Goal: Task Accomplishment & Management: Use online tool/utility

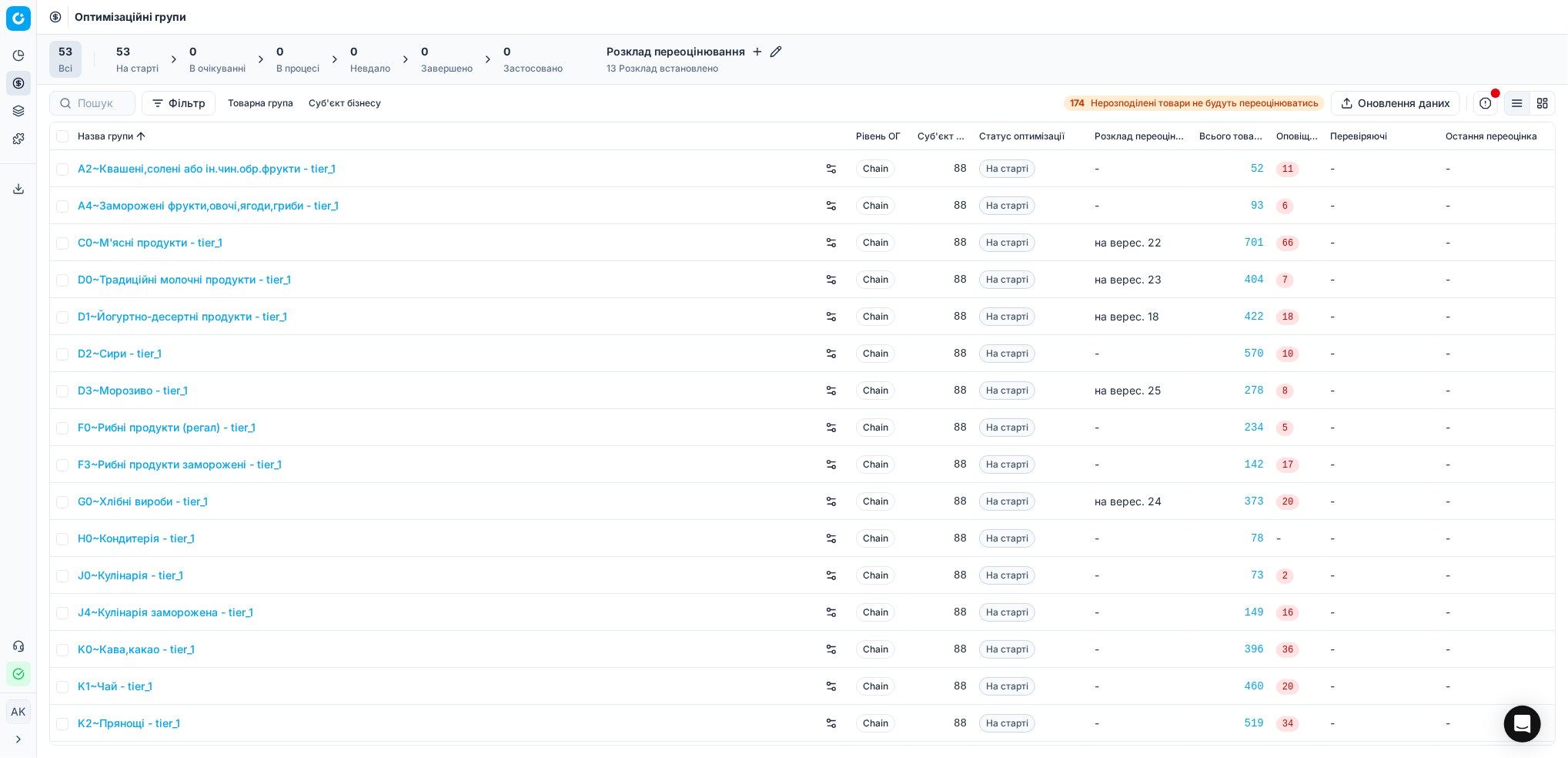
click at [171, 110] on button "Фільтр" at bounding box center [179, 103] width 74 height 25
click at [187, 164] on button "Додати фільтр" at bounding box center [213, 170] width 114 height 25
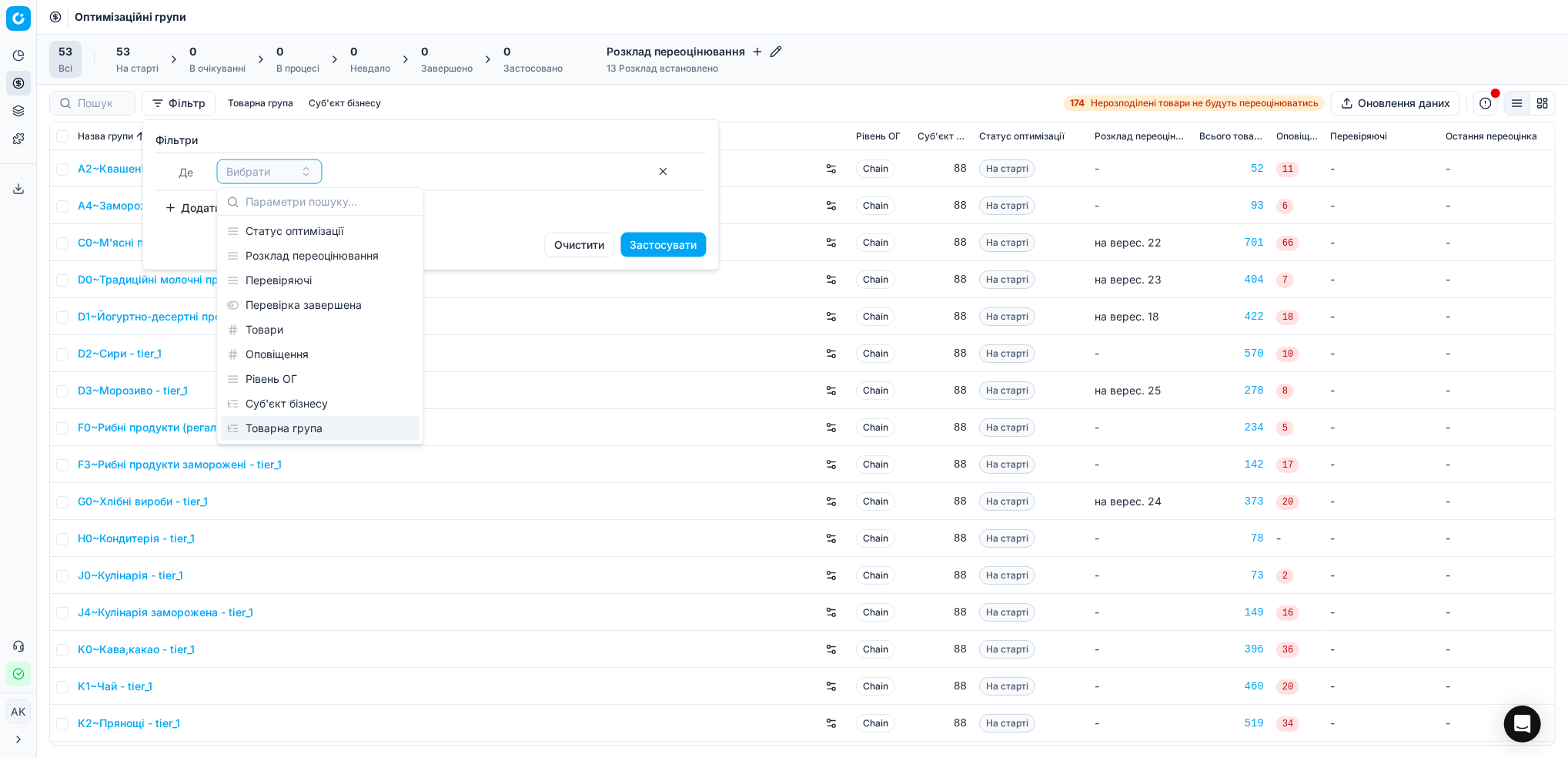
click at [316, 431] on div "Товарна група" at bounding box center [321, 429] width 200 height 25
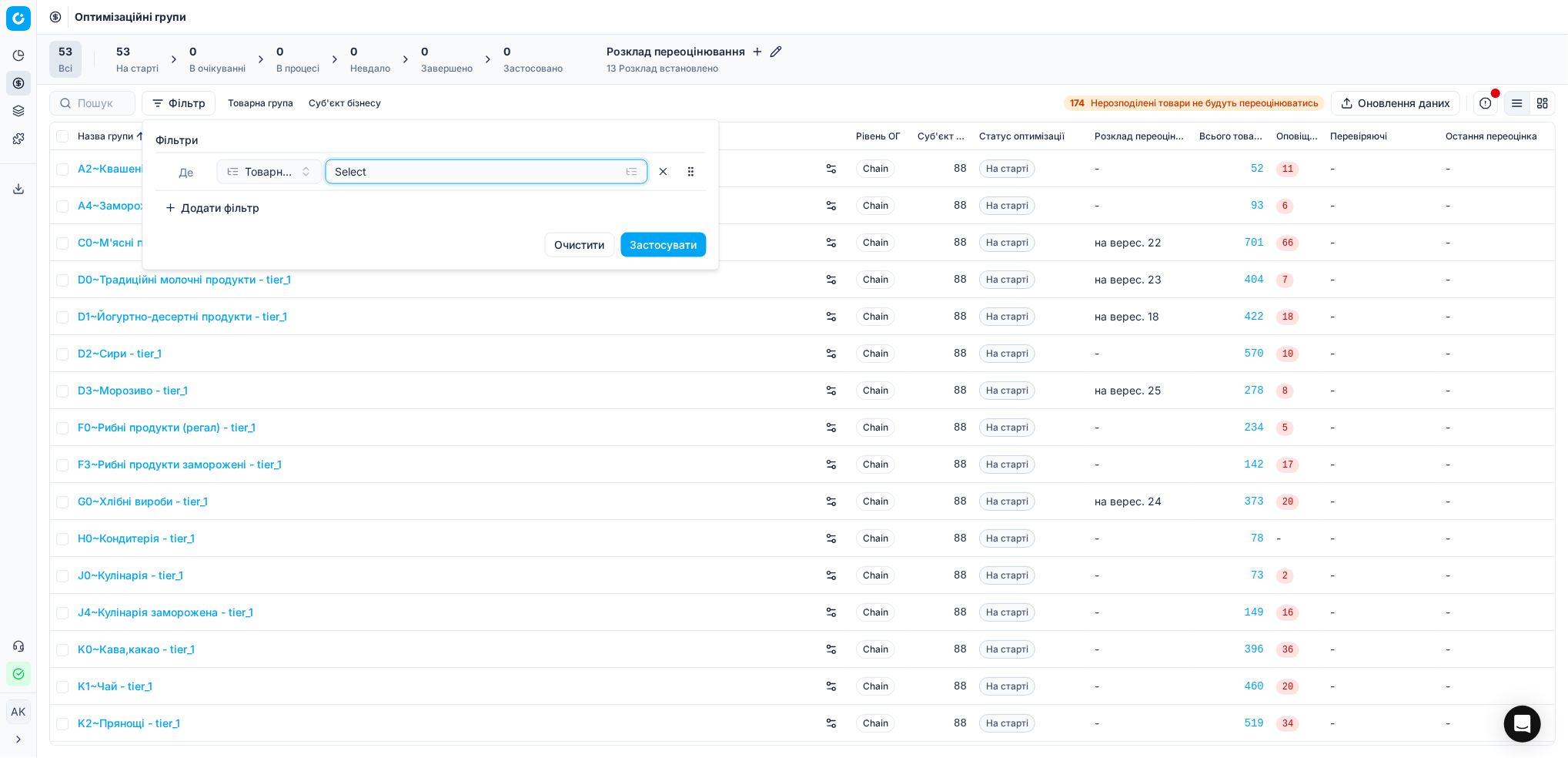
click at [563, 182] on button "Select" at bounding box center [487, 172] width 322 height 25
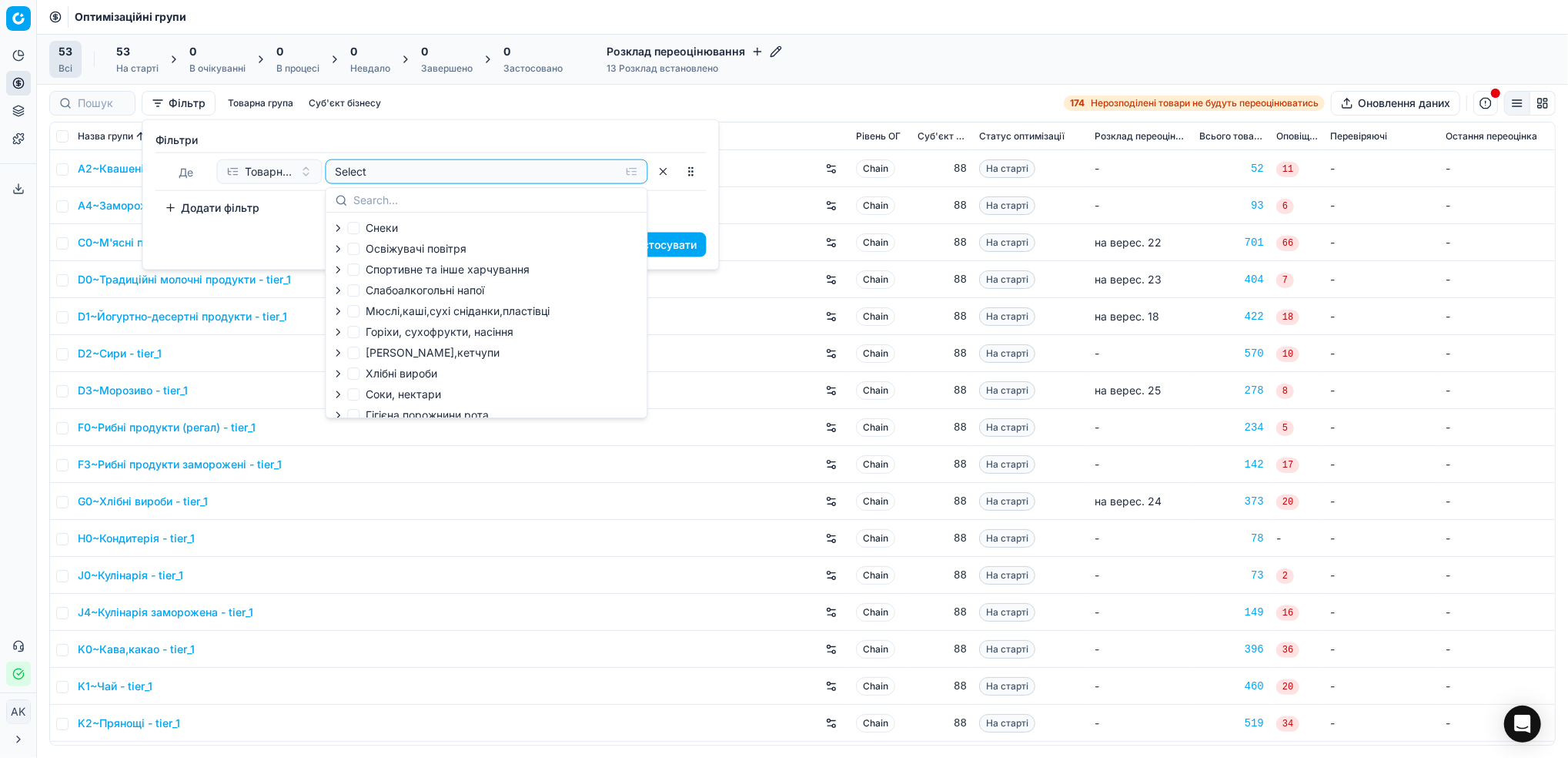
click at [340, 232] on icon "button" at bounding box center [338, 228] width 12 height 12
click at [373, 249] on icon "button" at bounding box center [372, 247] width 12 height 12
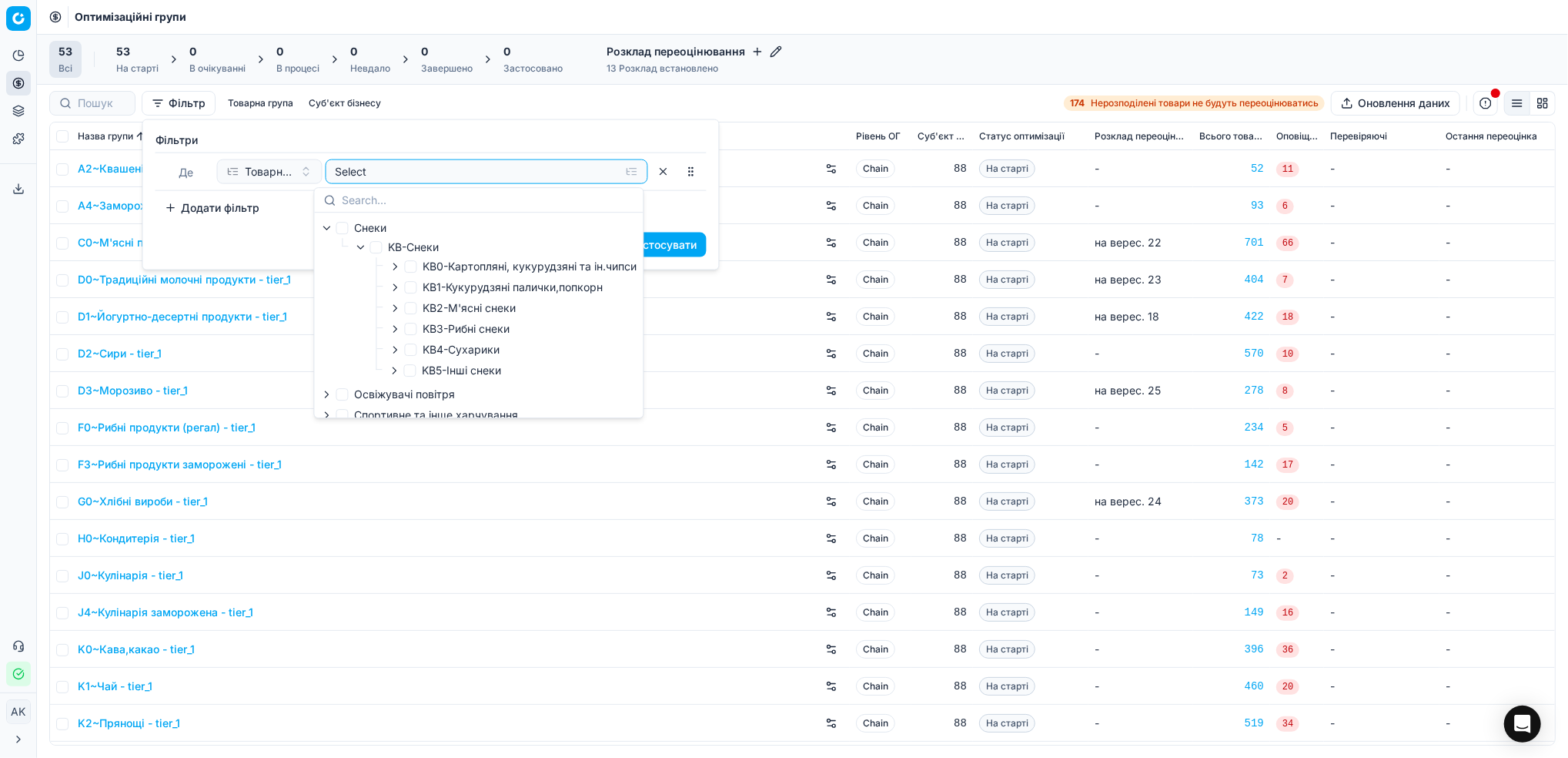
click at [328, 233] on icon "button" at bounding box center [327, 228] width 12 height 12
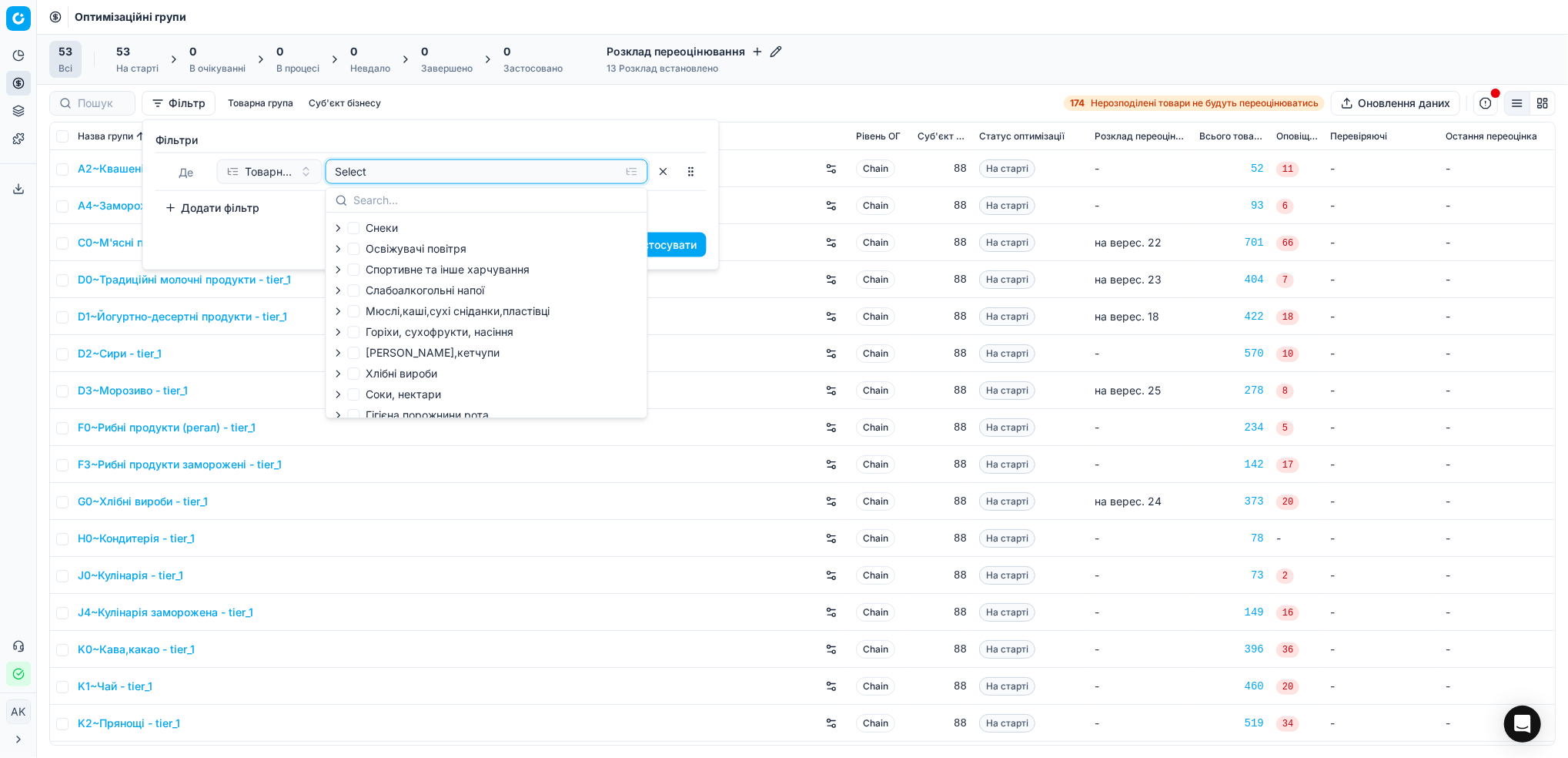
click at [372, 174] on div "Select" at bounding box center [474, 172] width 278 height 16
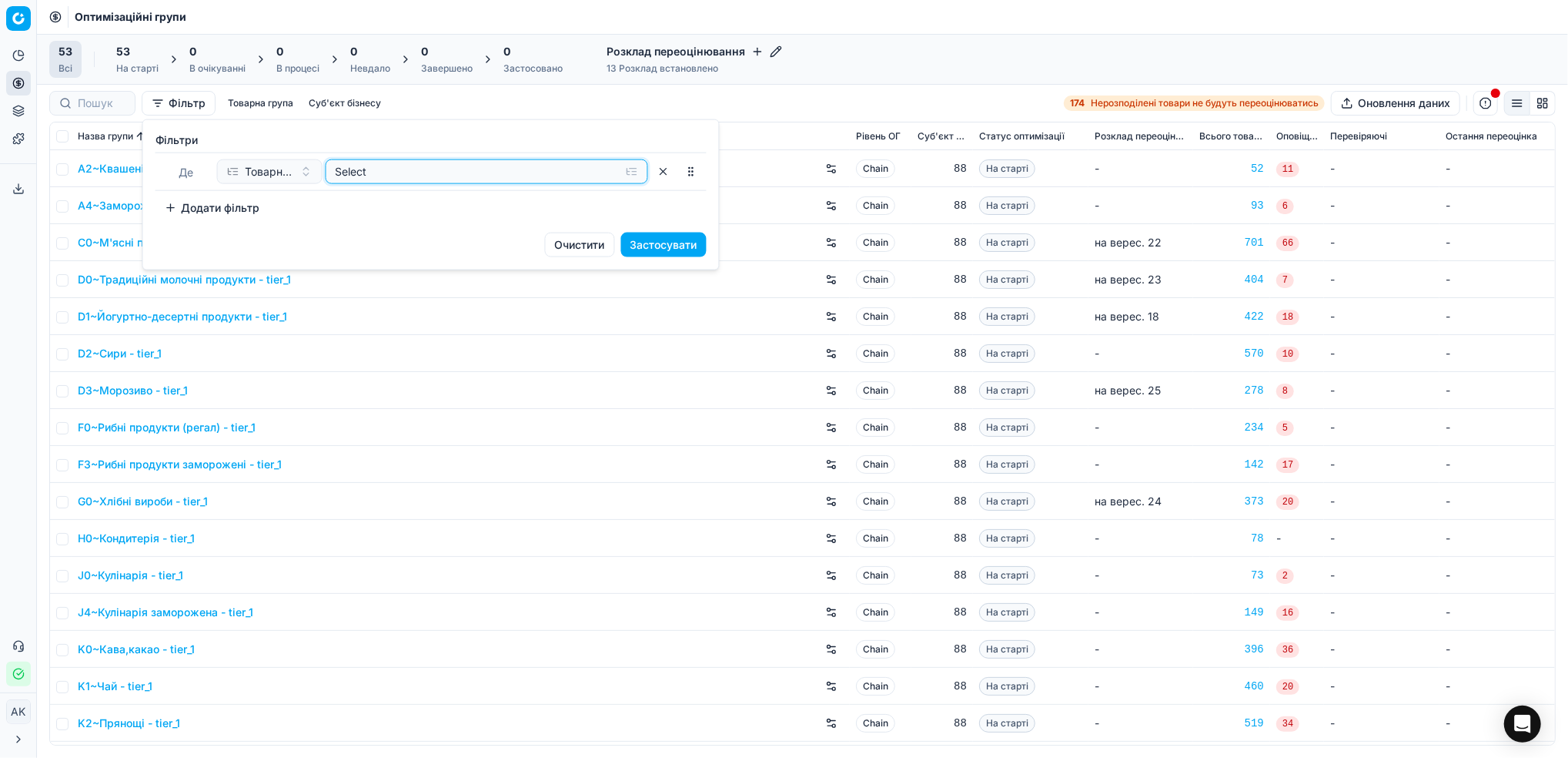
click at [382, 170] on div "Select" at bounding box center [474, 172] width 278 height 16
type input "C0-М'ясні продукти D0-Традиційні молочні продукти F0-Рибні продукти (регал) G0-…"
click at [653, 244] on button "Застосувати" at bounding box center [664, 244] width 86 height 25
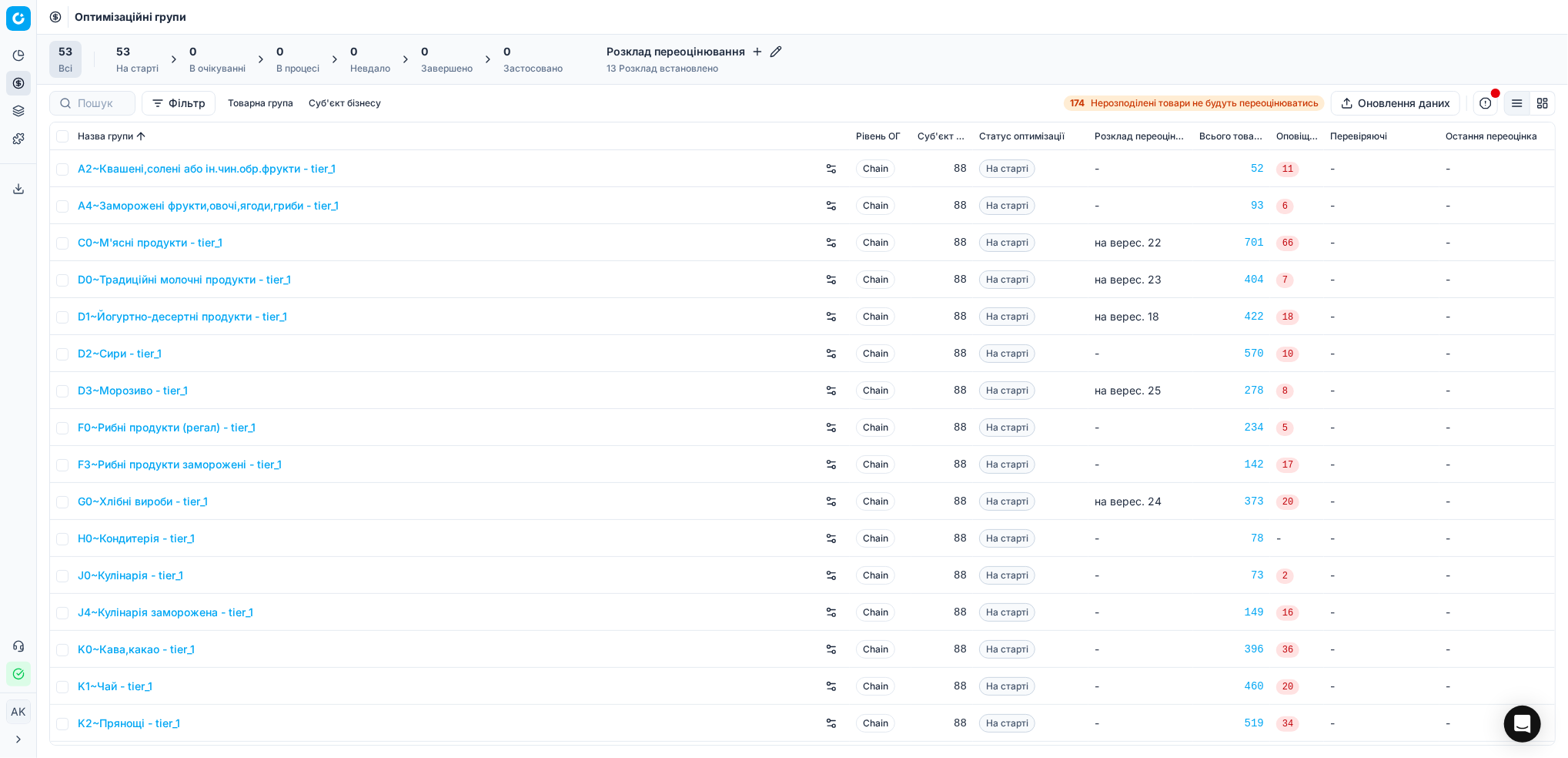
click at [165, 108] on button "Фільтр" at bounding box center [179, 103] width 74 height 25
click at [232, 168] on button "Додати фільтр" at bounding box center [213, 170] width 114 height 25
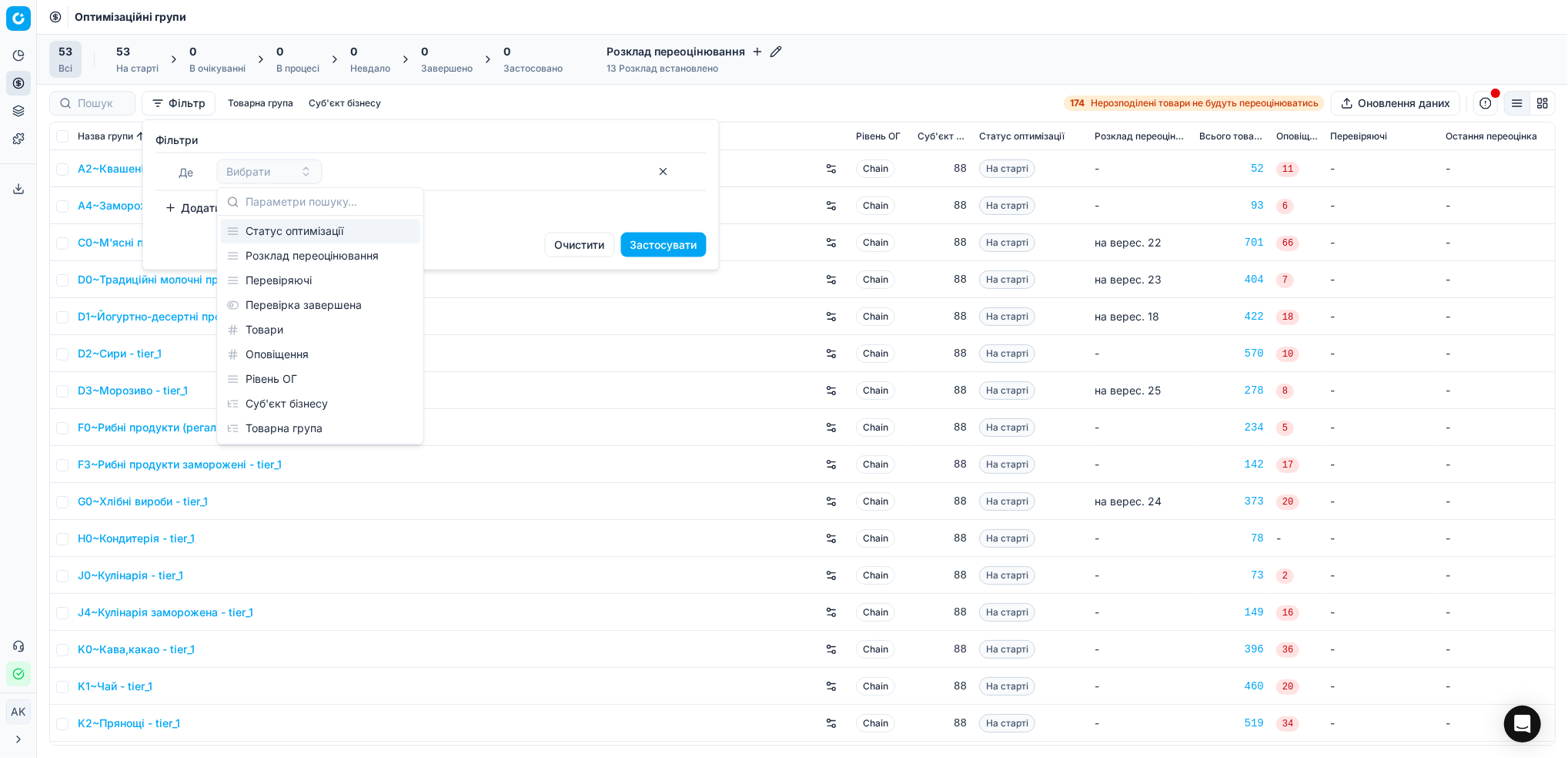
click at [943, 43] on html "Pricing platform Аналітика Цінова оптимізація Асортимент продукції Шаблони Серв…" at bounding box center [784, 379] width 1568 height 758
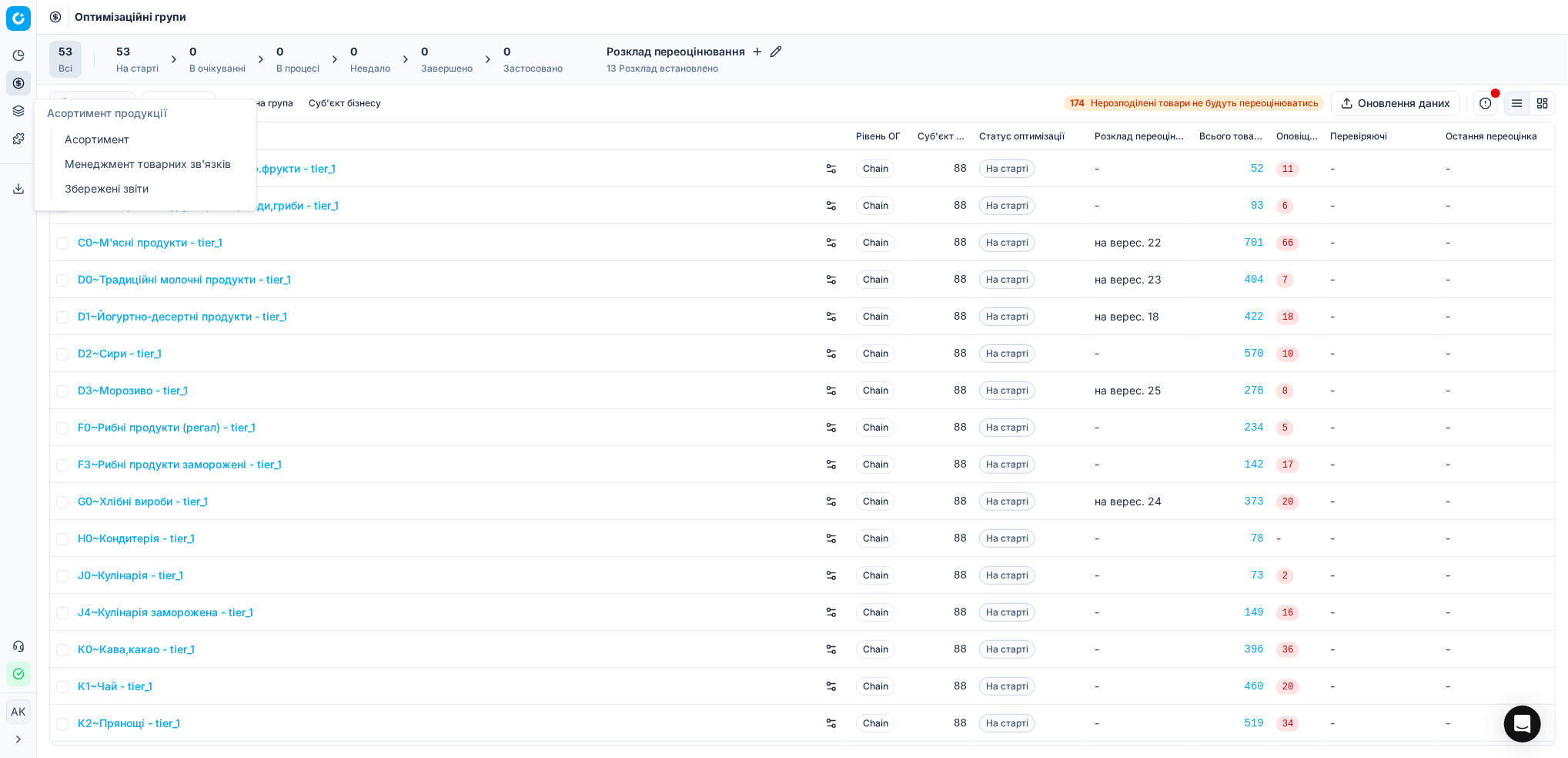
click at [130, 138] on link "Асортимент" at bounding box center [148, 139] width 180 height 22
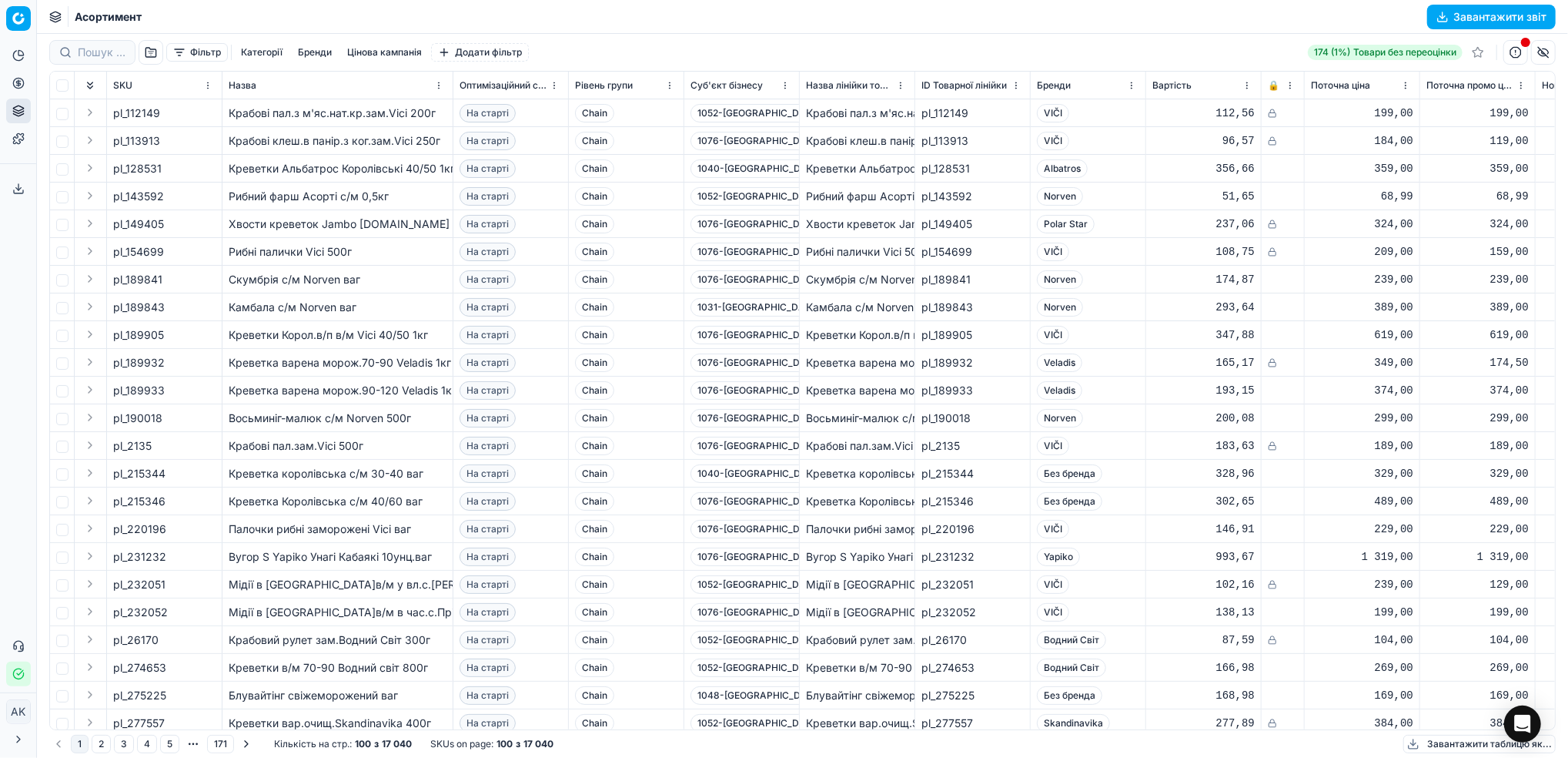
click at [201, 54] on button "Фільтр" at bounding box center [197, 52] width 61 height 18
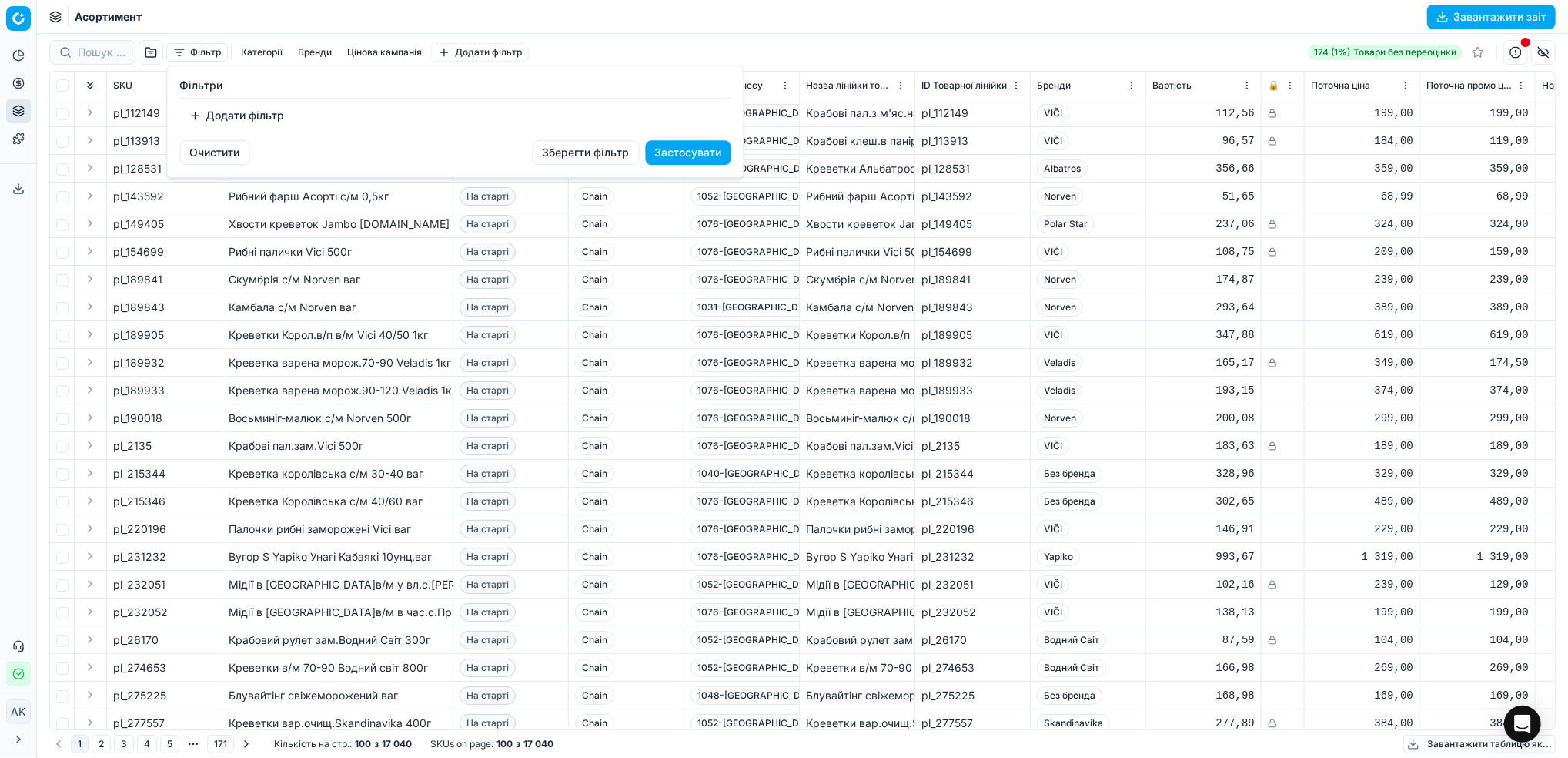
click at [264, 114] on button "Додати фільтр" at bounding box center [237, 116] width 114 height 25
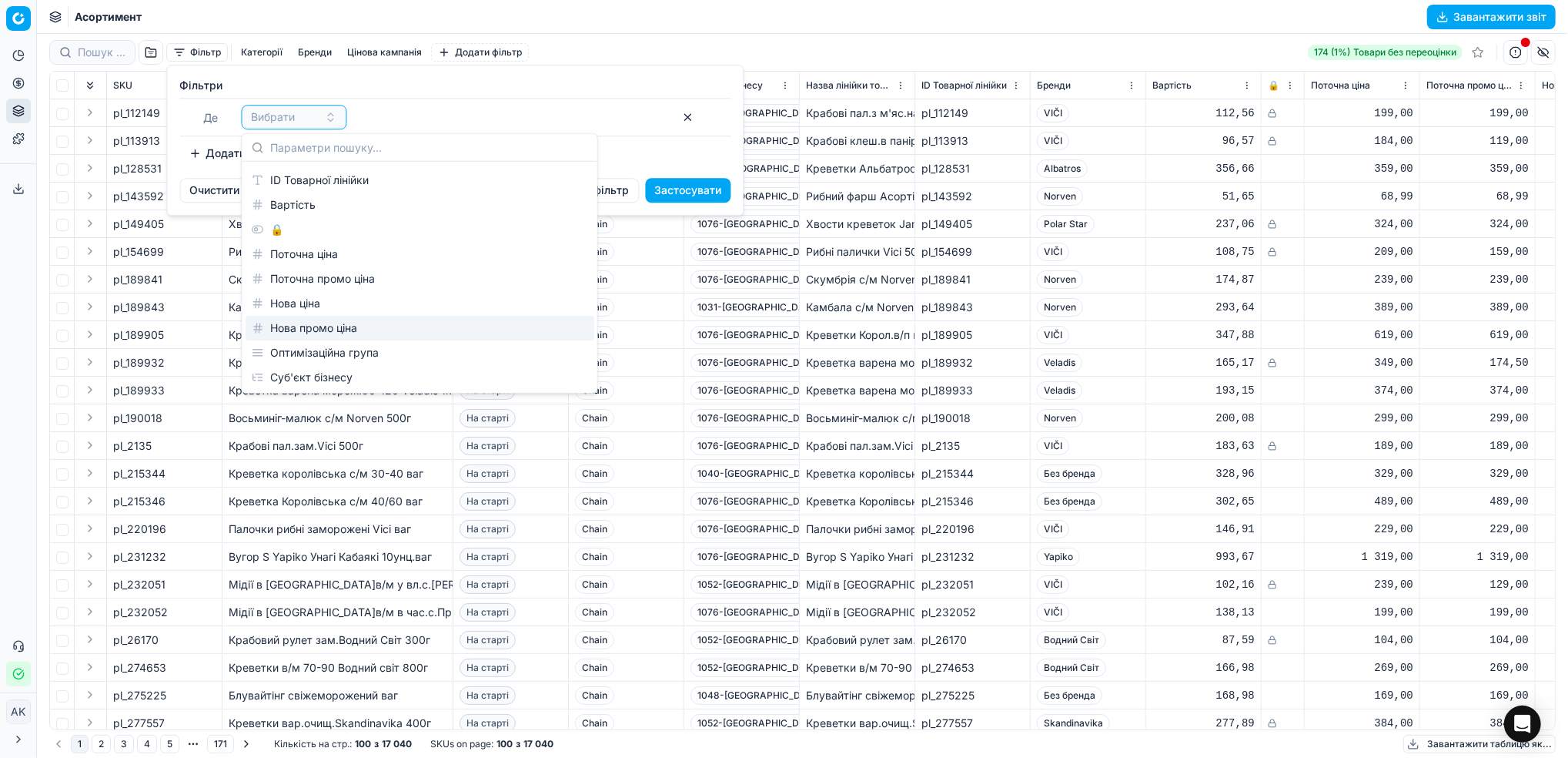
scroll to position [103, 0]
click at [362, 322] on div "Оптимізаційна група" at bounding box center [420, 321] width 349 height 25
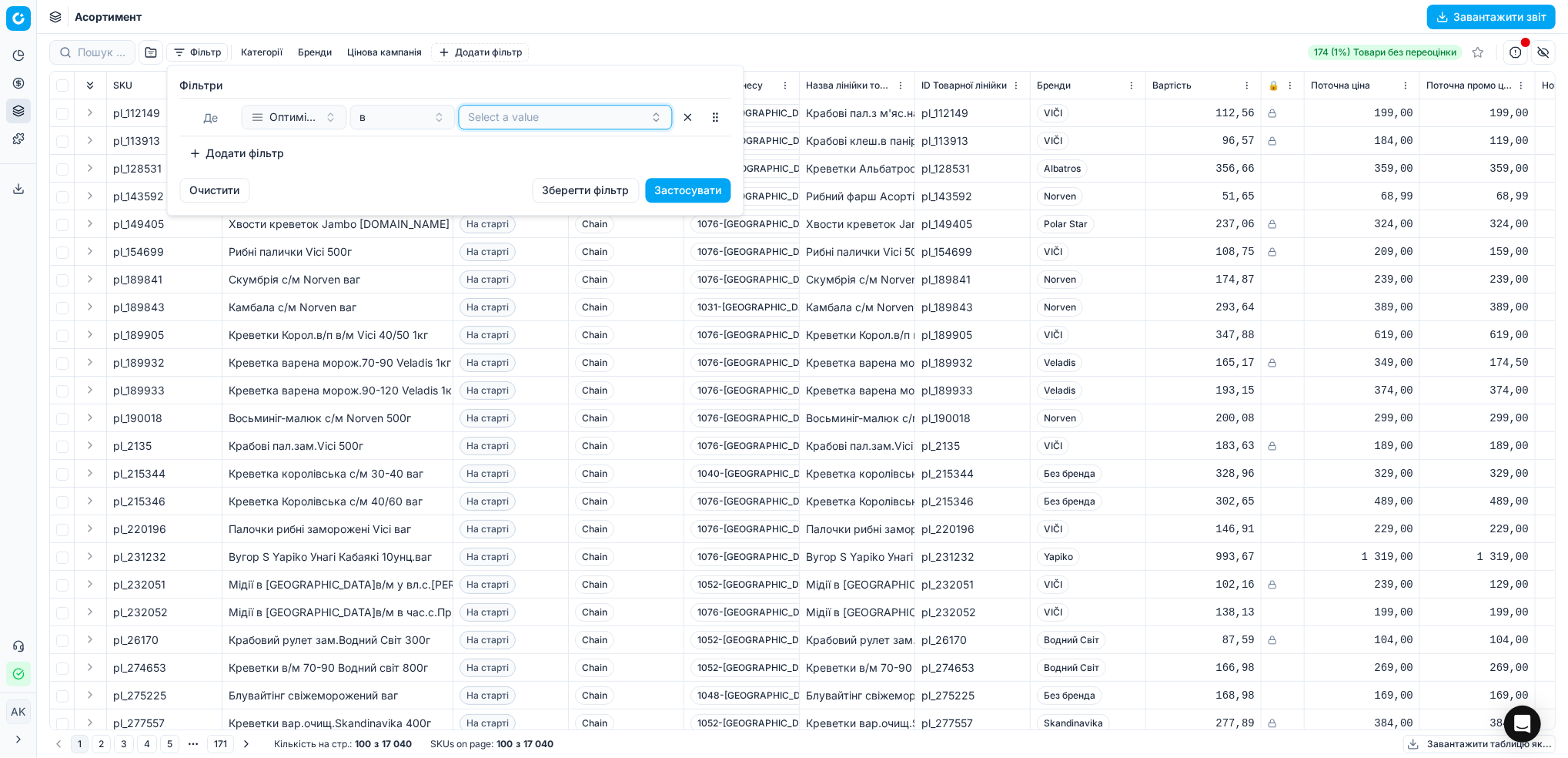
click at [528, 108] on button "Select a value" at bounding box center [566, 117] width 214 height 25
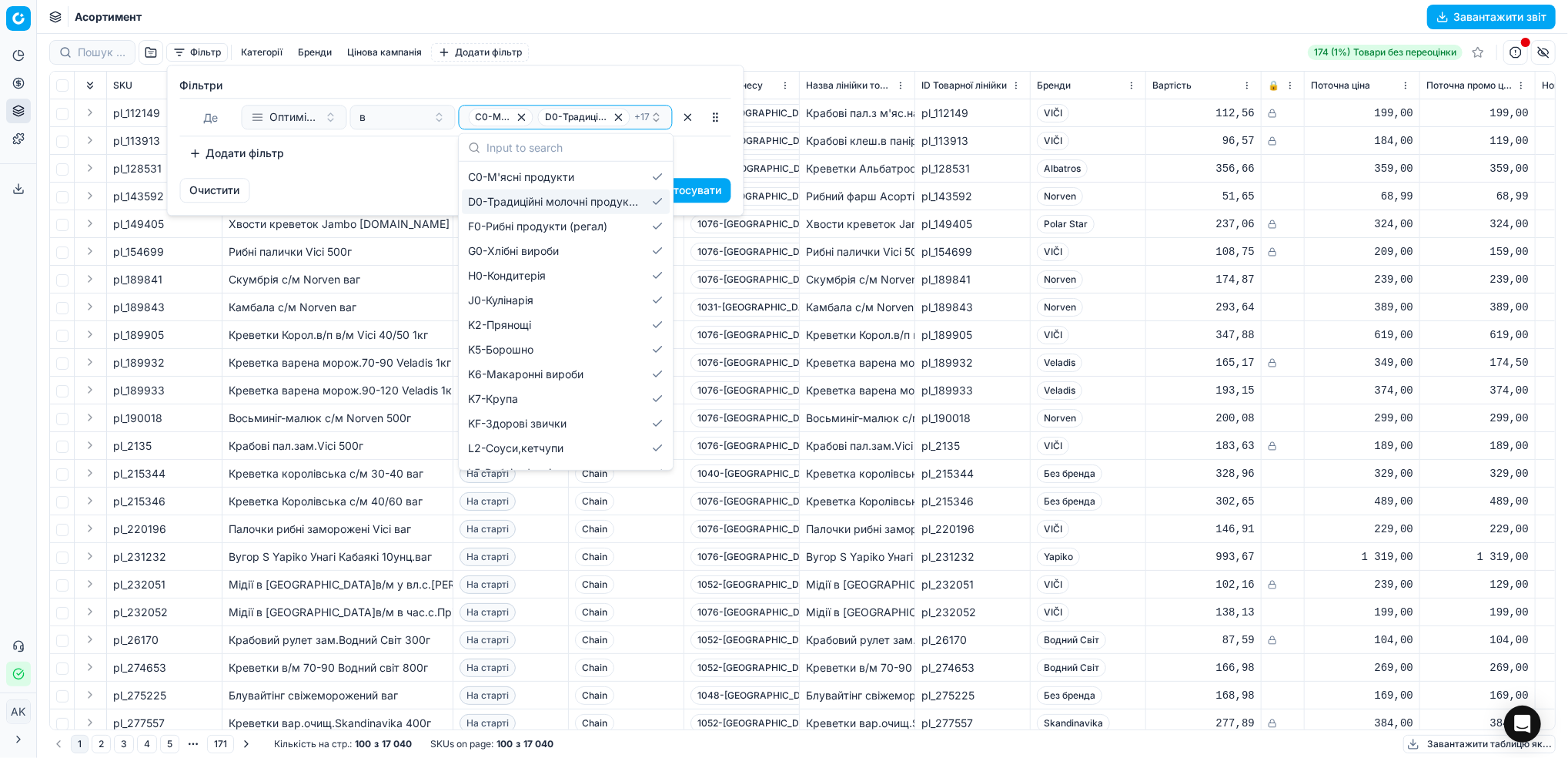
click at [388, 176] on div "Фiльтри Де Оптимізаційна група в C0-М'ясні продукти D0-Традиційні молочні проду…" at bounding box center [456, 122] width 576 height 112
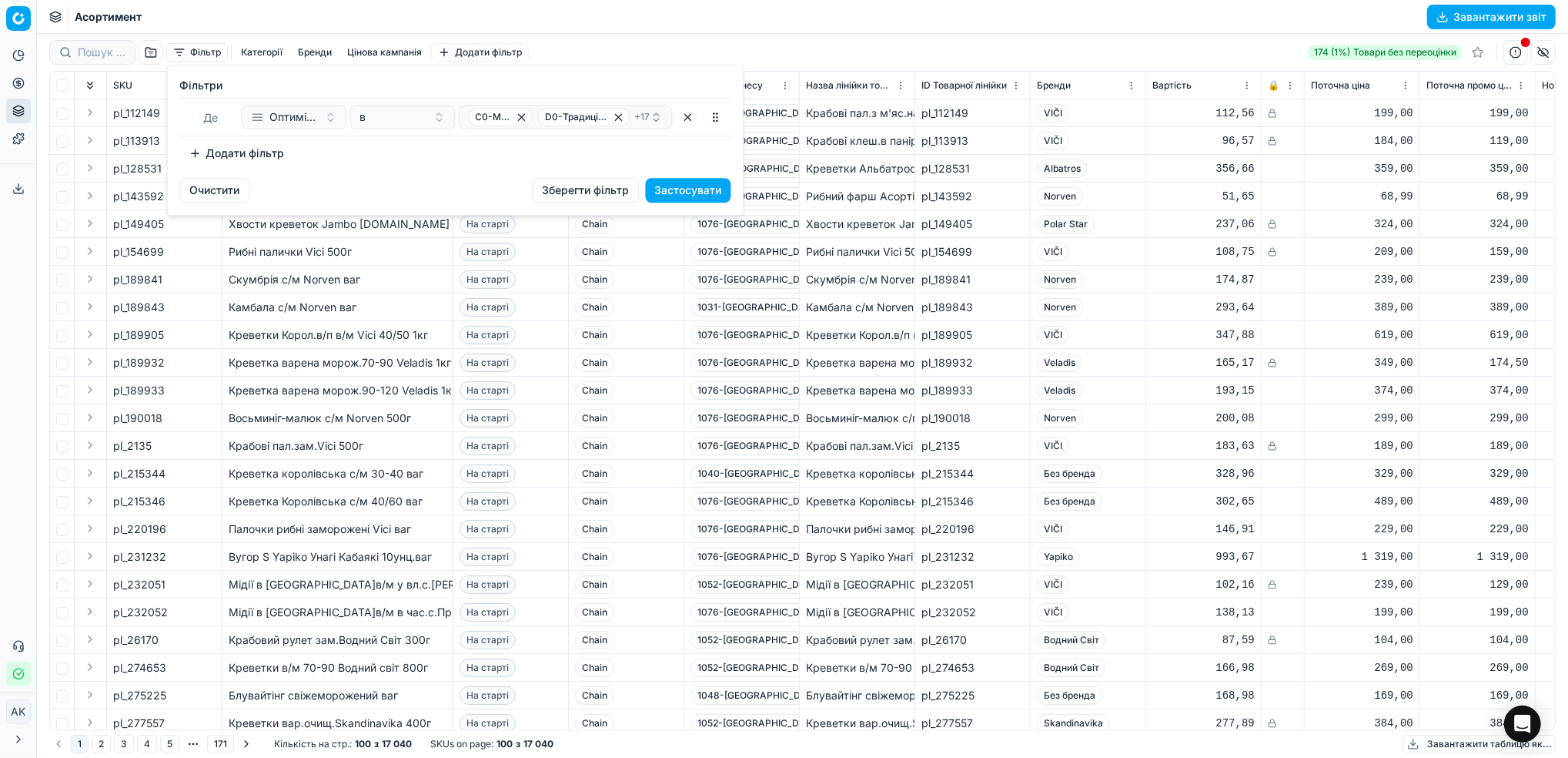
click at [703, 188] on button "Застосувати" at bounding box center [689, 190] width 86 height 25
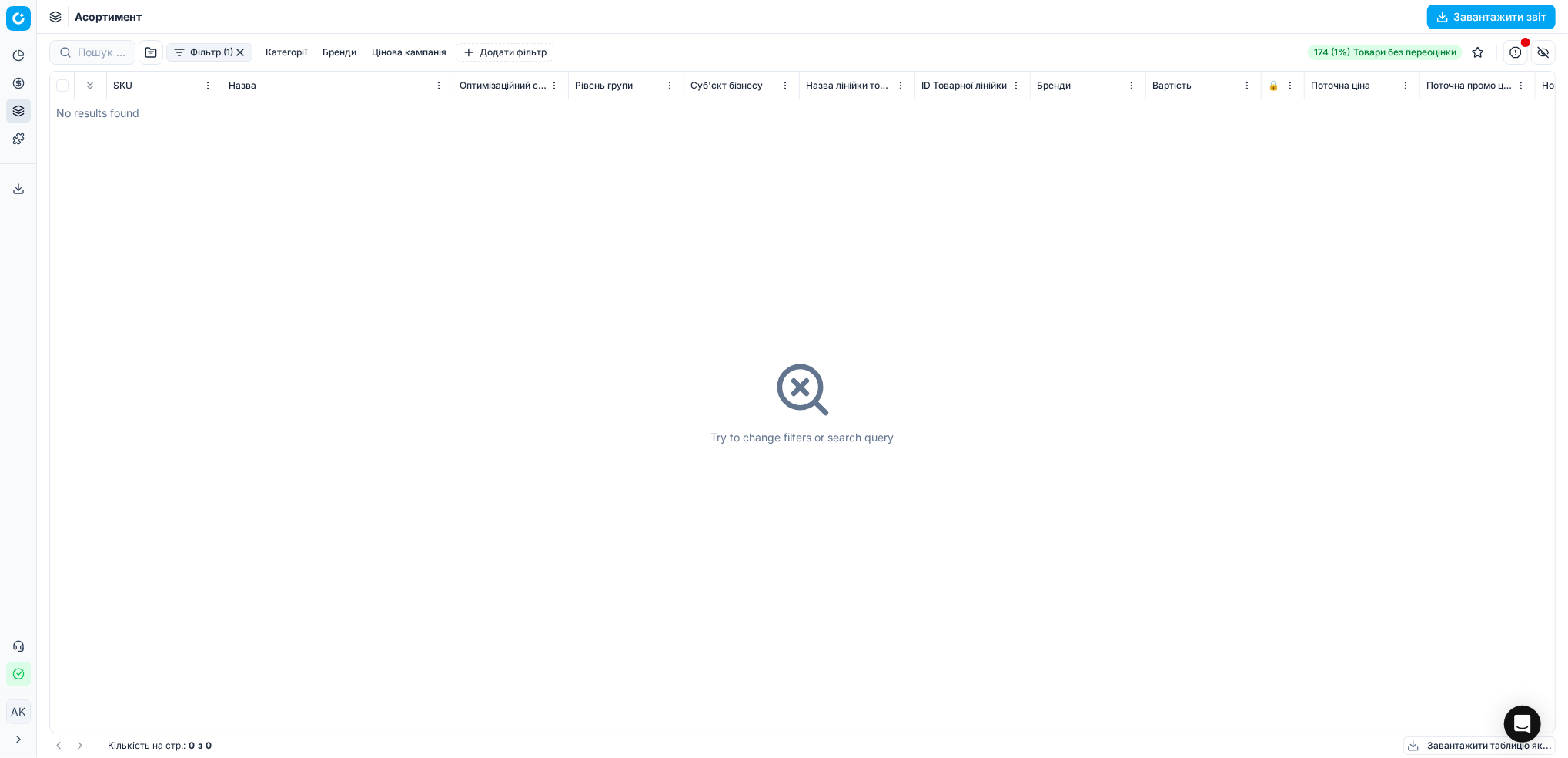
click at [245, 49] on button "button" at bounding box center [240, 53] width 12 height 12
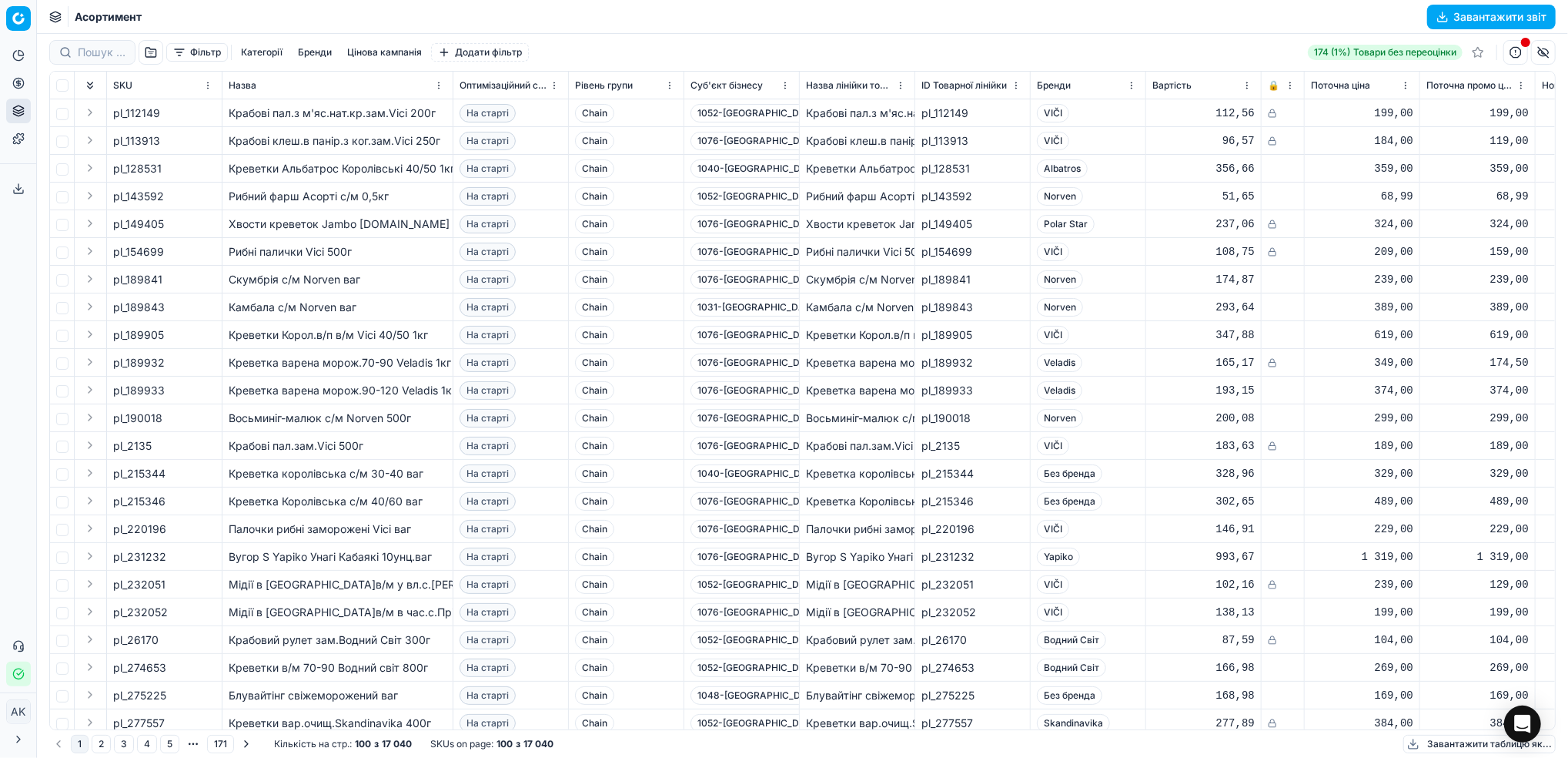
click at [212, 54] on button "Фільтр" at bounding box center [197, 52] width 61 height 18
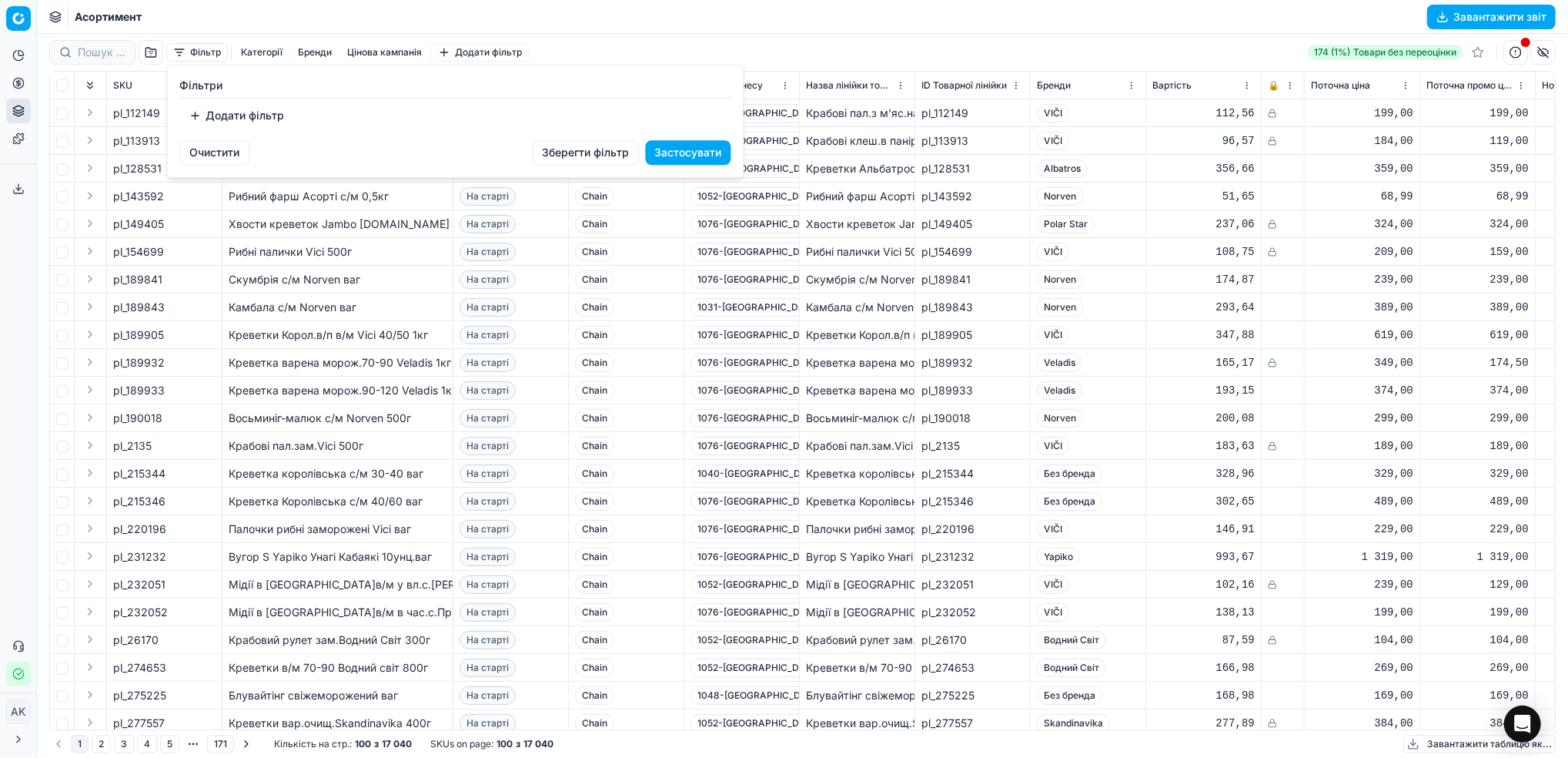
click at [264, 112] on button "Додати фільтр" at bounding box center [237, 116] width 114 height 25
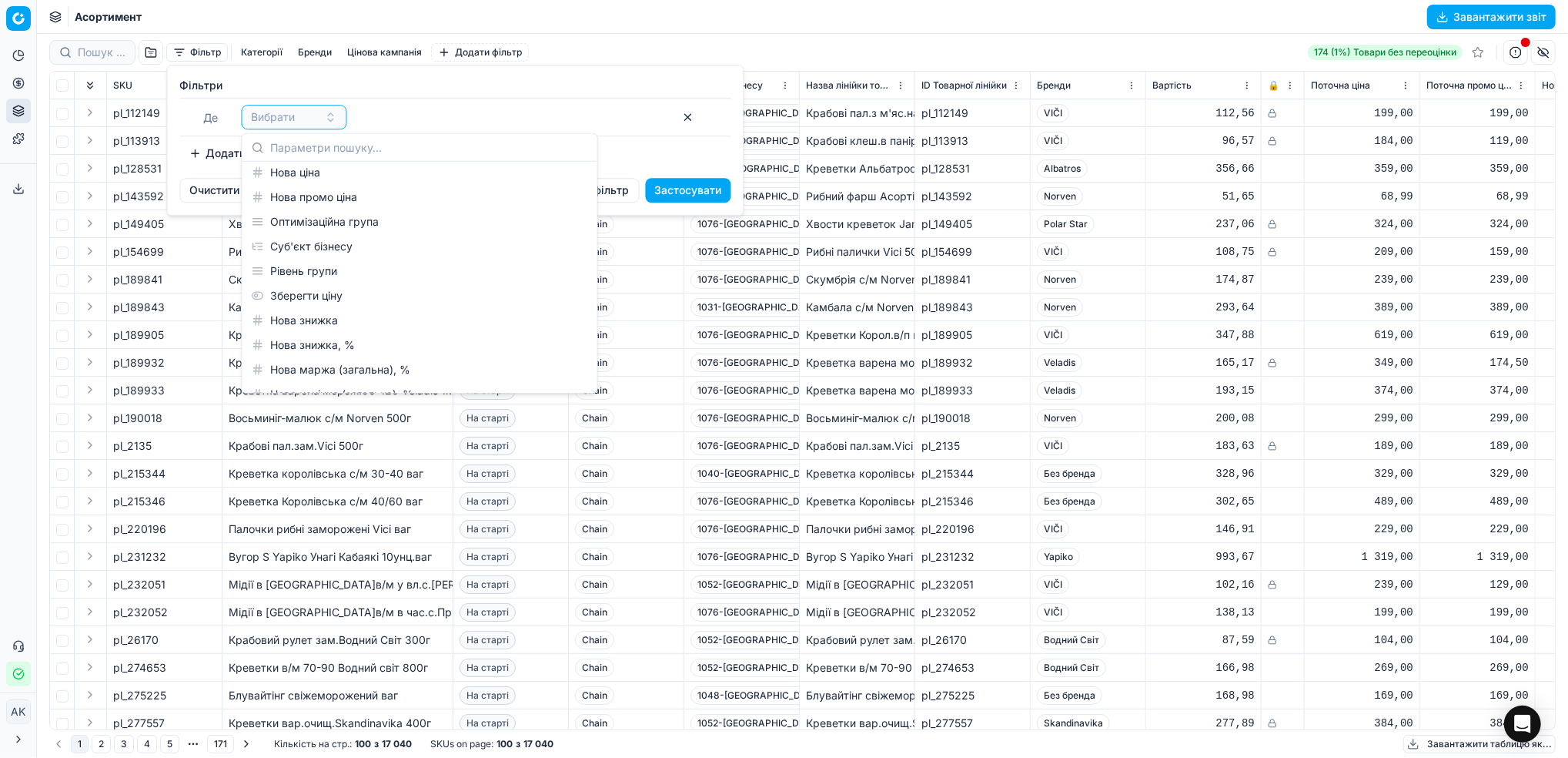
scroll to position [205, 0]
click at [350, 218] on div "Оптимізаційна група" at bounding box center [420, 219] width 349 height 25
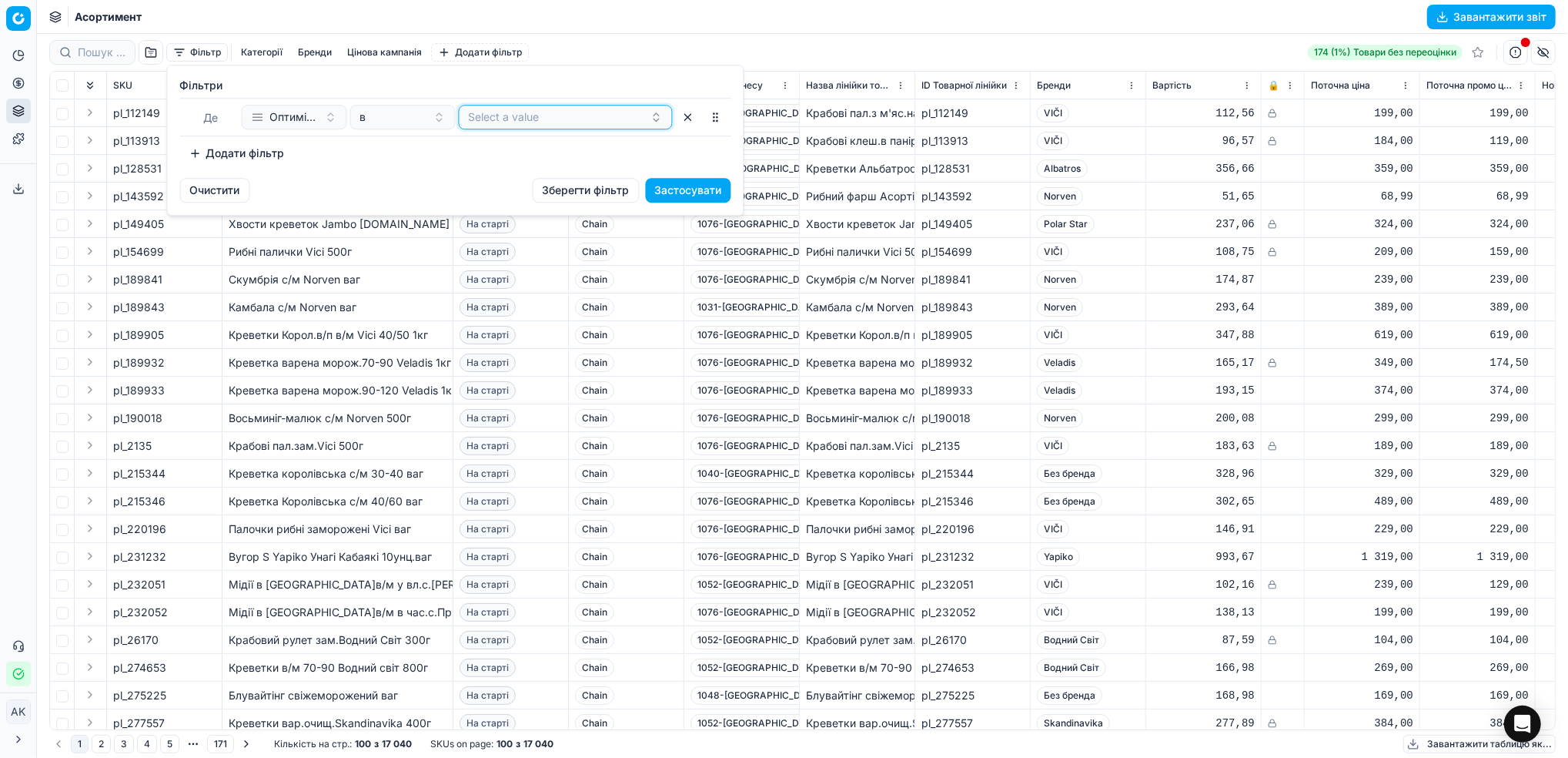
click at [511, 121] on button "Select a value" at bounding box center [566, 117] width 214 height 25
type input "C"
click at [414, 152] on div "Додати фільтр" at bounding box center [456, 153] width 551 height 25
click at [698, 186] on button "Застосувати" at bounding box center [689, 190] width 86 height 25
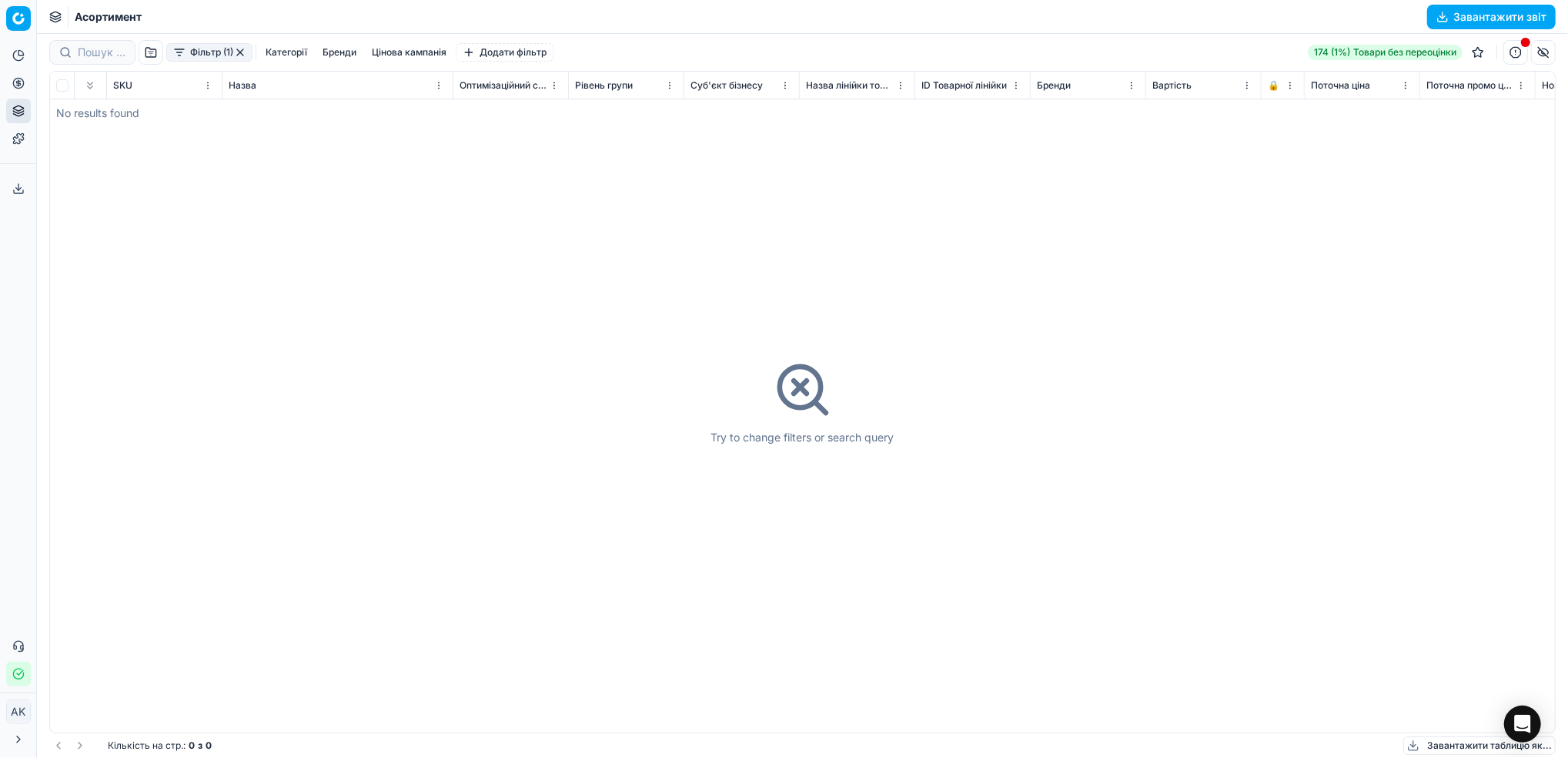
click at [243, 54] on button "button" at bounding box center [240, 53] width 12 height 12
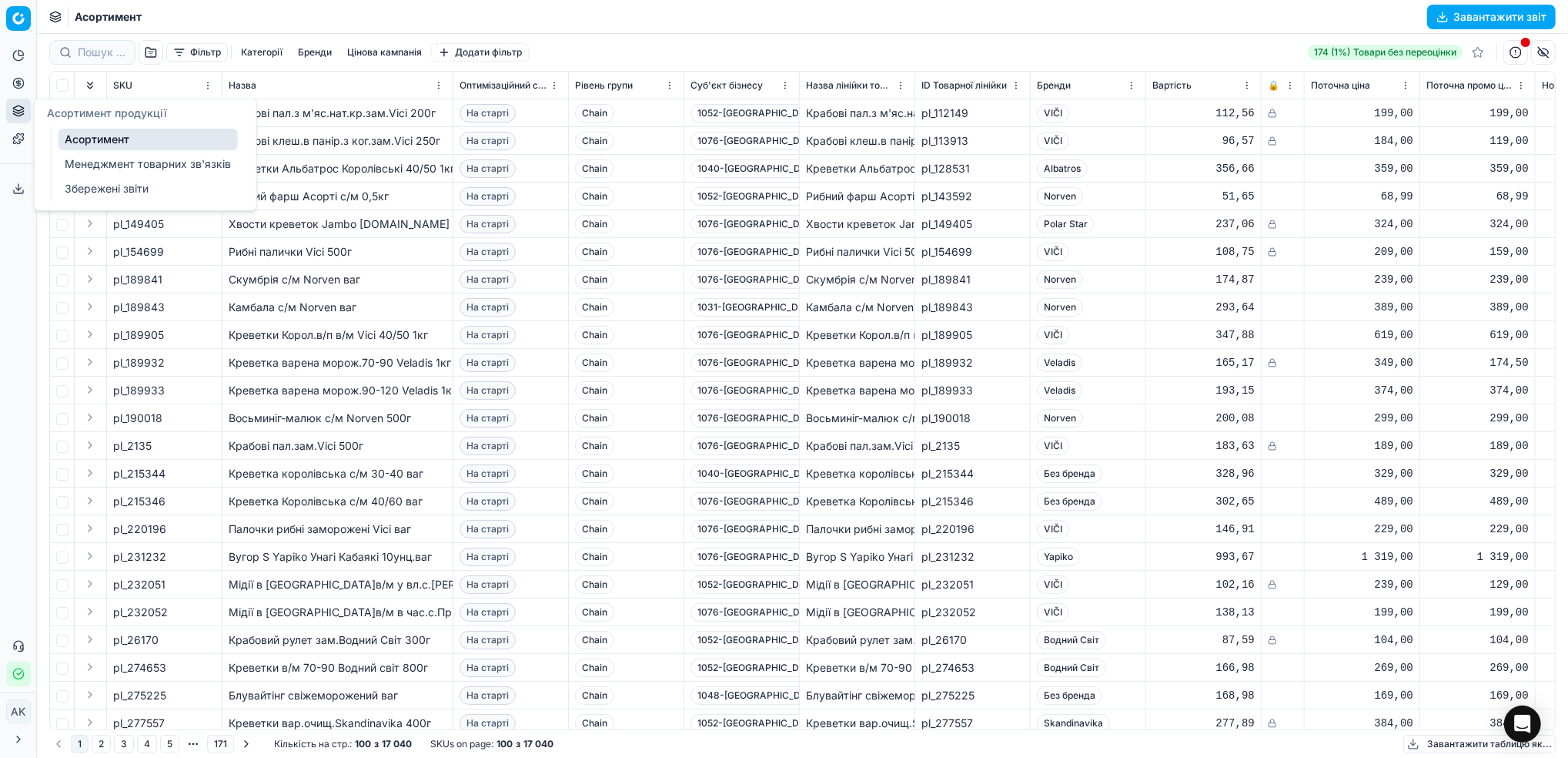
click at [120, 144] on link "Асортимент" at bounding box center [148, 139] width 180 height 22
click at [192, 55] on button "Фільтр" at bounding box center [197, 52] width 61 height 18
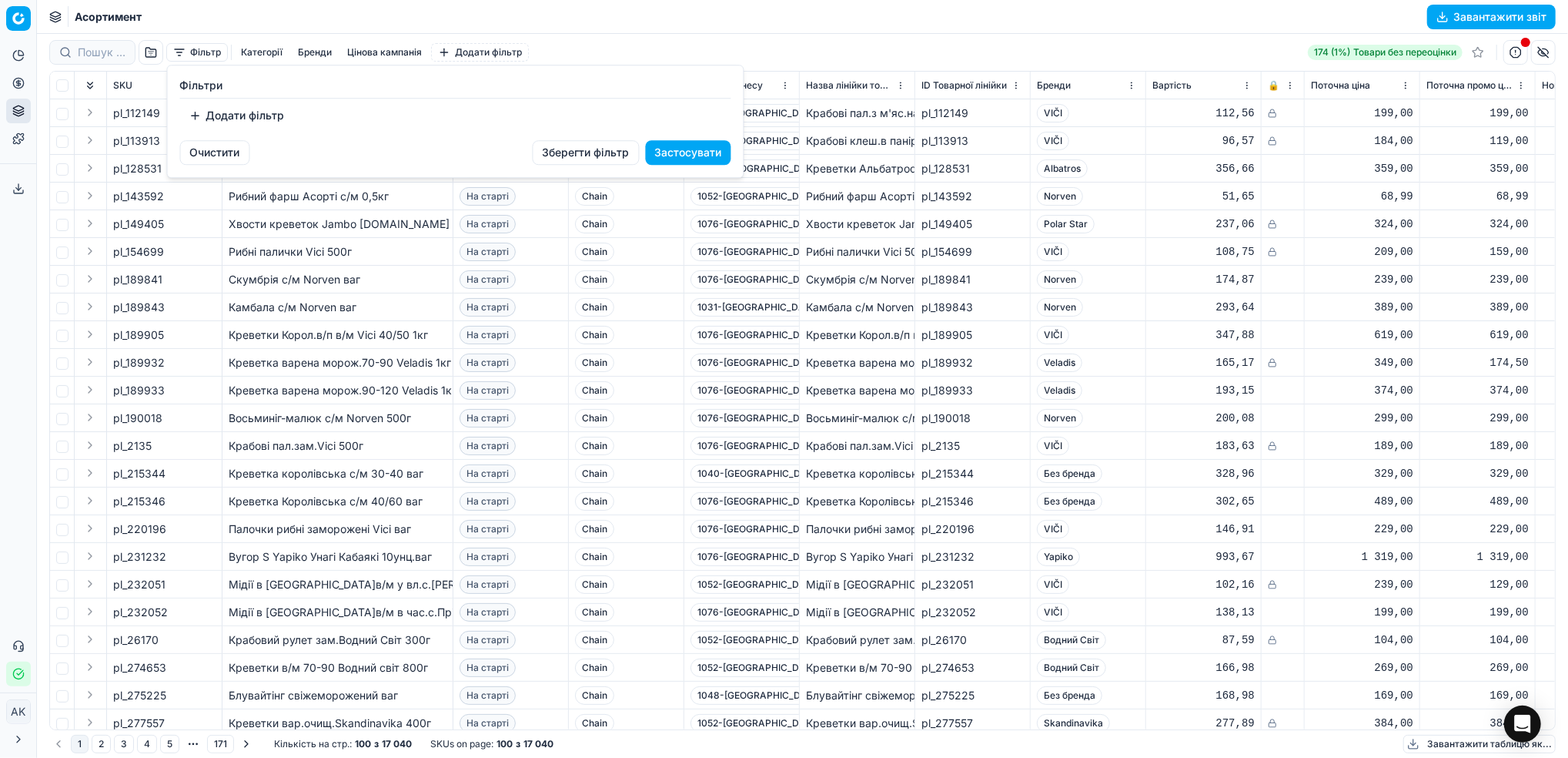
click at [241, 123] on button "Додати фільтр" at bounding box center [237, 116] width 114 height 25
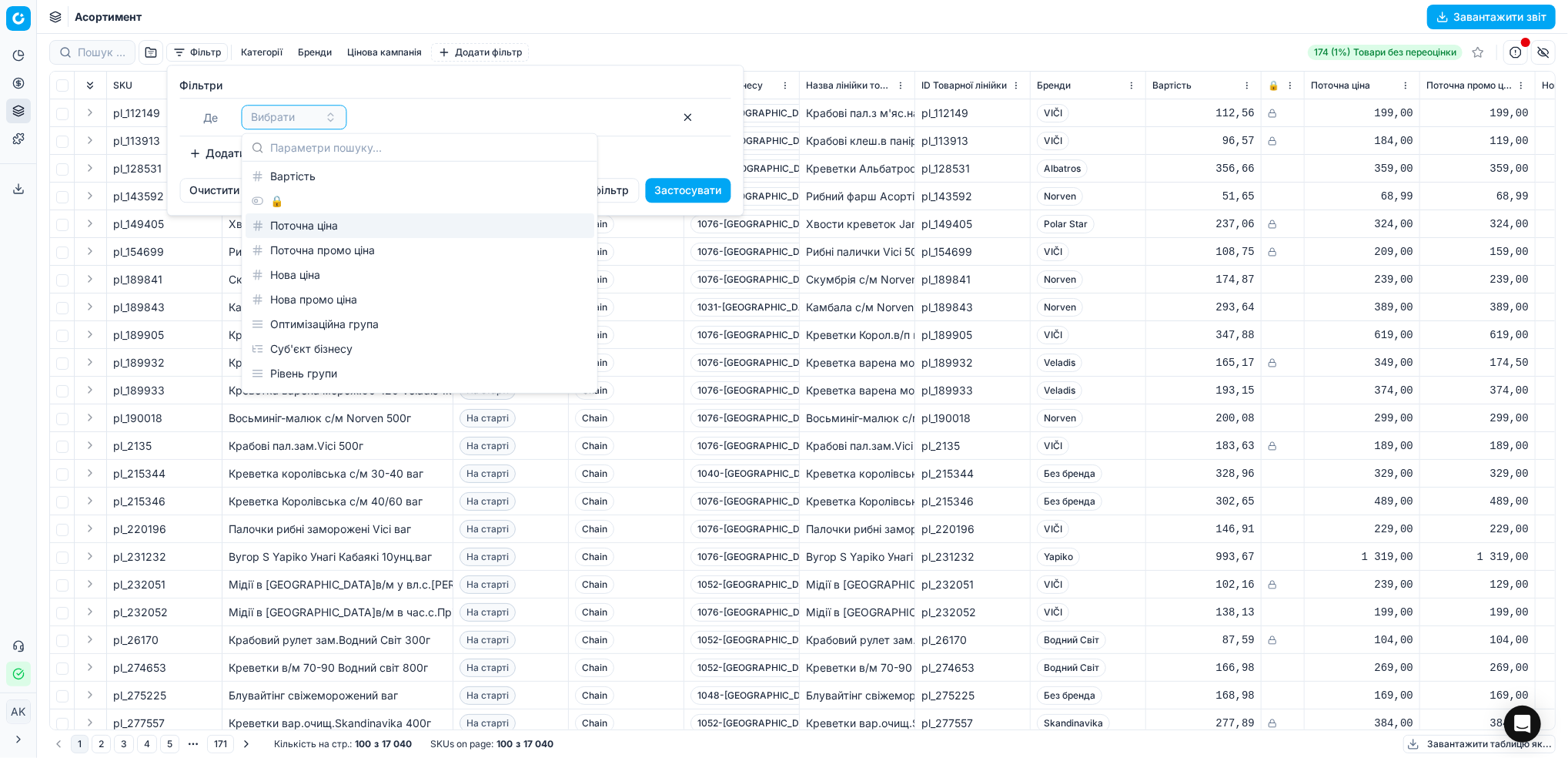
scroll to position [205, 0]
click at [357, 225] on div "Оптимізаційна група" at bounding box center [420, 219] width 349 height 25
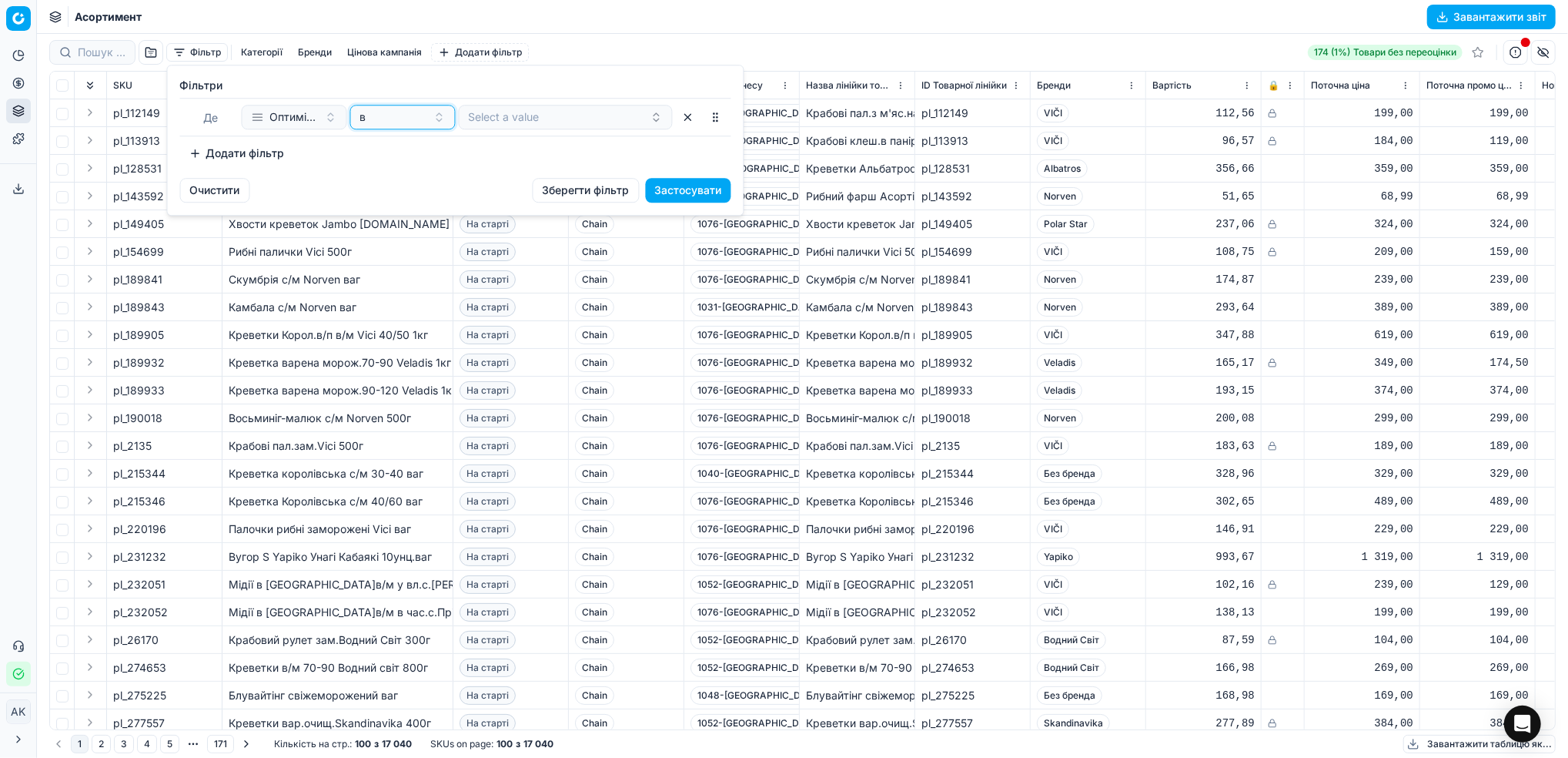
click at [421, 124] on div "в" at bounding box center [393, 117] width 67 height 16
click at [414, 201] on div "дорівнює" at bounding box center [453, 202] width 200 height 25
click at [522, 117] on button "button" at bounding box center [566, 117] width 214 height 25
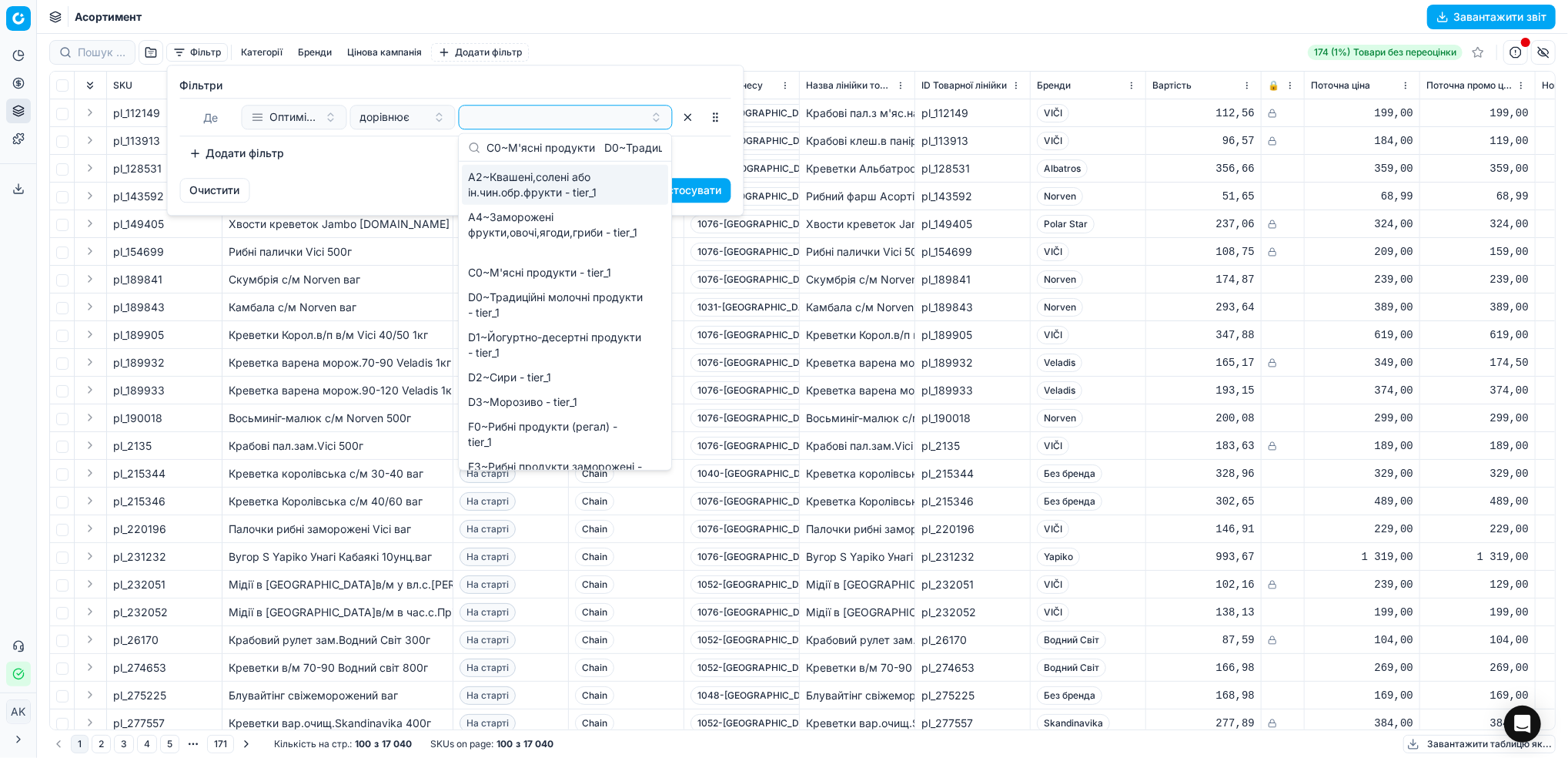
scroll to position [0, 1880]
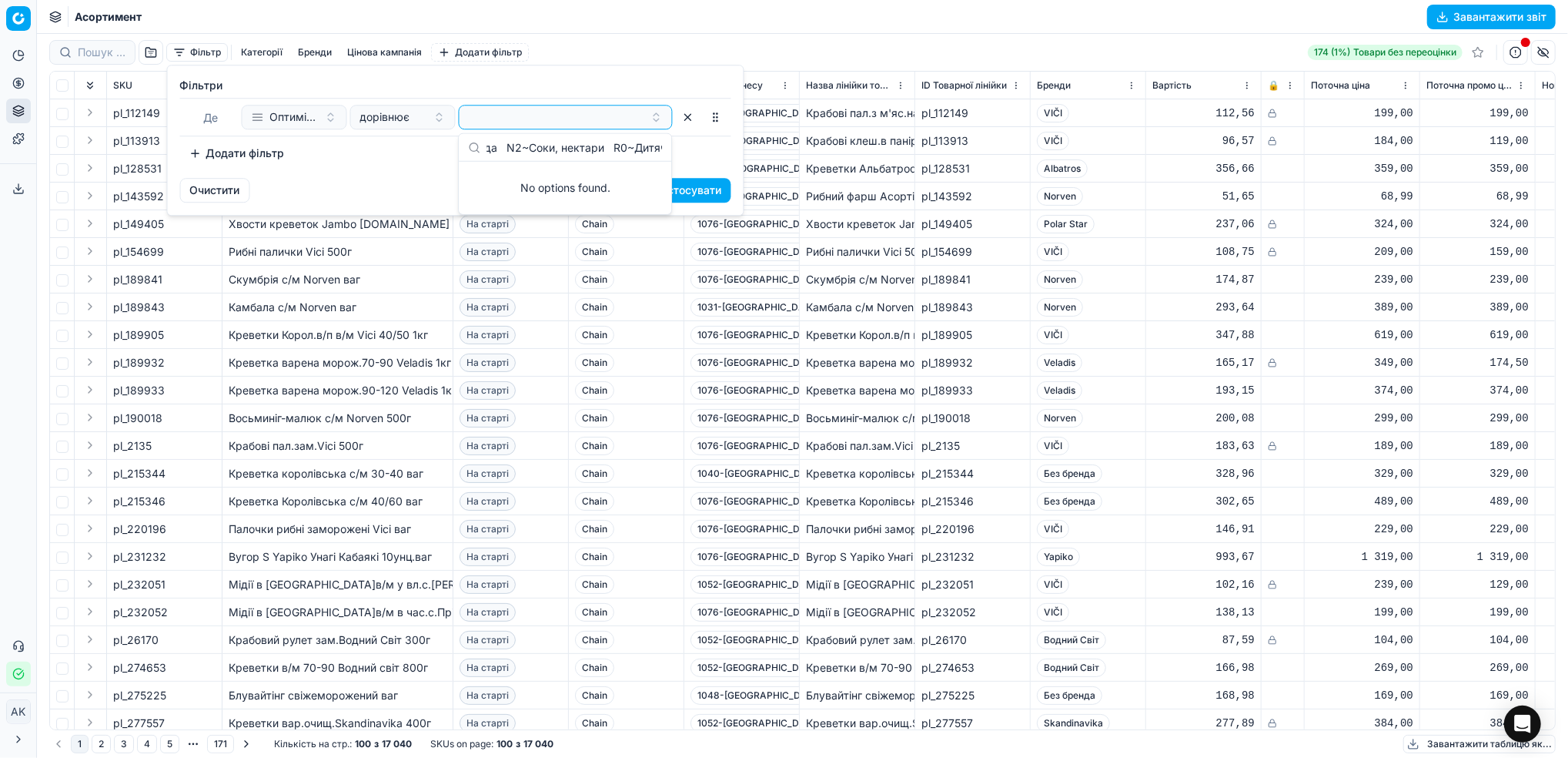
type input "C0~М'ясні продукти D0~Традиційні молочні продукти F0~Рибні продукти (регал) G0~…"
click at [427, 119] on button "дорівнює" at bounding box center [403, 117] width 105 height 25
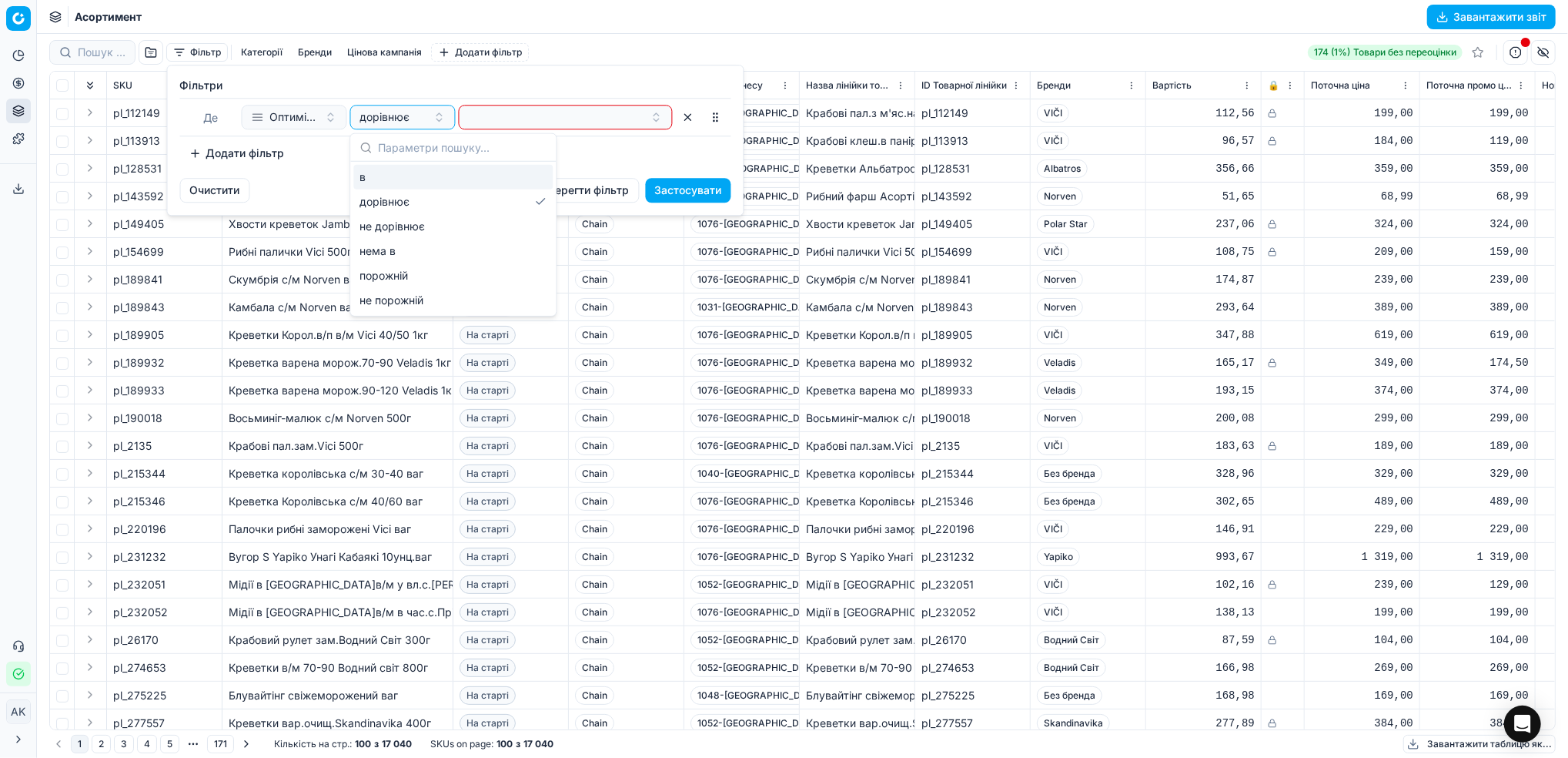
click at [410, 174] on div "в" at bounding box center [453, 177] width 200 height 25
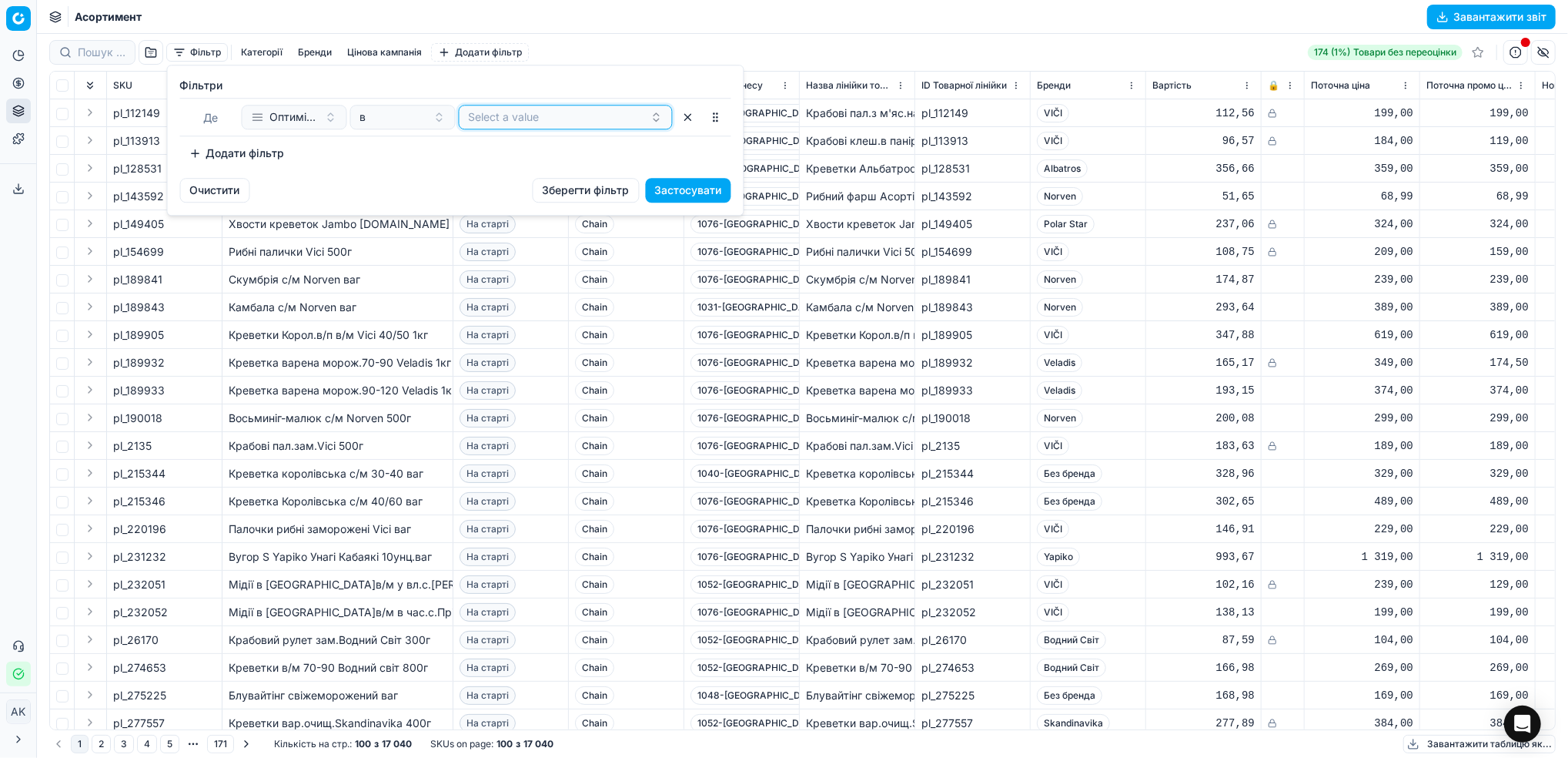
click at [526, 121] on button "Select a value" at bounding box center [566, 117] width 214 height 25
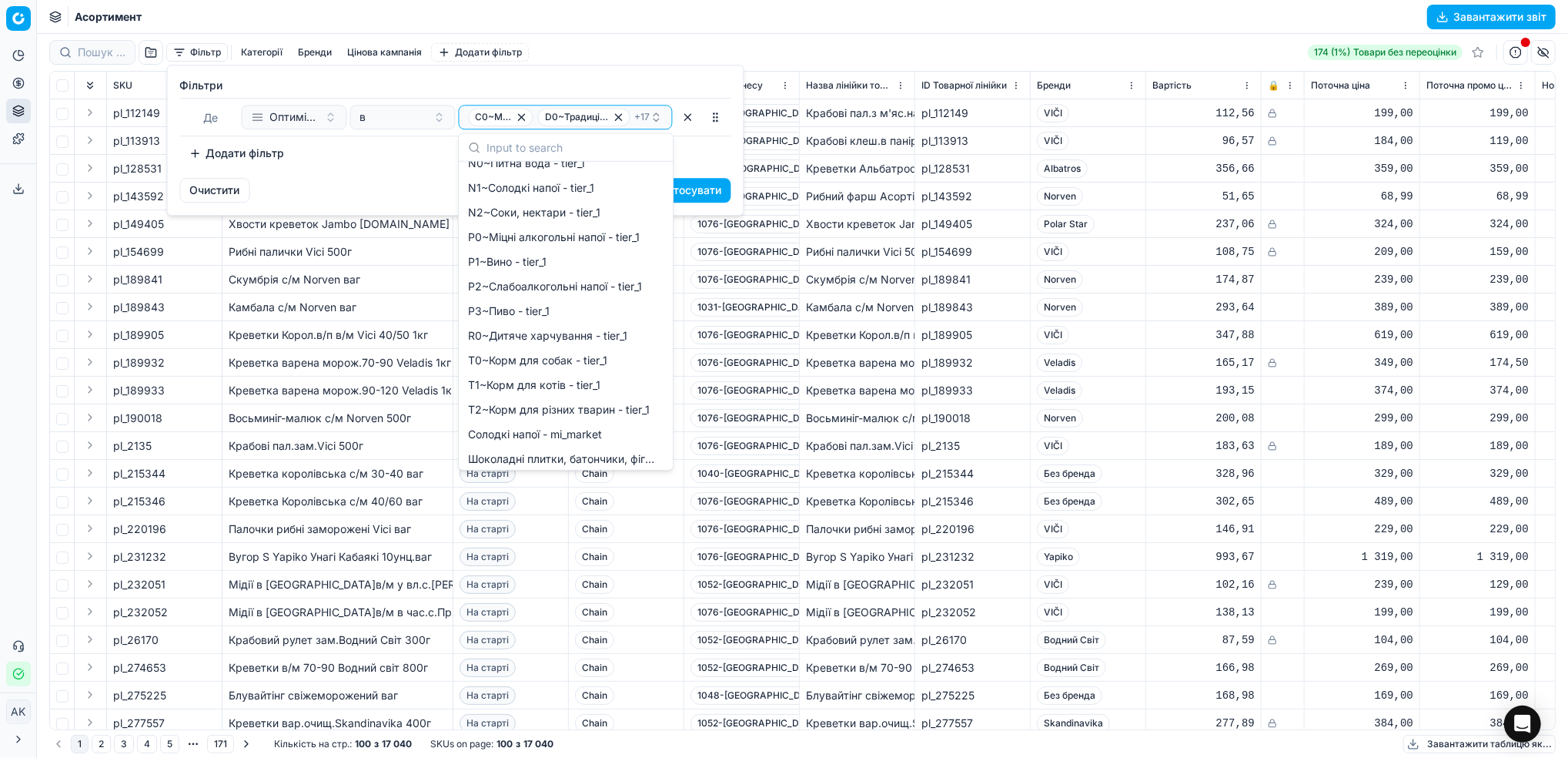
scroll to position [1457, 0]
click at [722, 144] on div "Додати фільтр" at bounding box center [456, 153] width 551 height 25
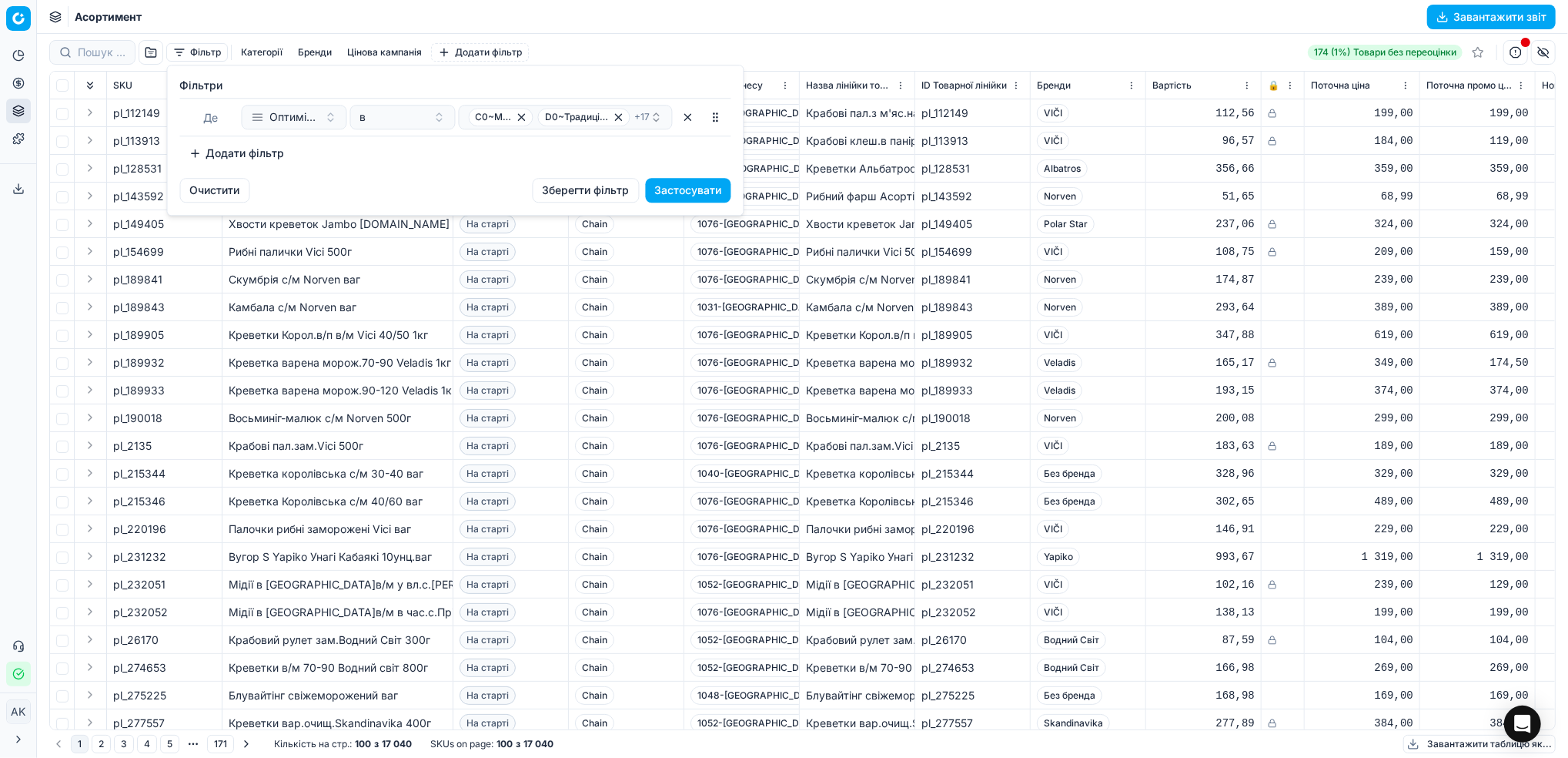
click at [708, 186] on button "Застосувати" at bounding box center [689, 190] width 86 height 25
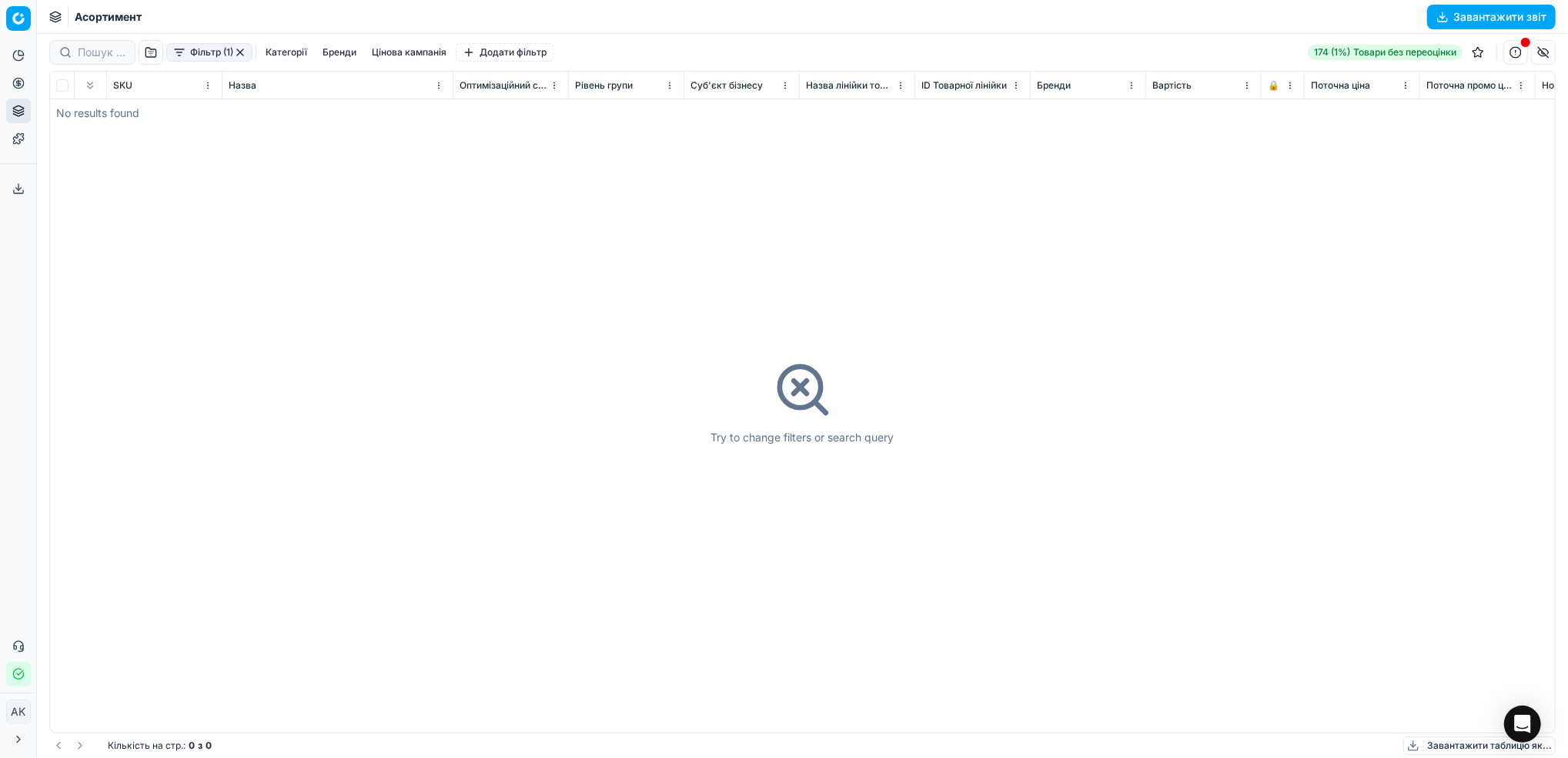
click at [246, 54] on button "button" at bounding box center [240, 53] width 12 height 12
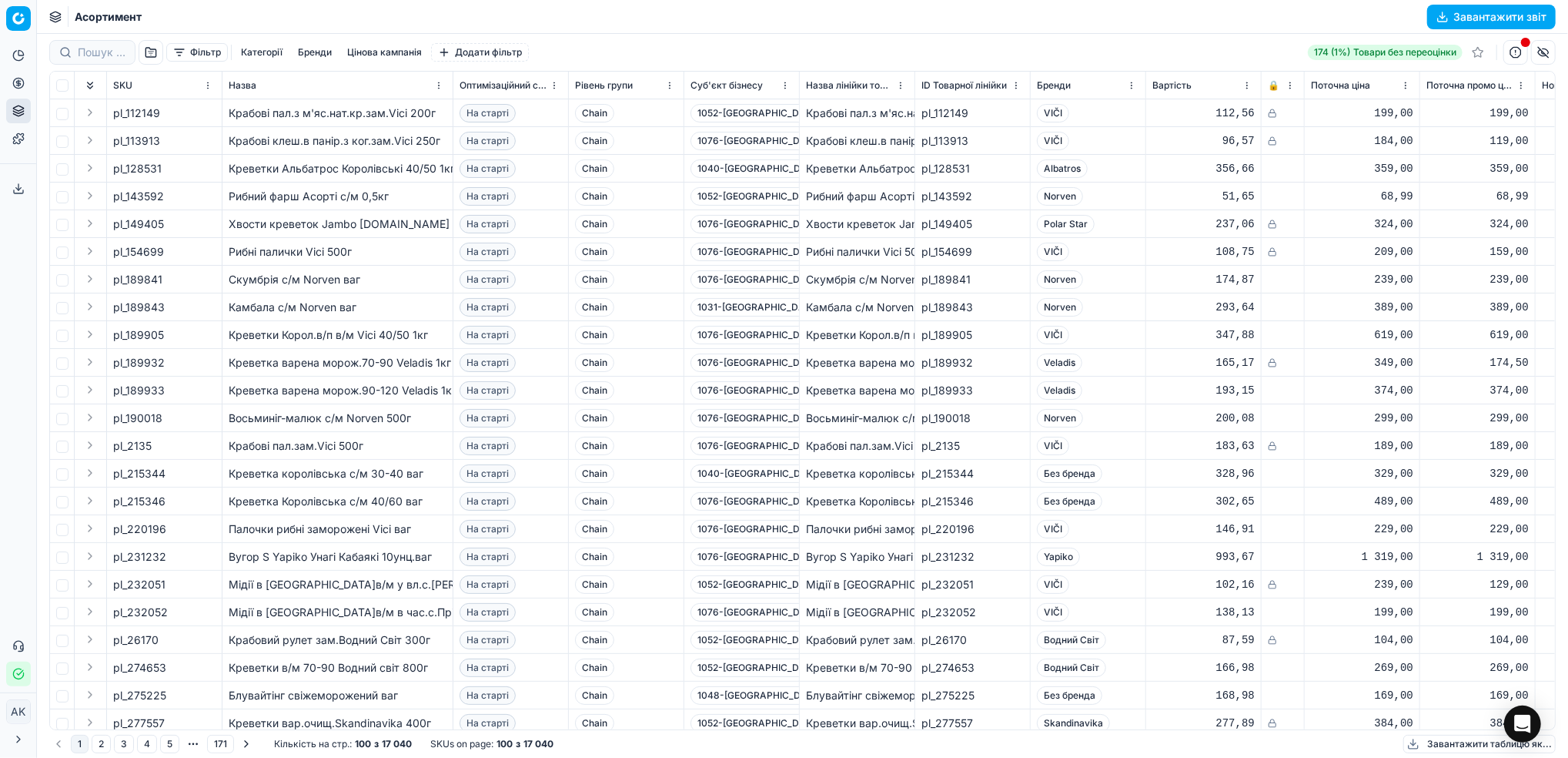
drag, startPoint x: 189, startPoint y: 53, endPoint x: 197, endPoint y: 60, distance: 10.6
click at [190, 53] on button "Фільтр" at bounding box center [197, 52] width 61 height 18
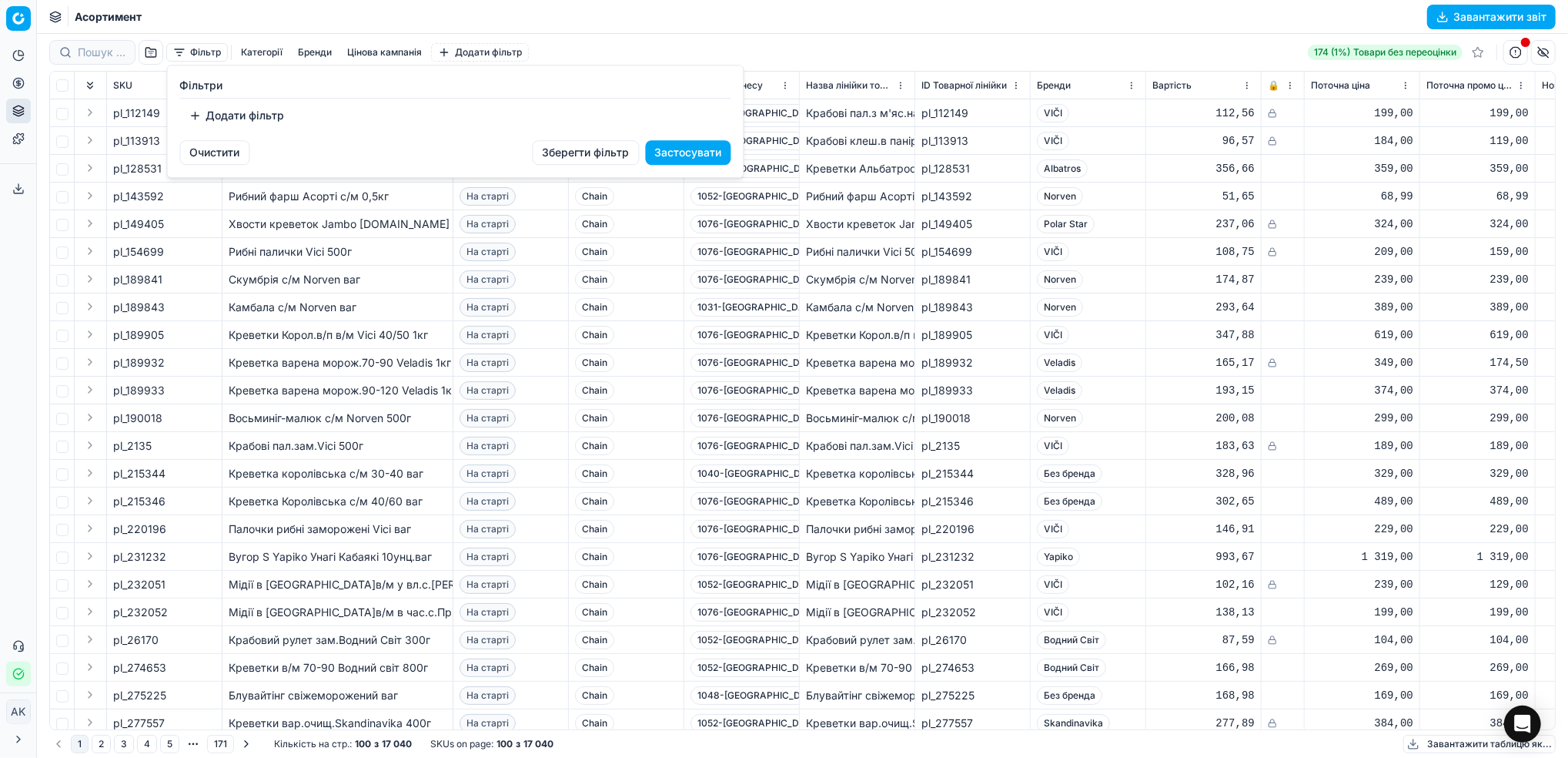
click at [237, 126] on button "Додати фільтр" at bounding box center [237, 116] width 114 height 25
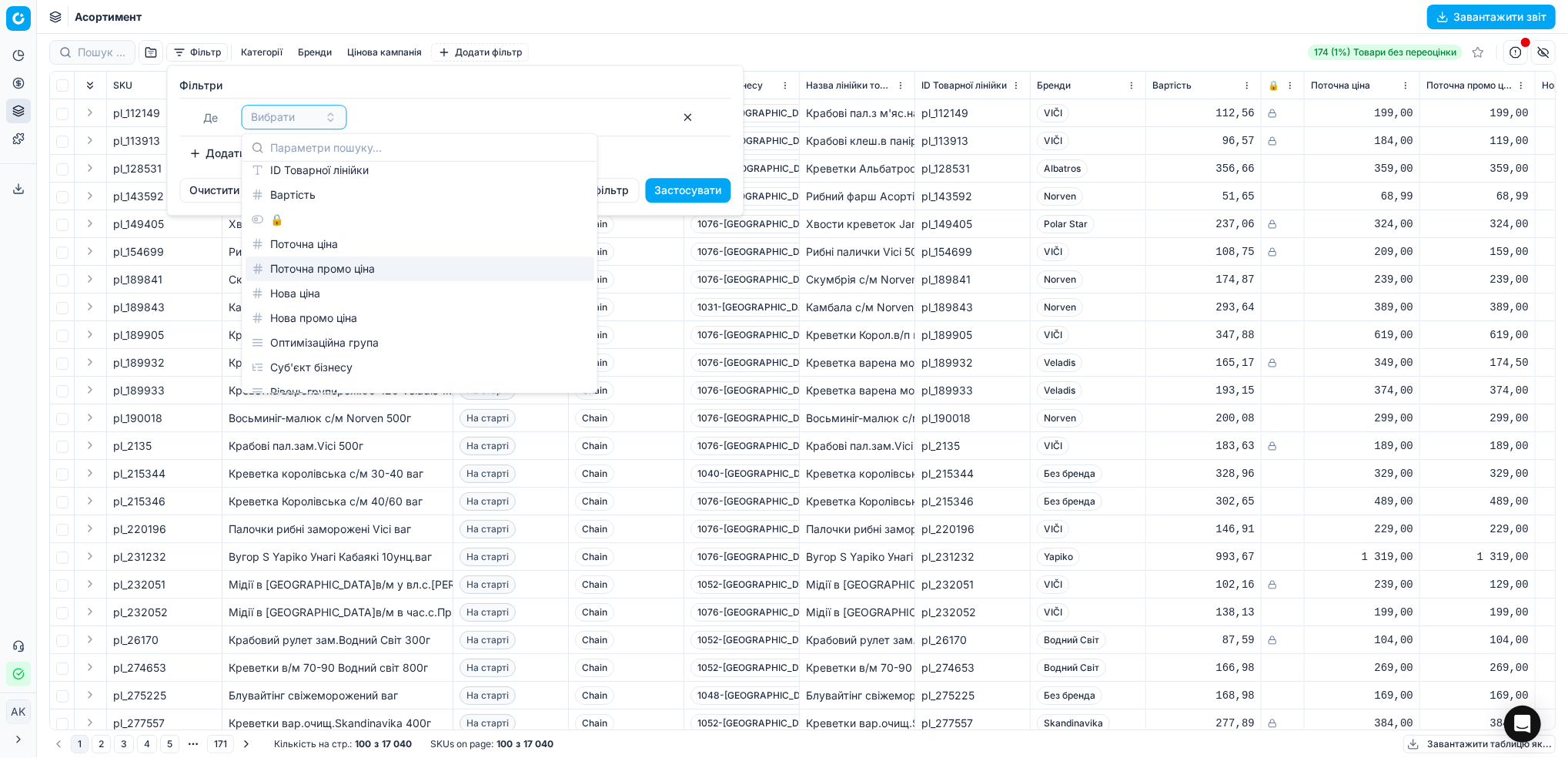
scroll to position [205, 0]
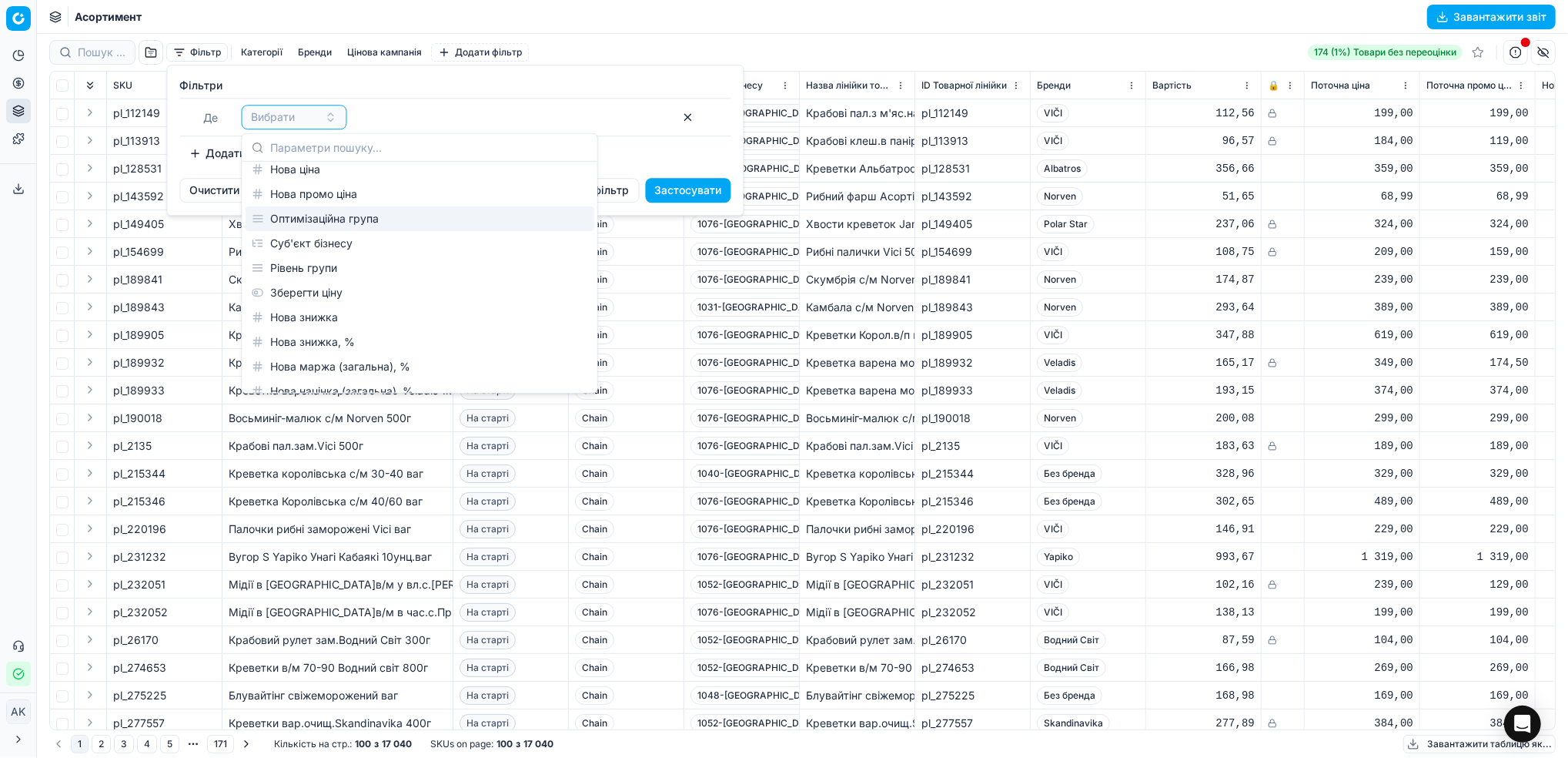
click at [318, 226] on div "Оптимізаційна група" at bounding box center [420, 219] width 349 height 25
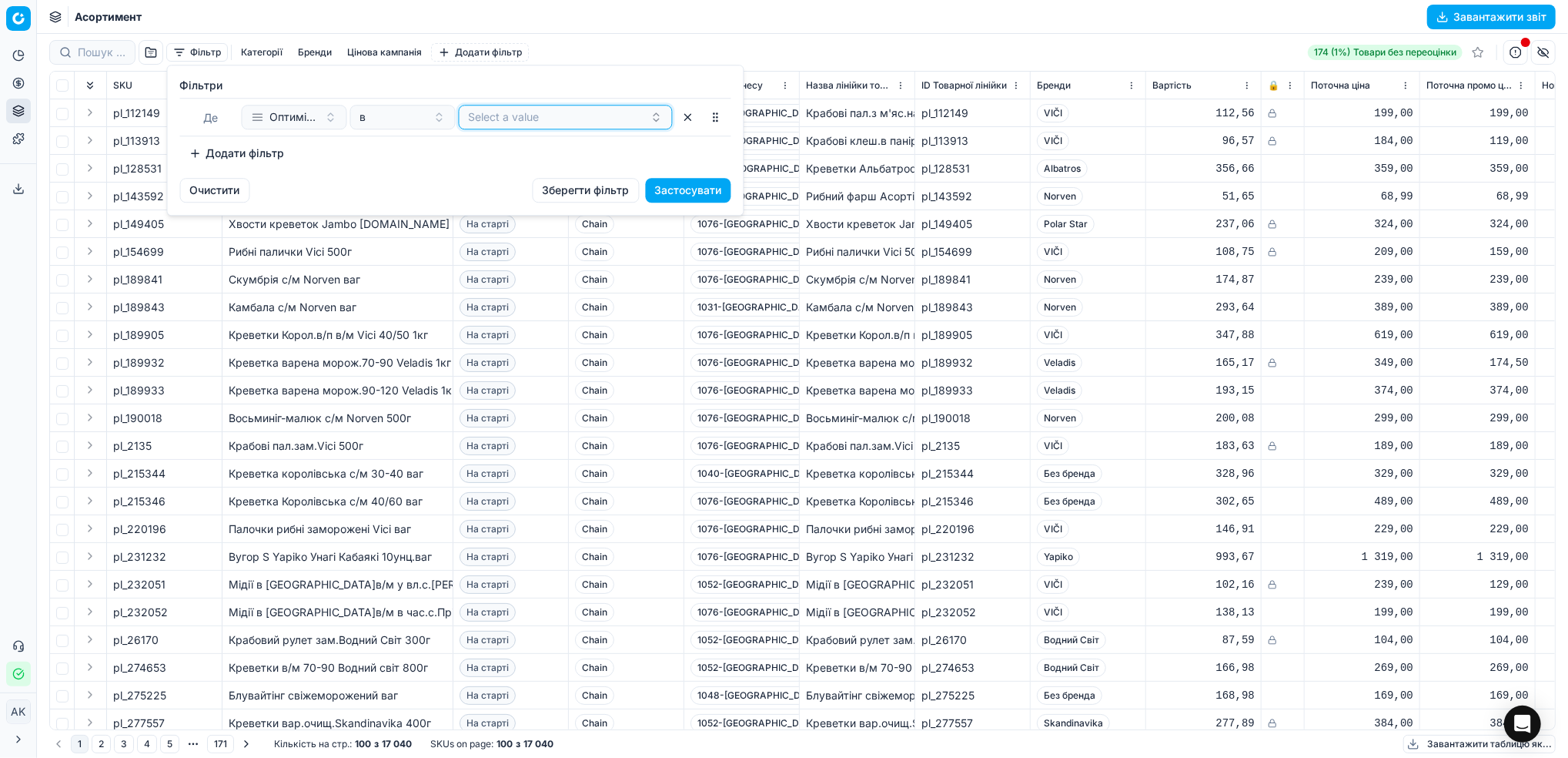
click at [545, 119] on button "Select a value" at bounding box center [566, 117] width 214 height 25
type input "C0~М'ясні продукти"
click at [554, 181] on span "C0~М'ясні продукти" at bounding box center [522, 177] width 109 height 16
click at [310, 172] on div "Фiльтри Де Оптимізаційна група в C0~М'ясні продукти To pick up a sortable item,…" at bounding box center [456, 122] width 576 height 112
click at [682, 193] on button "Застосувати" at bounding box center [689, 190] width 86 height 25
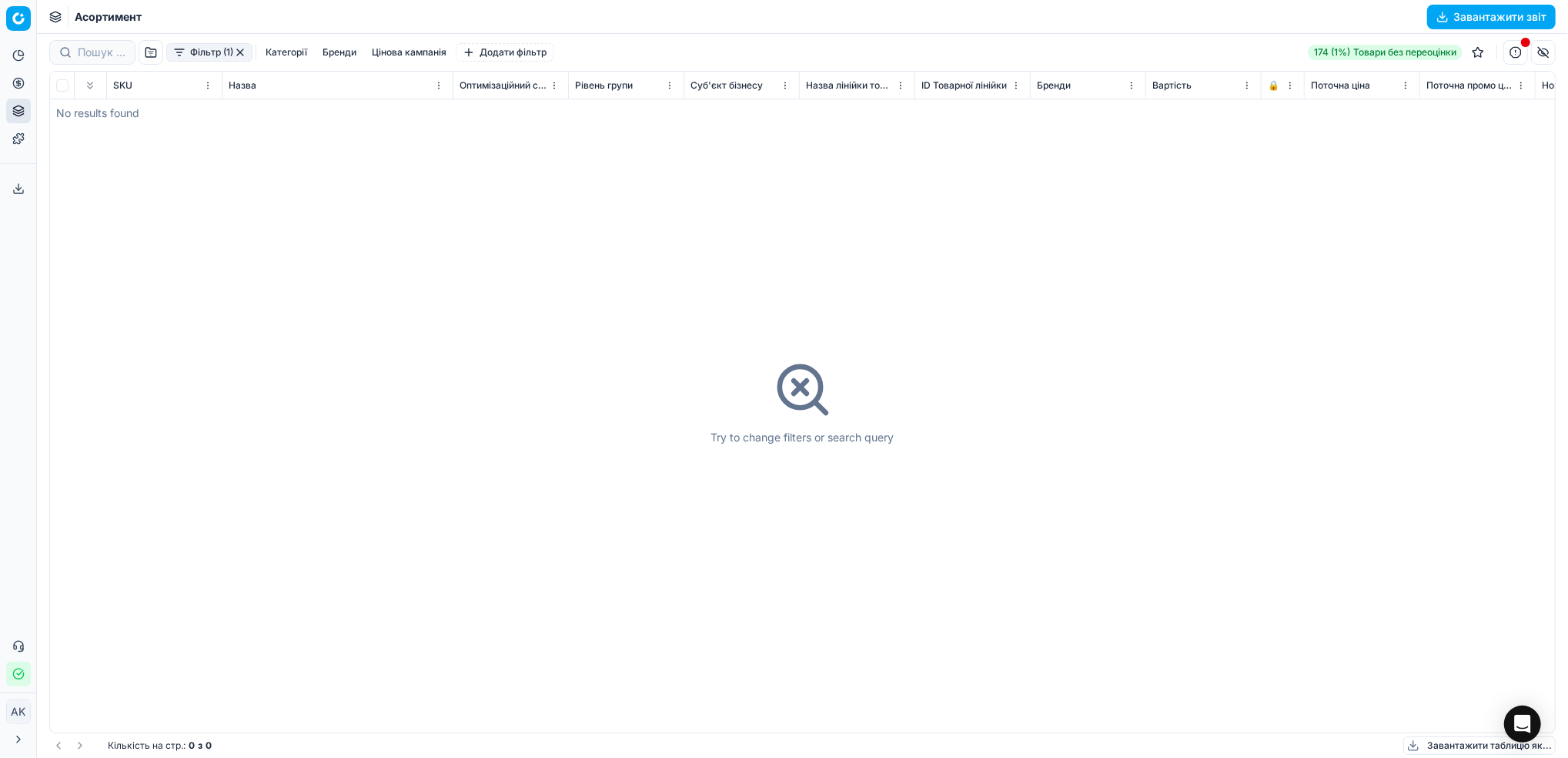
click at [251, 52] on button "Фільтр (1)" at bounding box center [209, 52] width 86 height 18
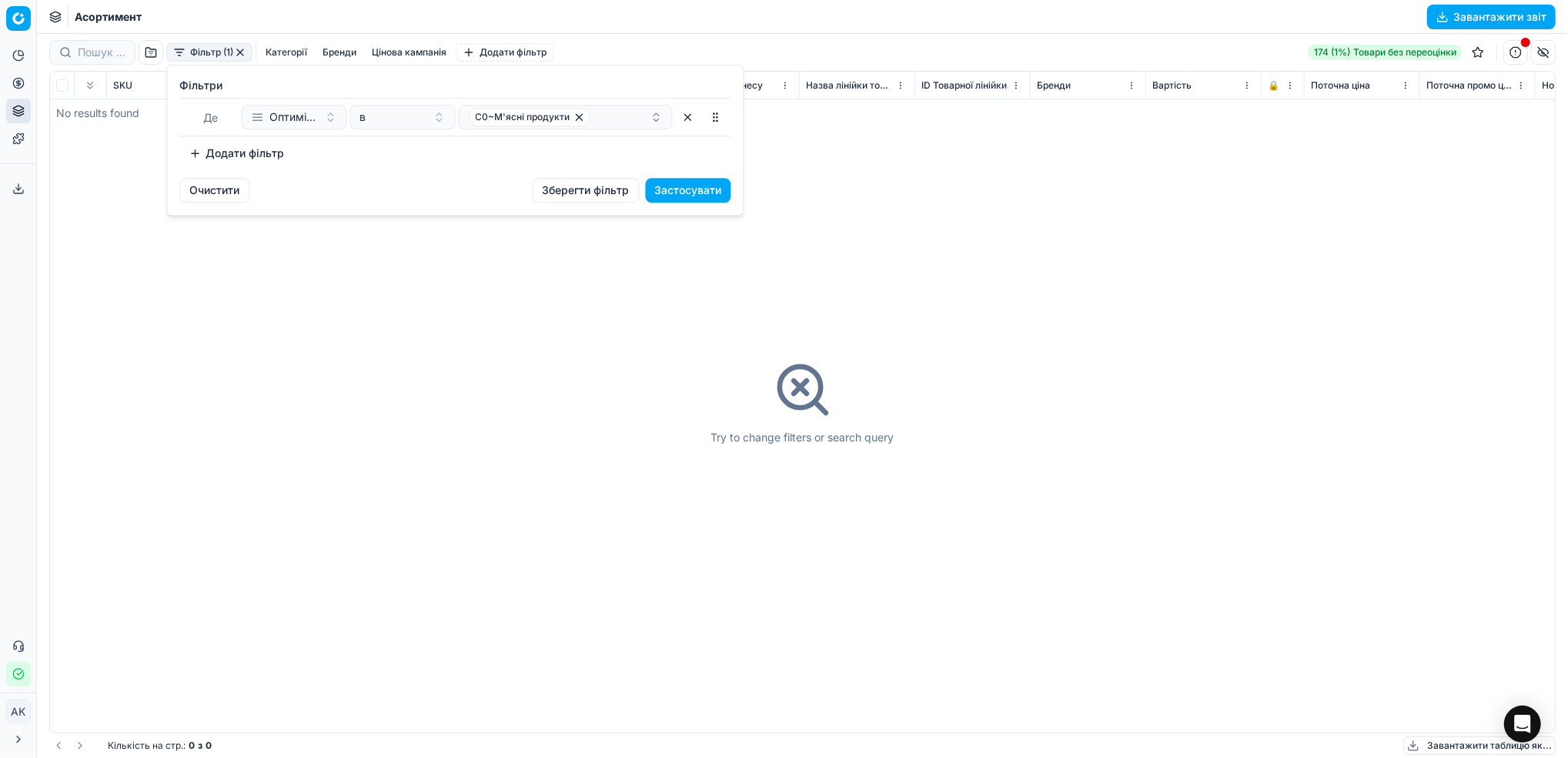
click at [691, 118] on button "button" at bounding box center [689, 117] width 25 height 25
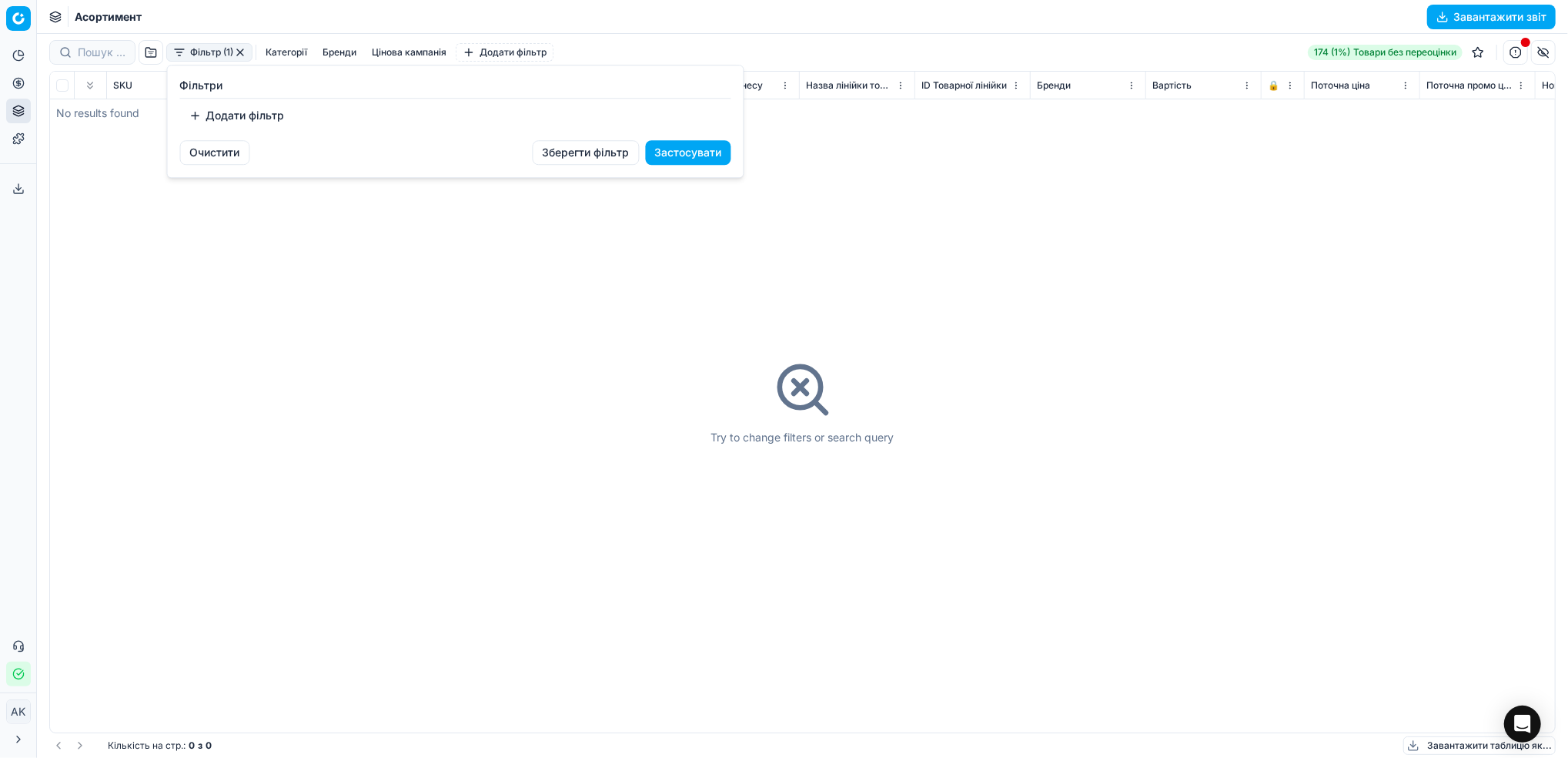
click at [232, 120] on button "Додати фільтр" at bounding box center [237, 116] width 114 height 25
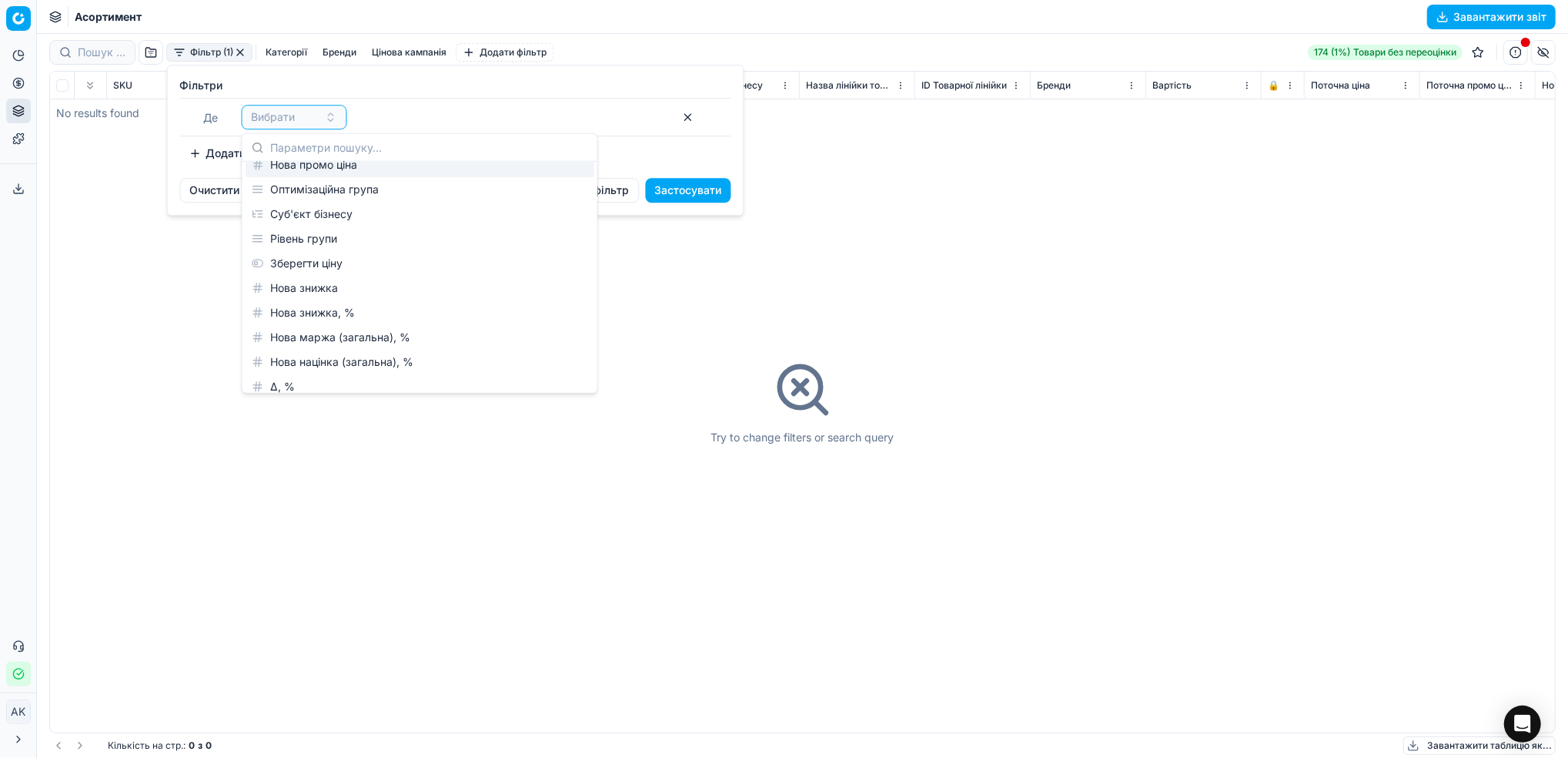
scroll to position [205, 0]
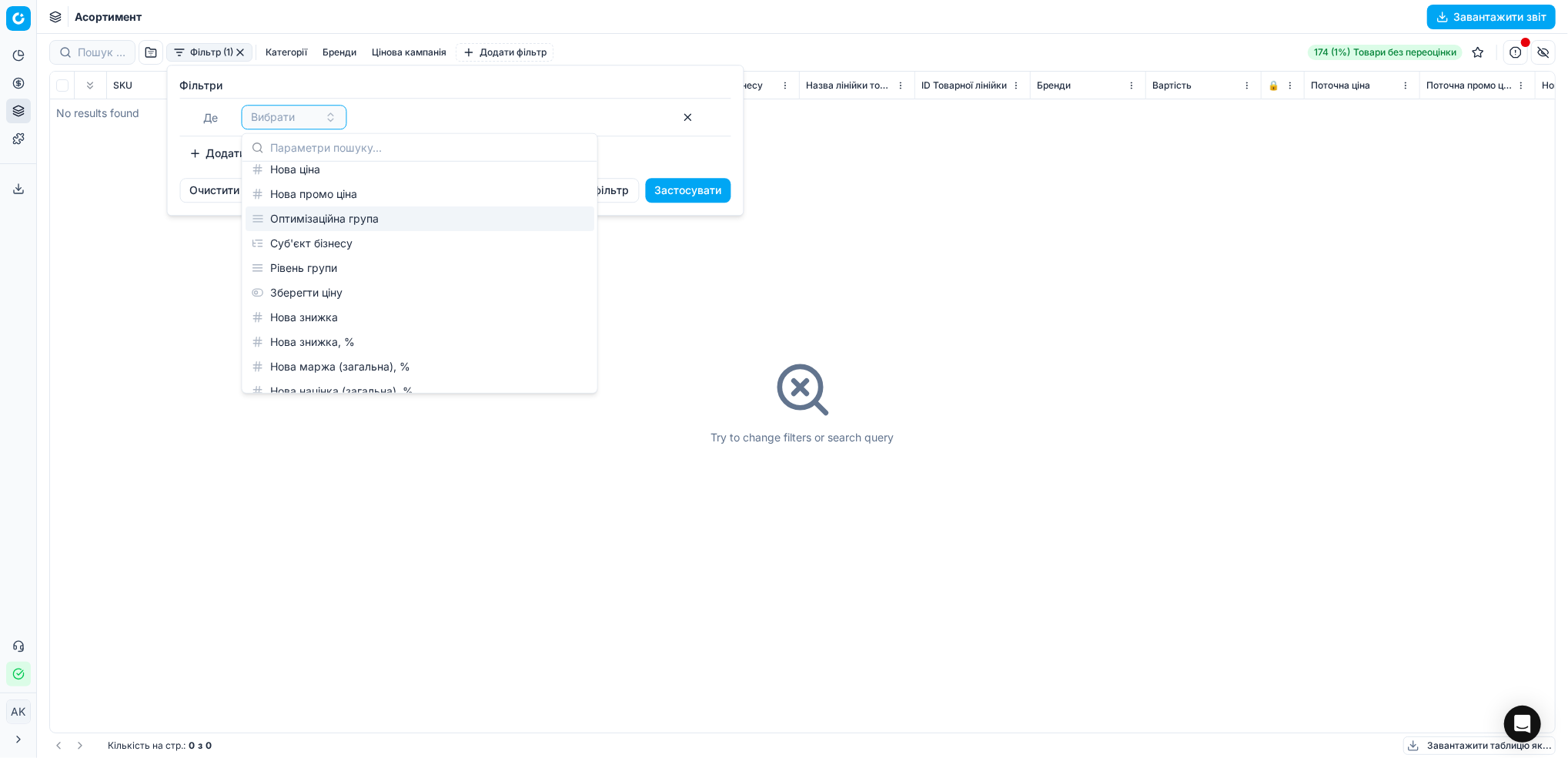
click at [314, 219] on div "Оптимізаційна група" at bounding box center [420, 219] width 349 height 25
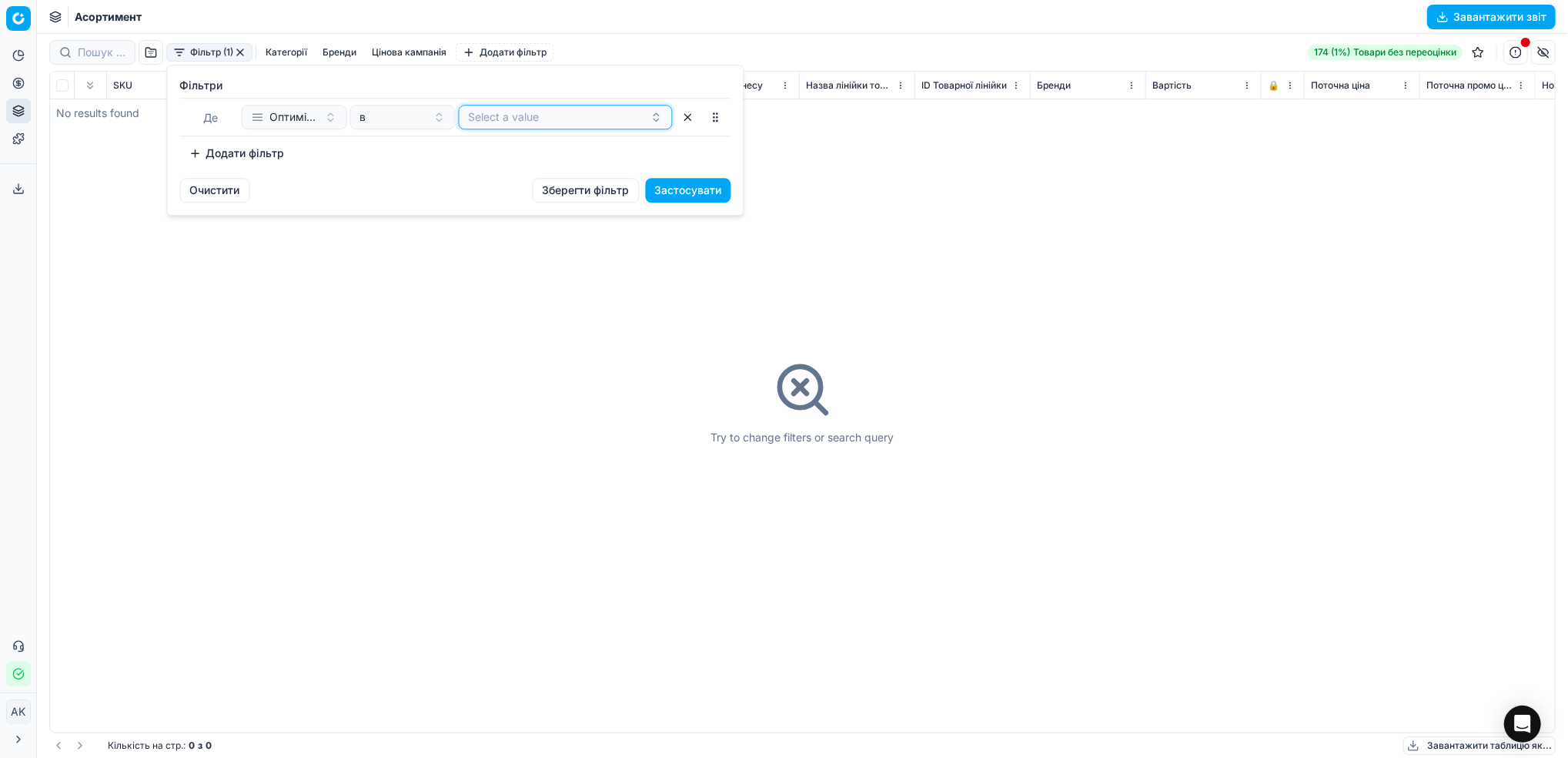
click at [503, 122] on button "Select a value" at bounding box center [566, 117] width 214 height 25
type input "C0"
click at [505, 184] on div "C0" at bounding box center [565, 177] width 208 height 25
click at [337, 188] on div "Очистити Зберегти фільтр Застосувати" at bounding box center [456, 196] width 576 height 37
click at [673, 188] on button "Застосувати" at bounding box center [689, 190] width 86 height 25
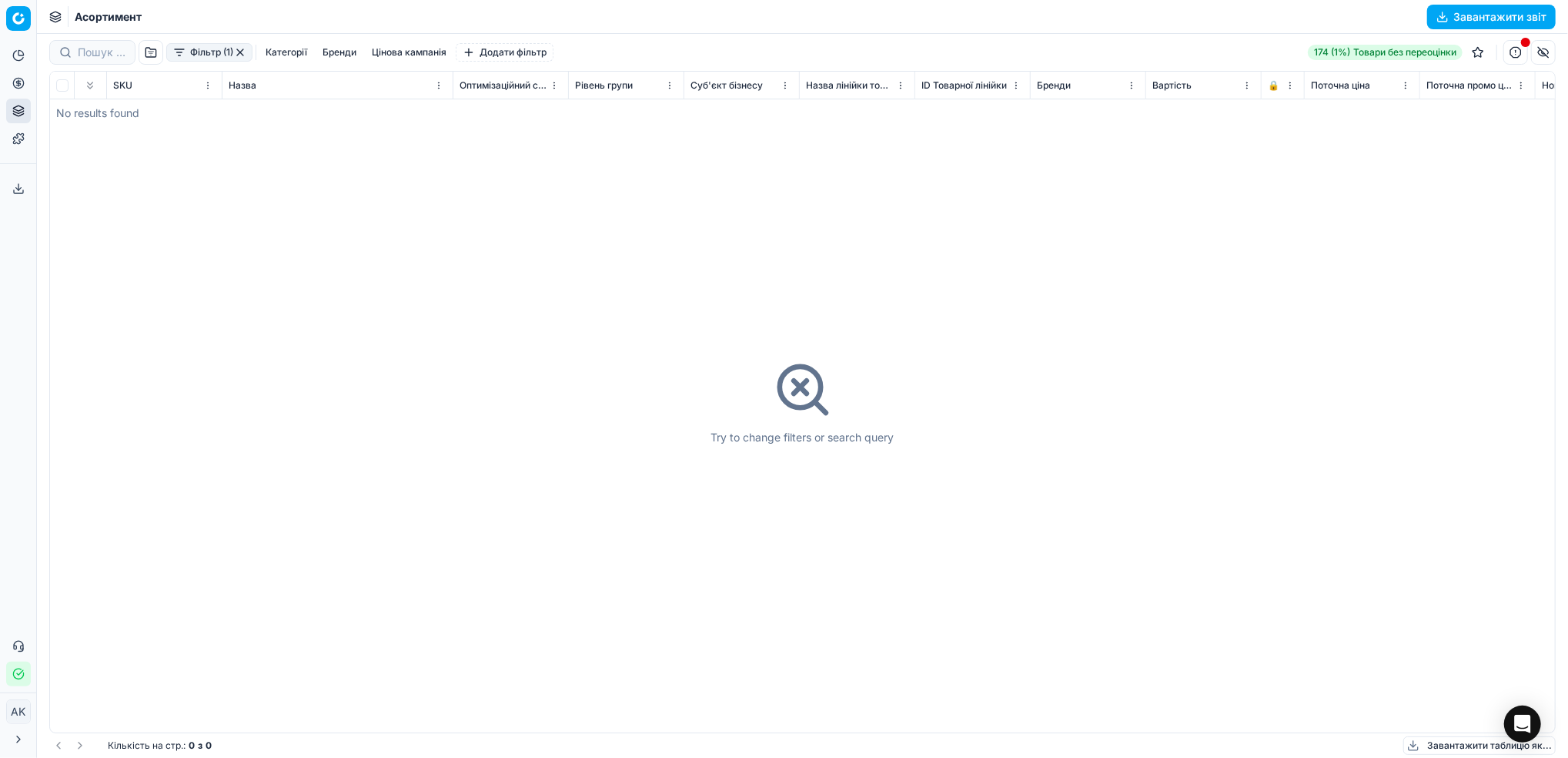
click at [237, 57] on button "button" at bounding box center [240, 53] width 12 height 12
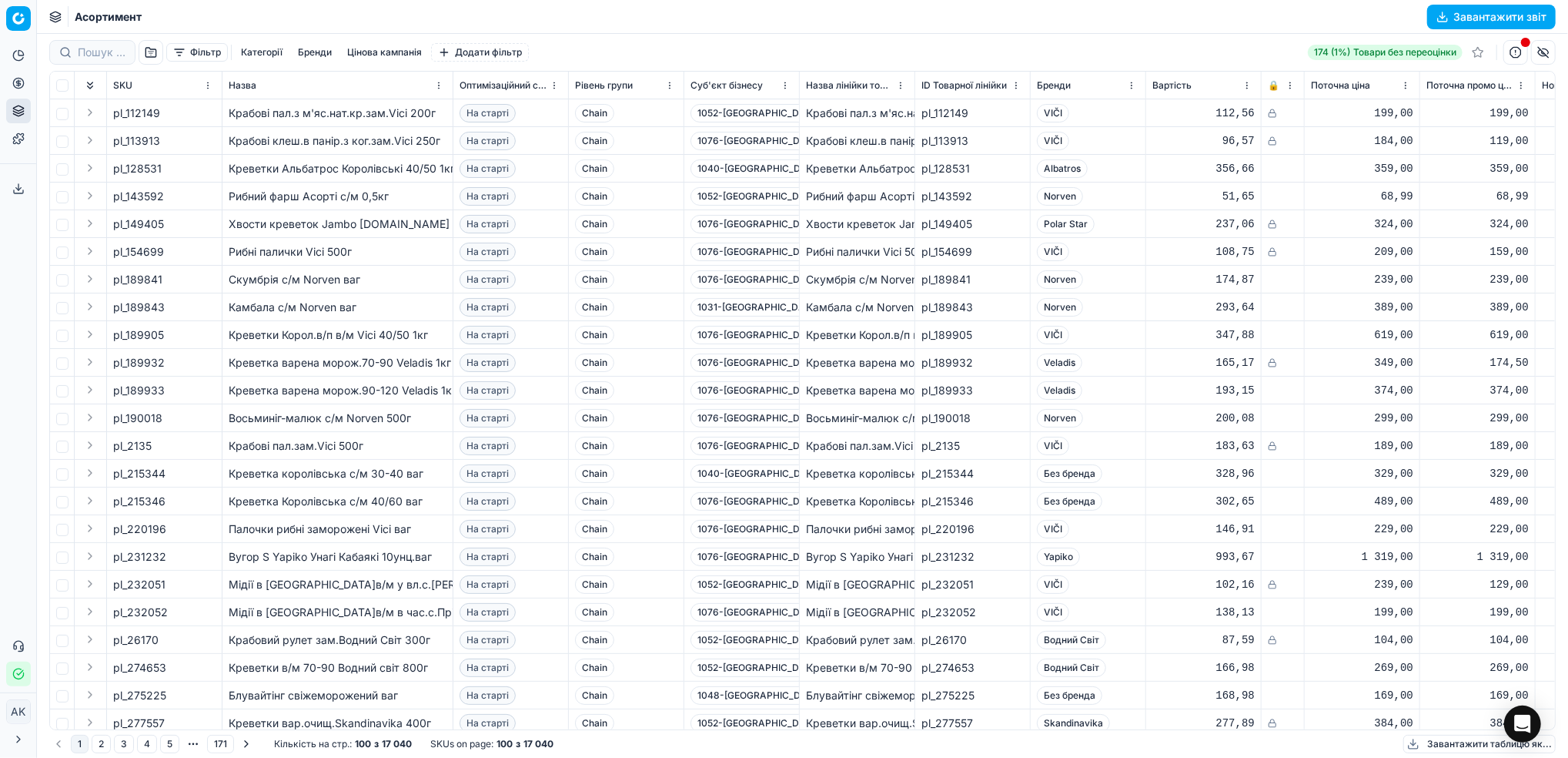
click at [201, 51] on button "Фільтр" at bounding box center [197, 52] width 61 height 18
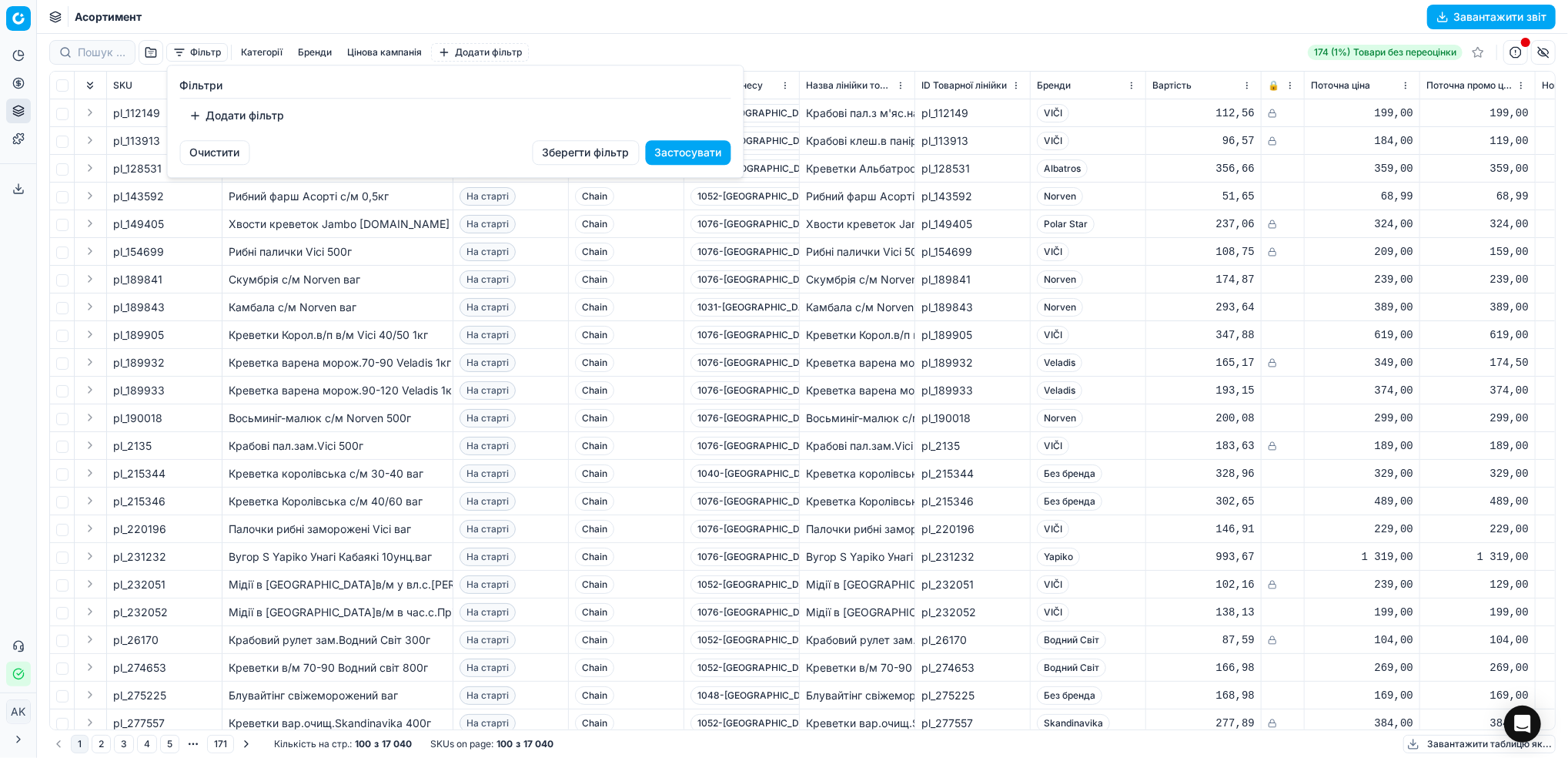
click at [232, 123] on button "Додати фільтр" at bounding box center [237, 116] width 114 height 25
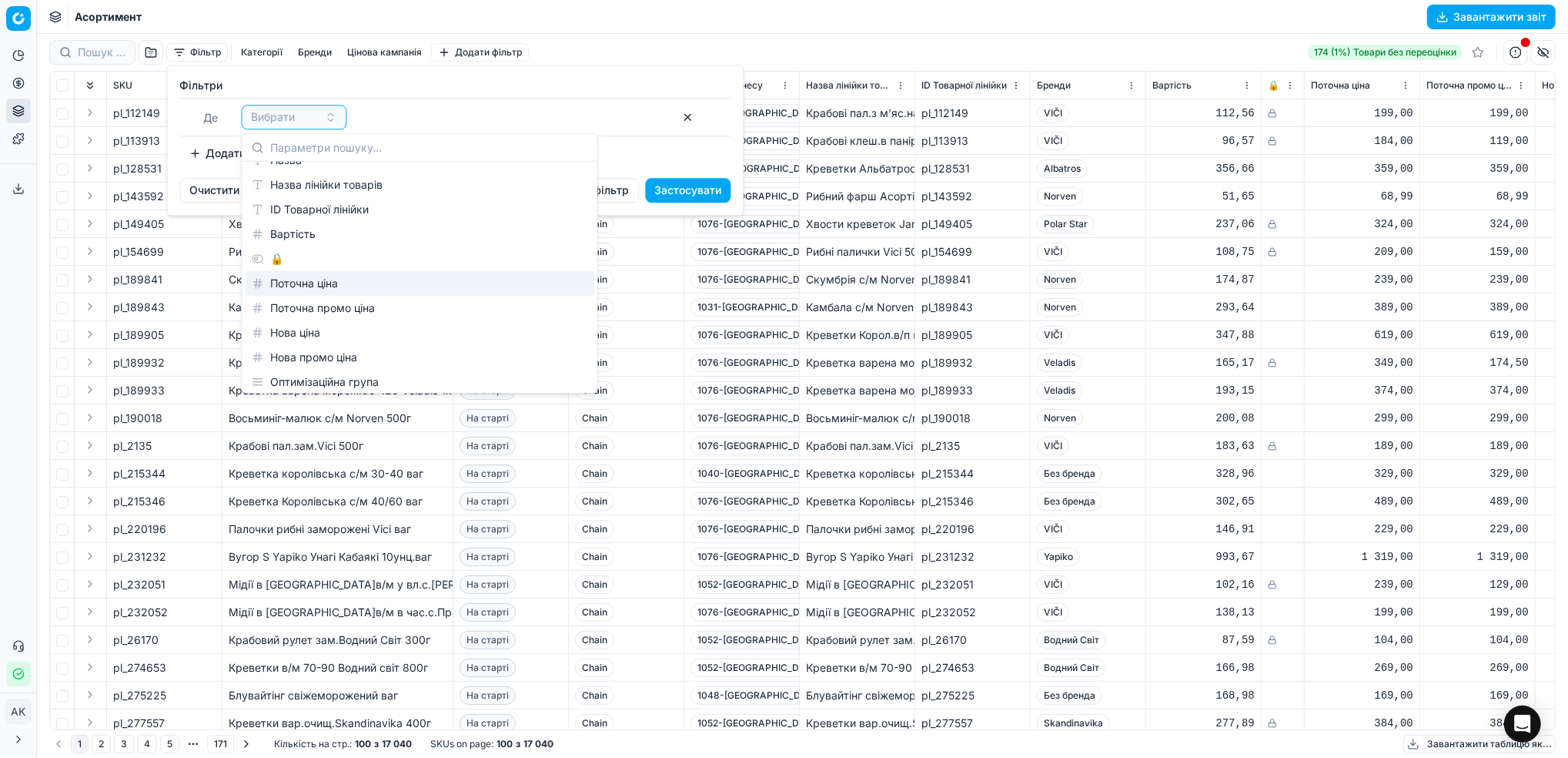
scroll to position [103, 0]
click at [342, 325] on div "Оптимізаційна група" at bounding box center [420, 321] width 349 height 25
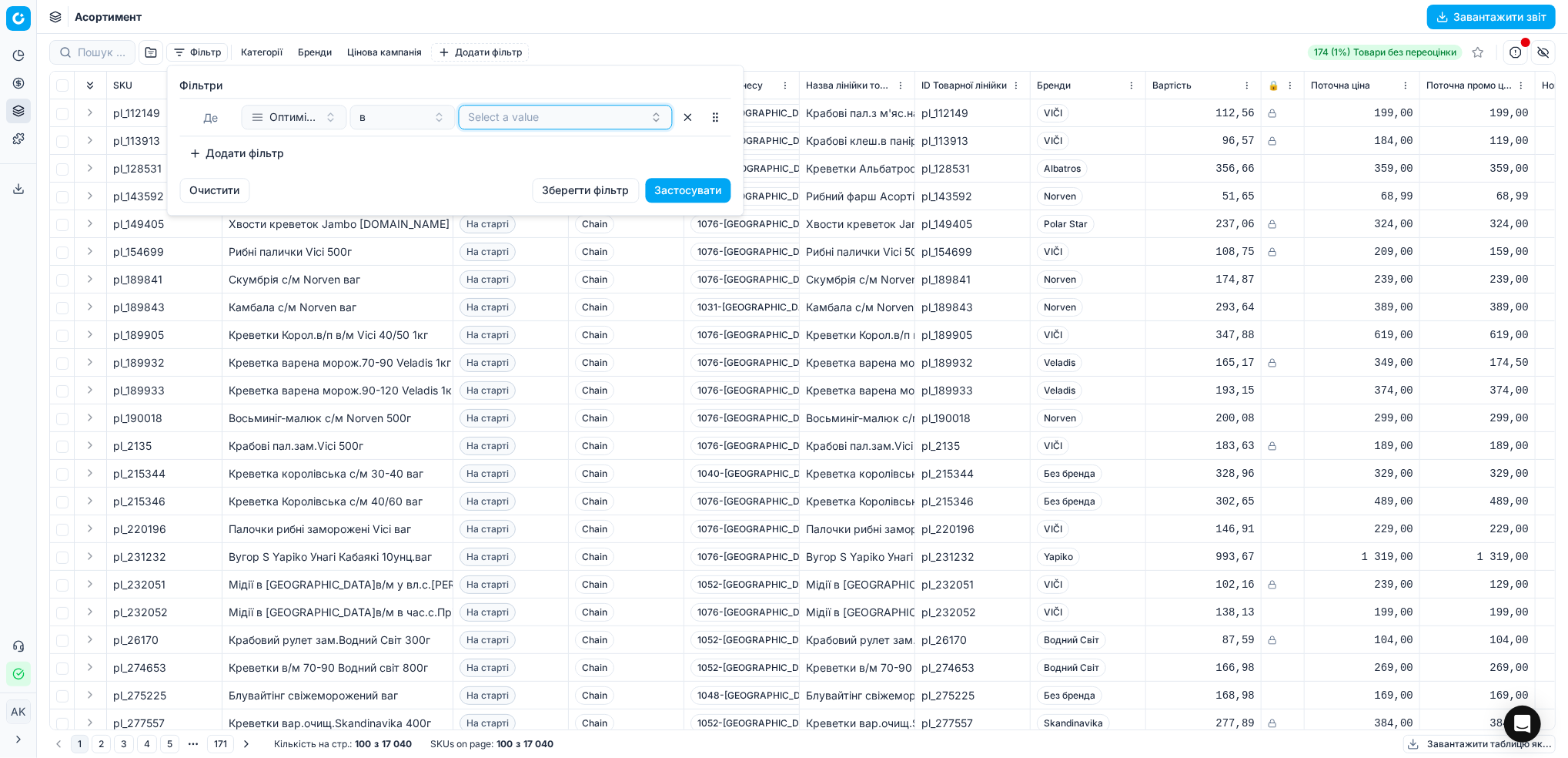
click at [527, 128] on button "Select a value" at bounding box center [566, 117] width 214 height 25
type input "C0-М'ясні продукти"
click at [544, 188] on div "C0-М'ясні продукти" at bounding box center [565, 177] width 208 height 25
click at [363, 172] on div "Фiльтри Де Оптимізаційна група в C0-М'ясні продукти To pick up a sortable item,…" at bounding box center [456, 122] width 576 height 112
click at [678, 191] on button "Застосувати" at bounding box center [689, 190] width 86 height 25
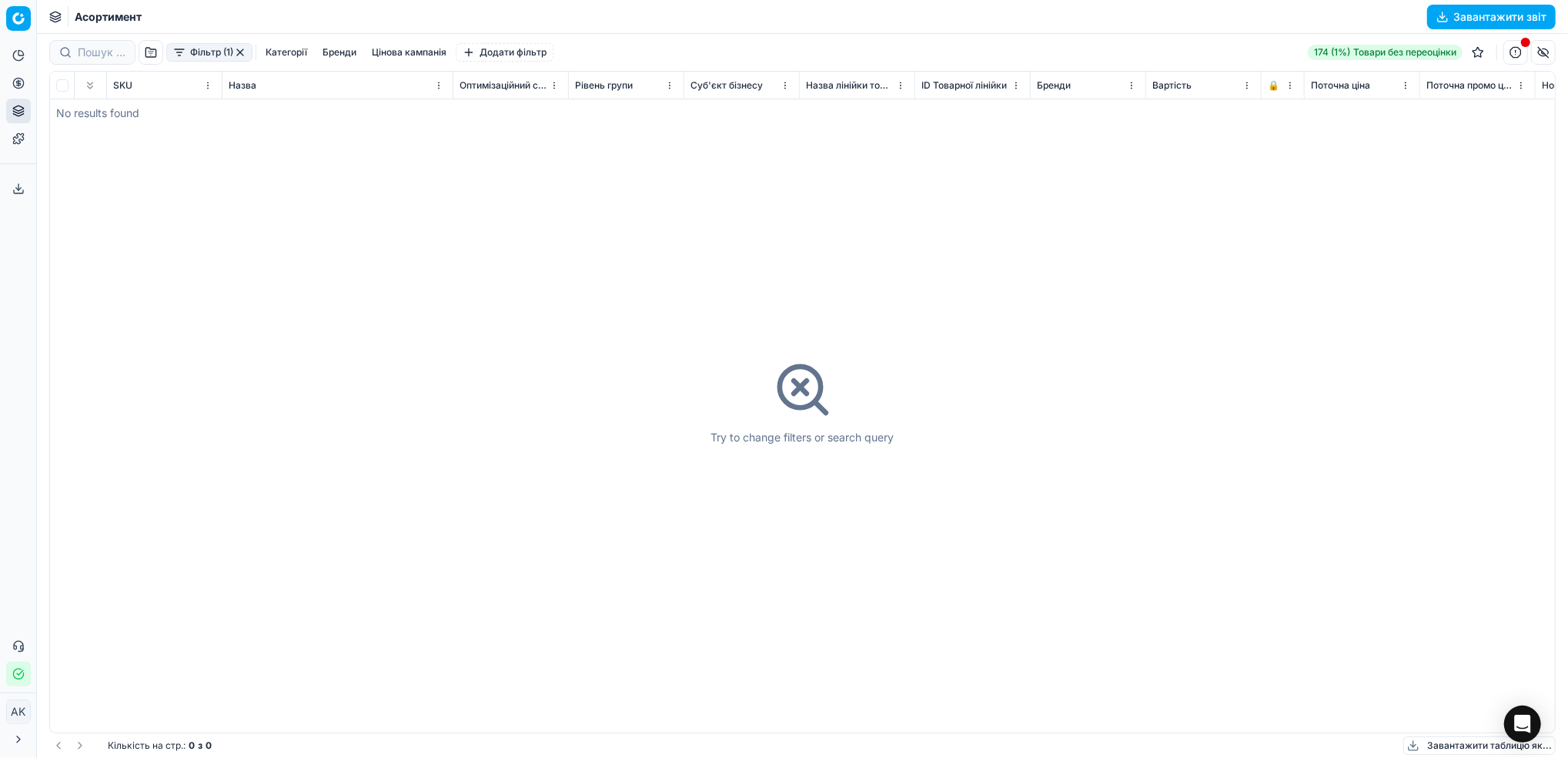
click at [234, 52] on button "Фільтр (1)" at bounding box center [209, 52] width 86 height 18
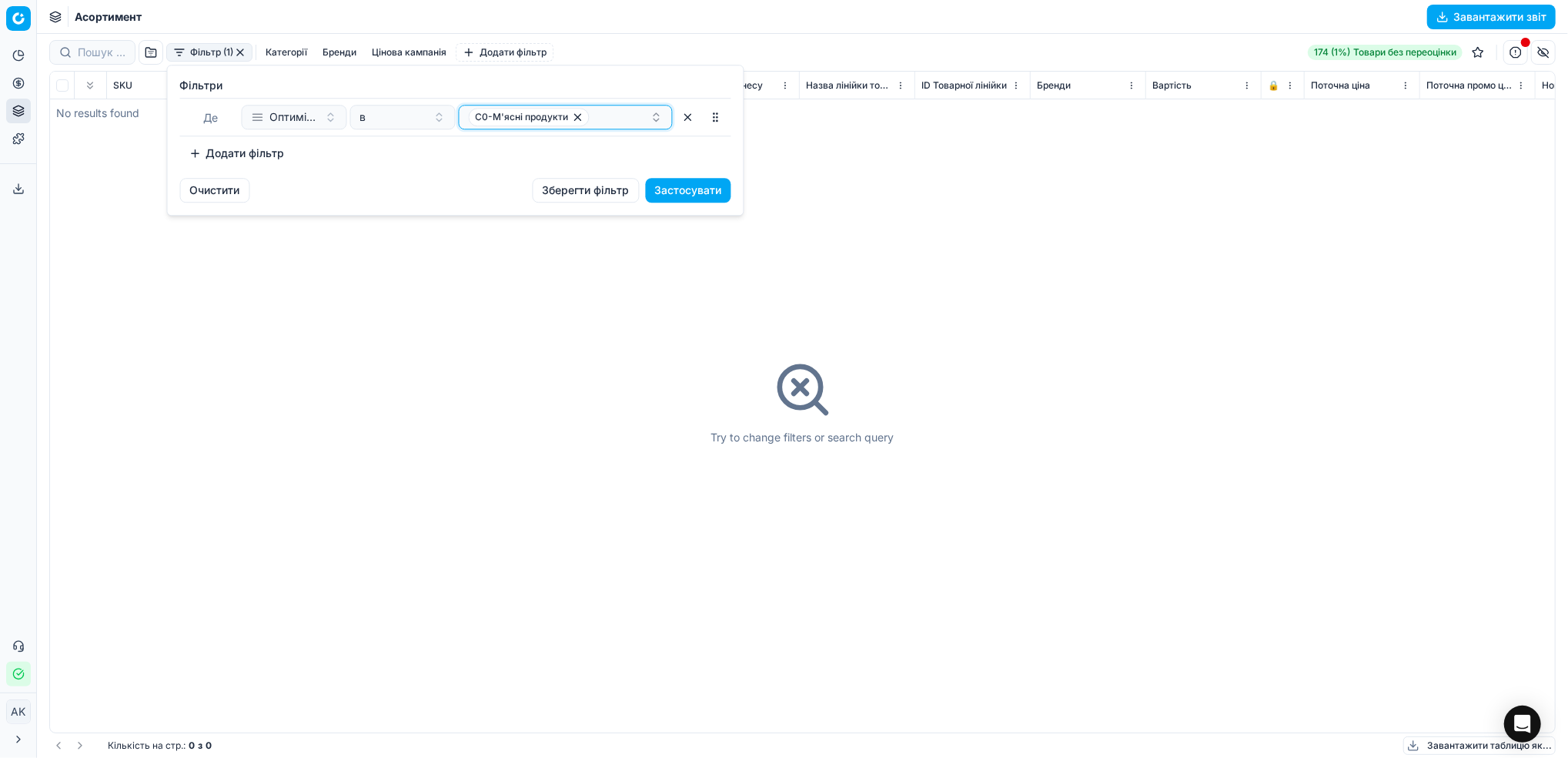
click at [609, 119] on div "C0-М'ясні продукти" at bounding box center [559, 117] width 181 height 18
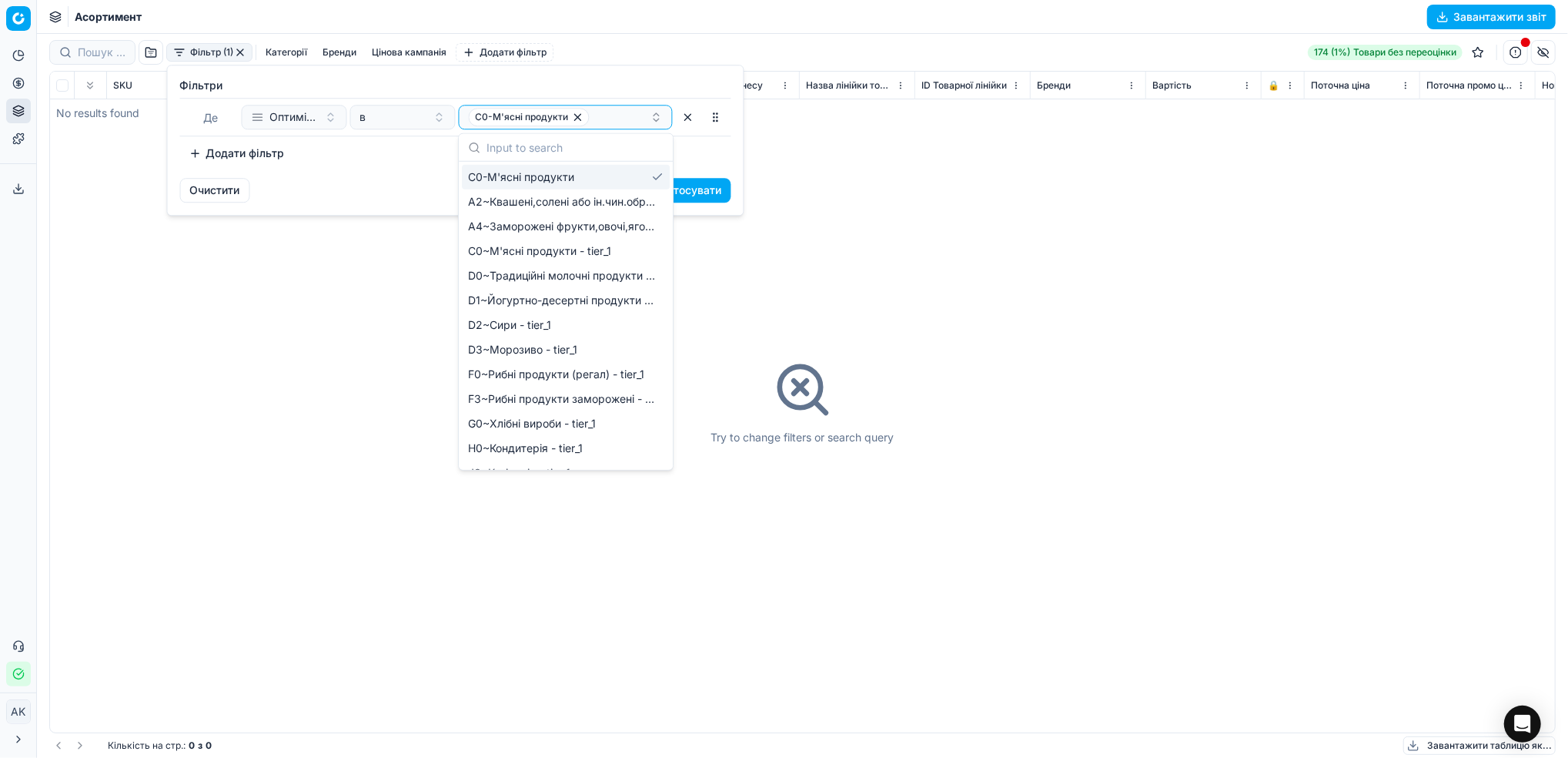
click at [568, 179] on span "C0-М'ясні продукти" at bounding box center [520, 177] width 106 height 16
click at [398, 168] on div "Фiльтри Де Оптимізаційна група в Select a value To pick up a sortable item, pre…" at bounding box center [456, 122] width 576 height 112
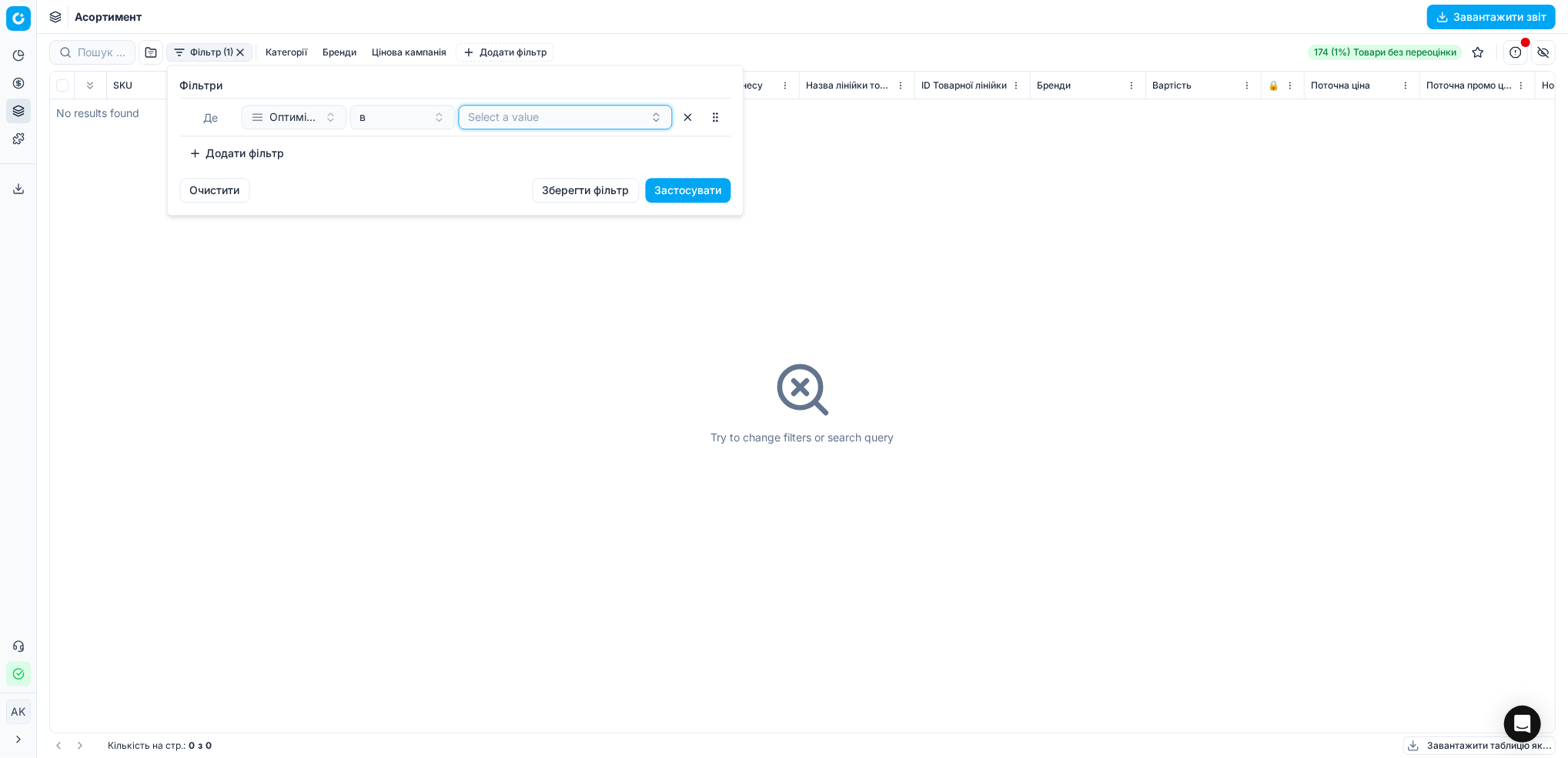
click at [562, 124] on button "Select a value" at bounding box center [566, 117] width 214 height 25
click at [363, 384] on html "Pricing platform Аналітика Цінова оптимізація Асортимент продукції Шаблони Серв…" at bounding box center [784, 379] width 1568 height 758
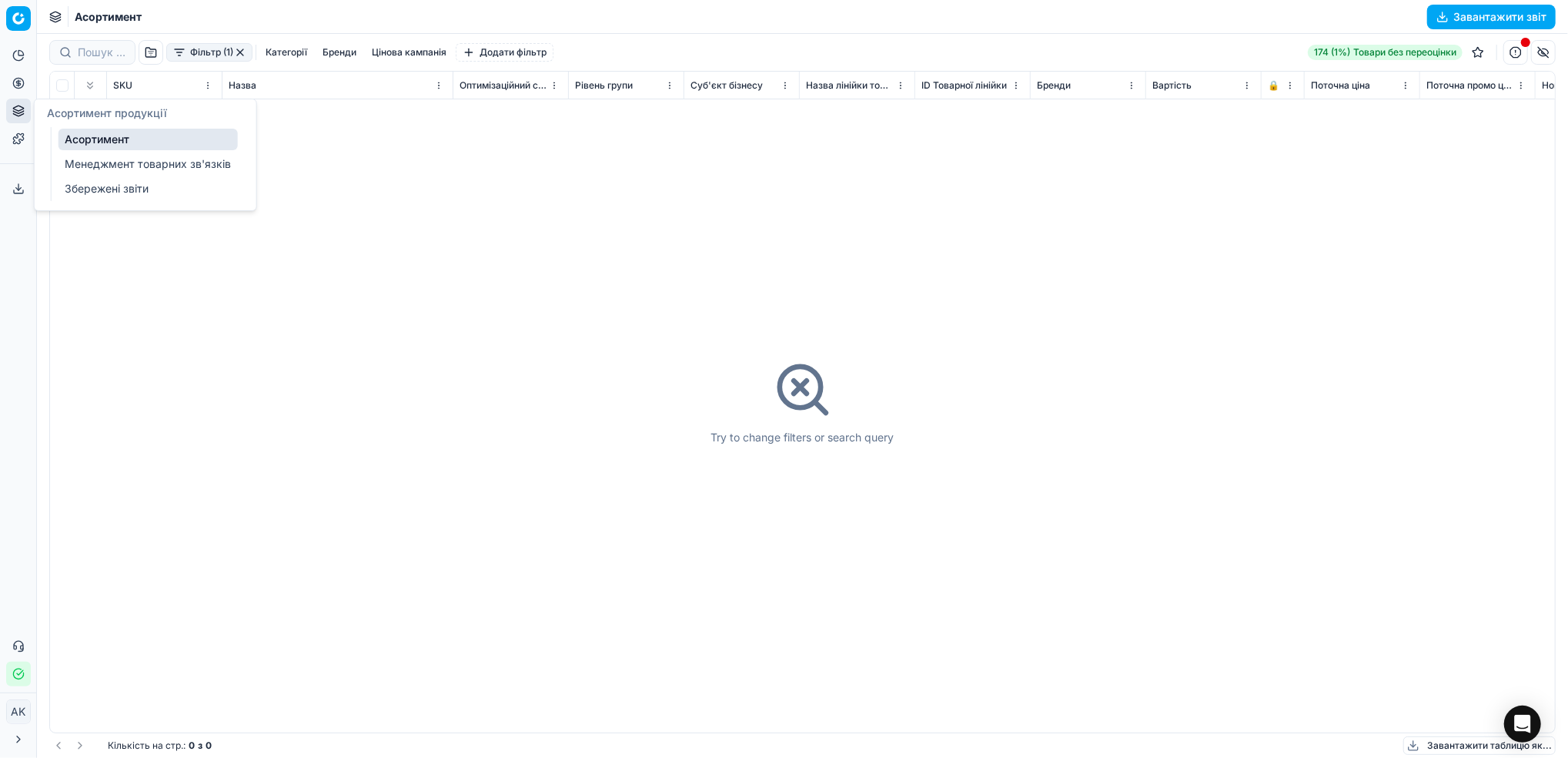
click at [103, 138] on link "Асортимент" at bounding box center [148, 139] width 180 height 22
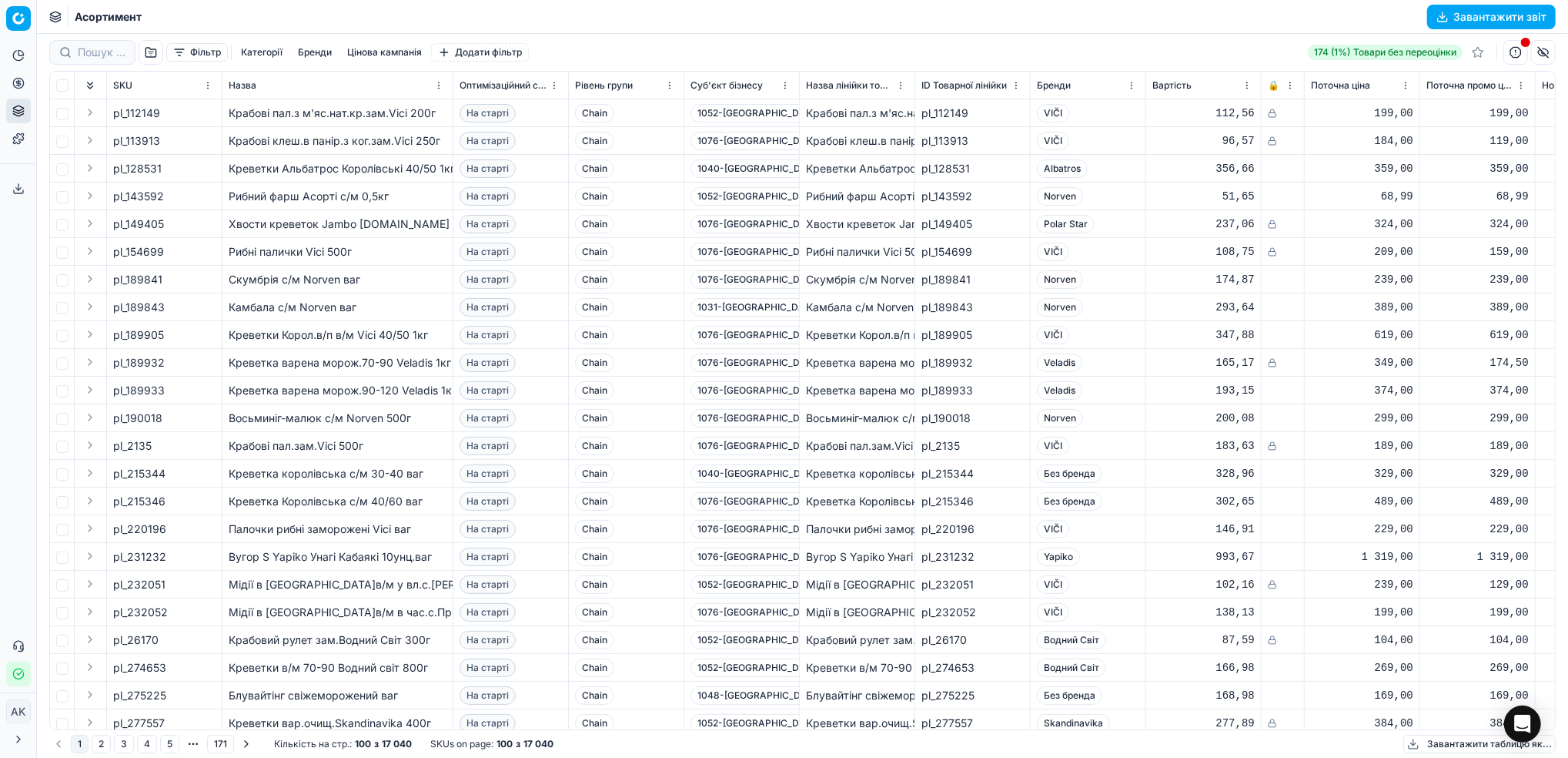
click at [199, 52] on button "Фільтр" at bounding box center [197, 52] width 61 height 18
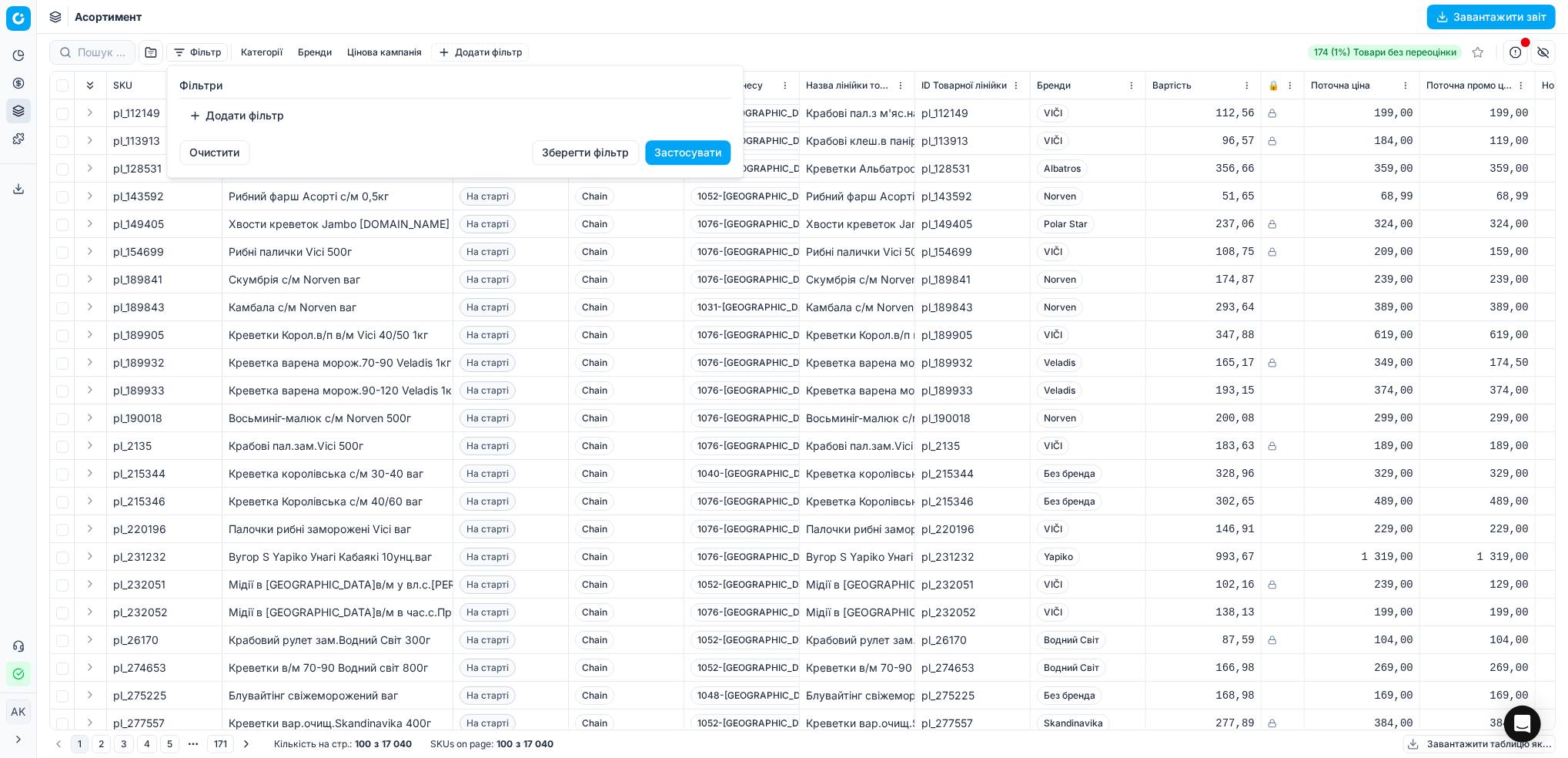
click at [463, 388] on html "Pricing platform Аналітика Цінова оптимізація Асортимент продукції Шаблони Серв…" at bounding box center [784, 379] width 1568 height 758
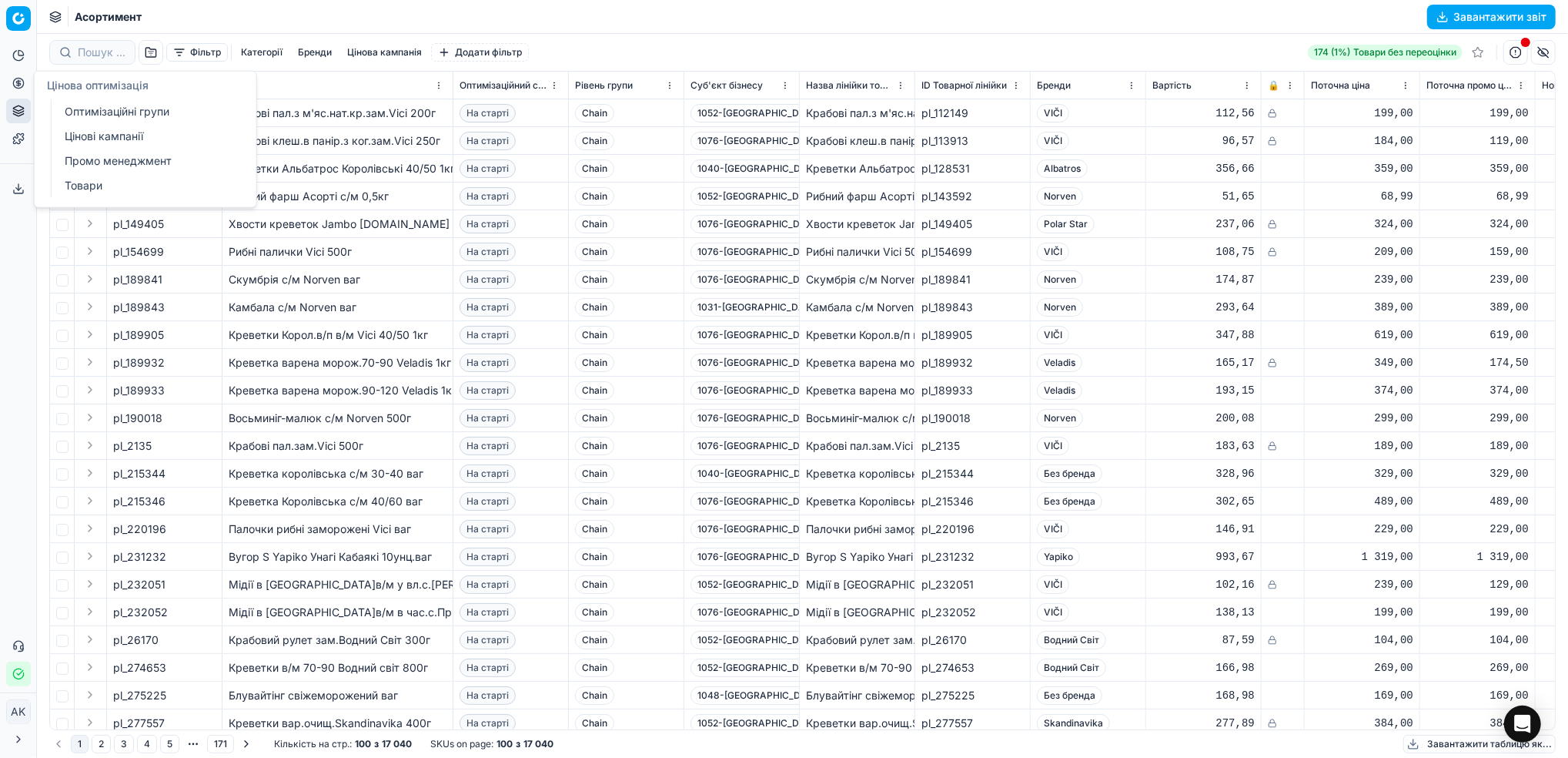
click at [27, 81] on button "Цінова оптимізація" at bounding box center [18, 83] width 25 height 25
click at [120, 115] on link "Оптимізаційні групи" at bounding box center [148, 111] width 180 height 22
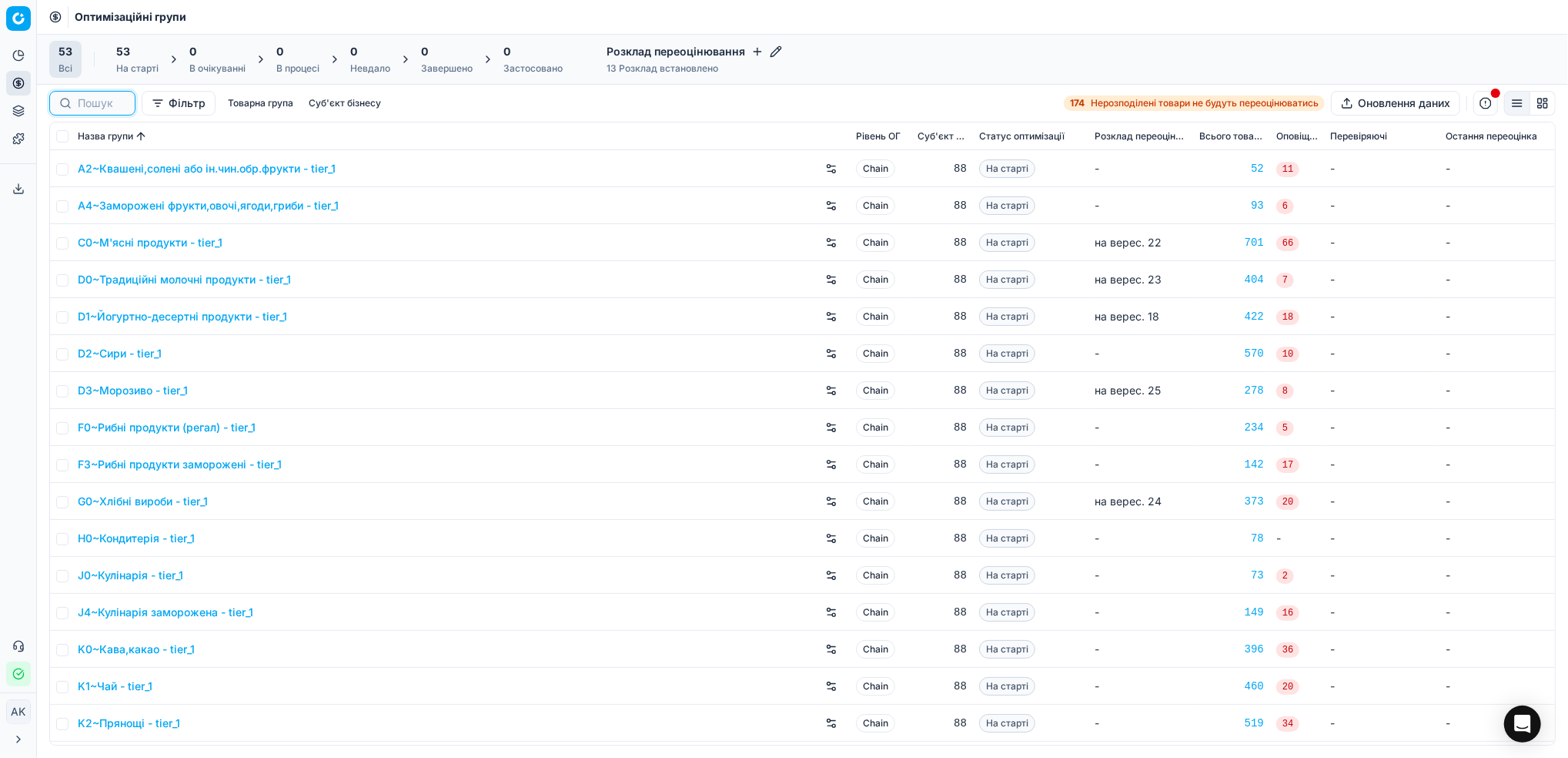
click at [99, 101] on input at bounding box center [102, 103] width 47 height 16
paste input "C0"
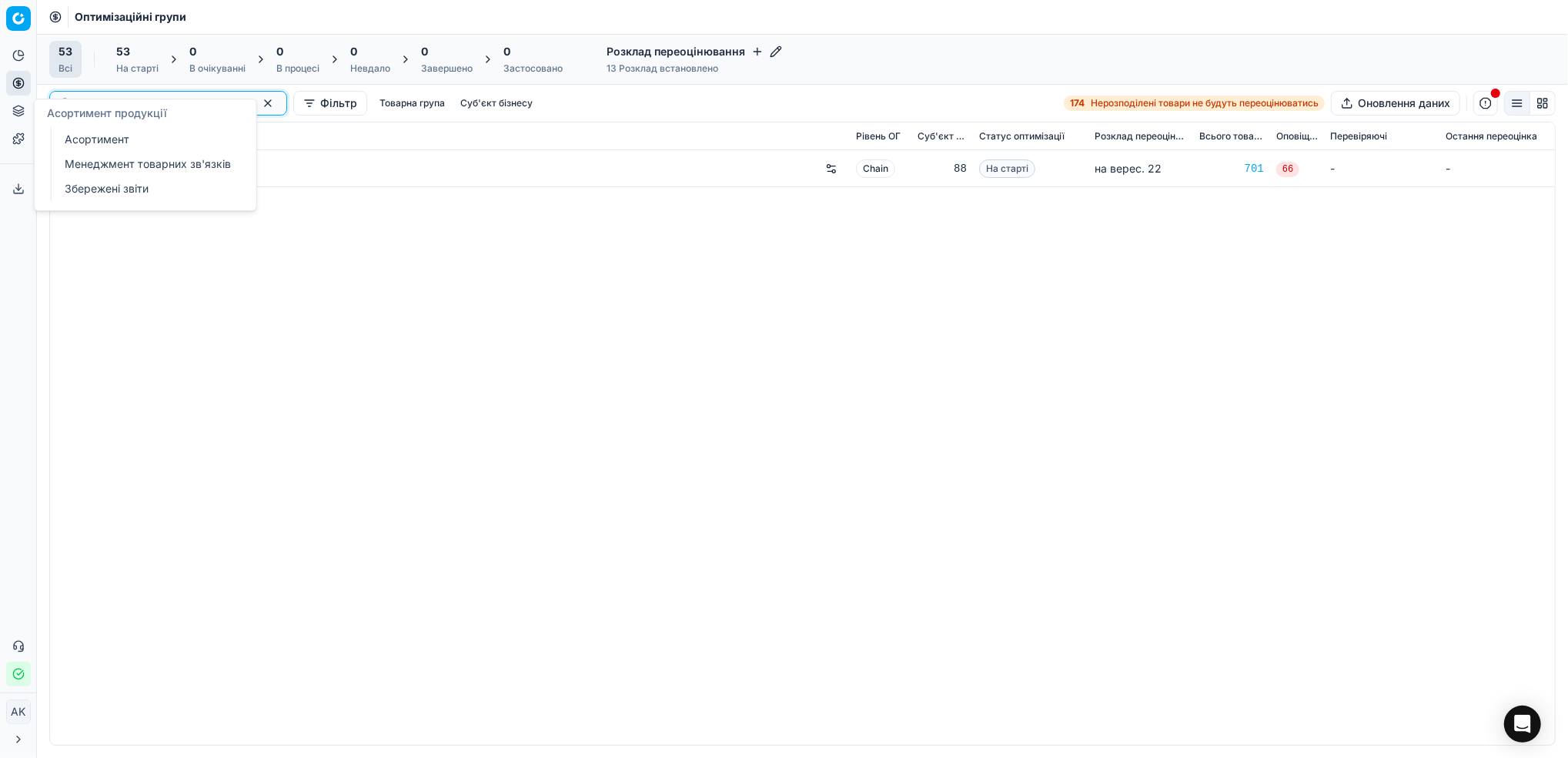
type input "C0"
click at [86, 142] on link "Асортимент" at bounding box center [148, 139] width 180 height 22
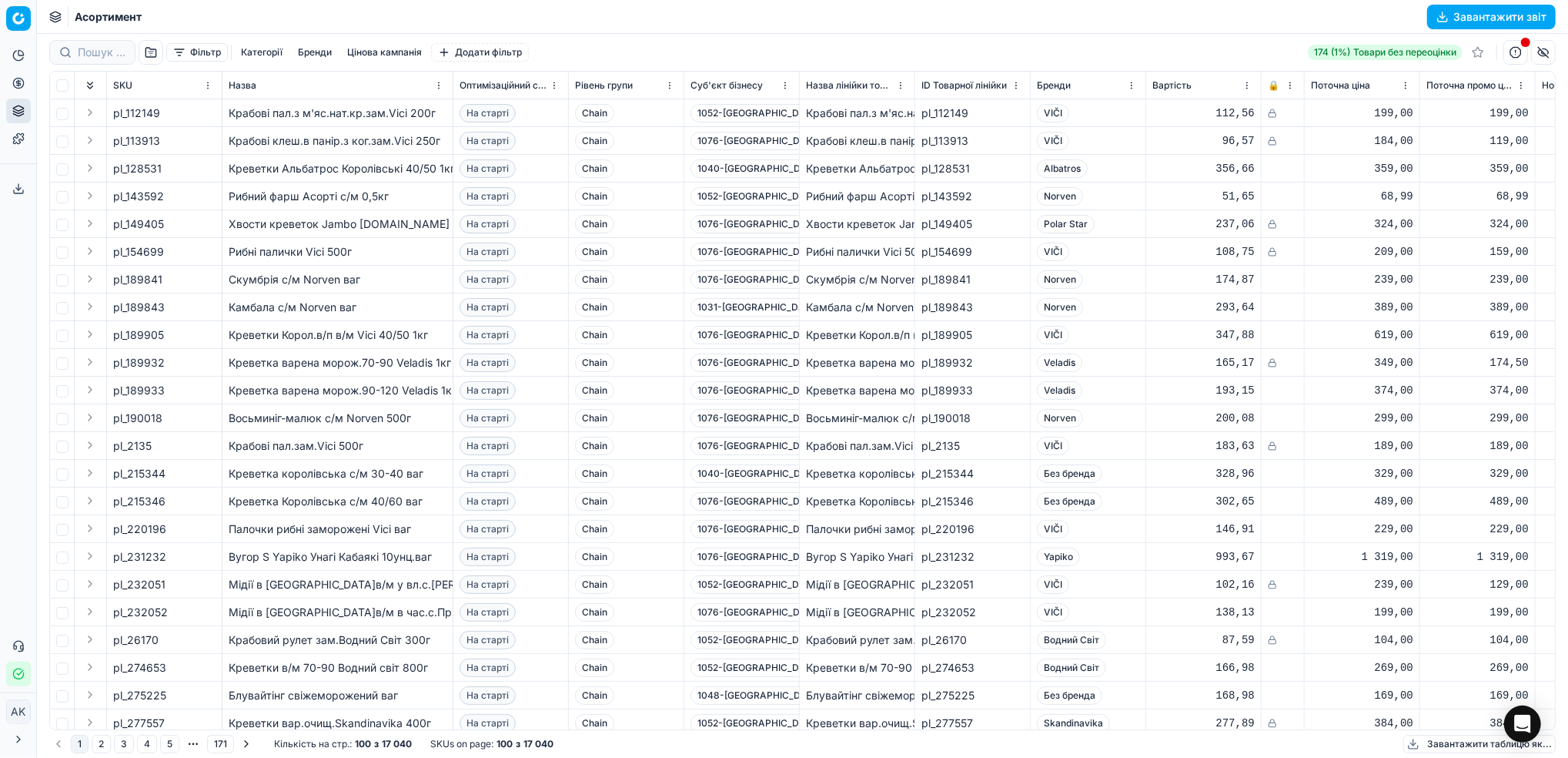
click at [191, 55] on button "Фільтр" at bounding box center [197, 52] width 61 height 18
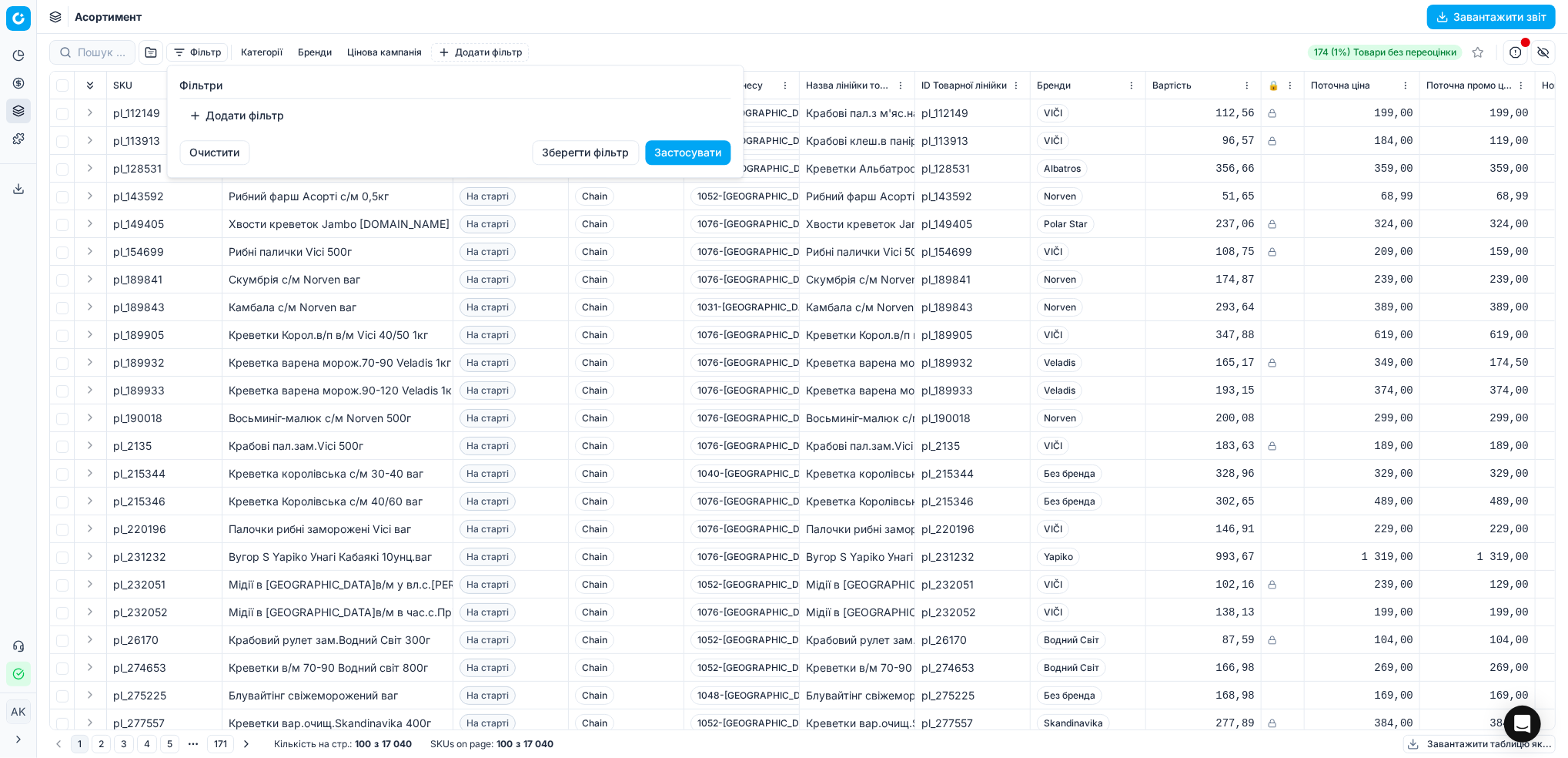
click at [222, 112] on button "Додати фільтр" at bounding box center [237, 116] width 114 height 25
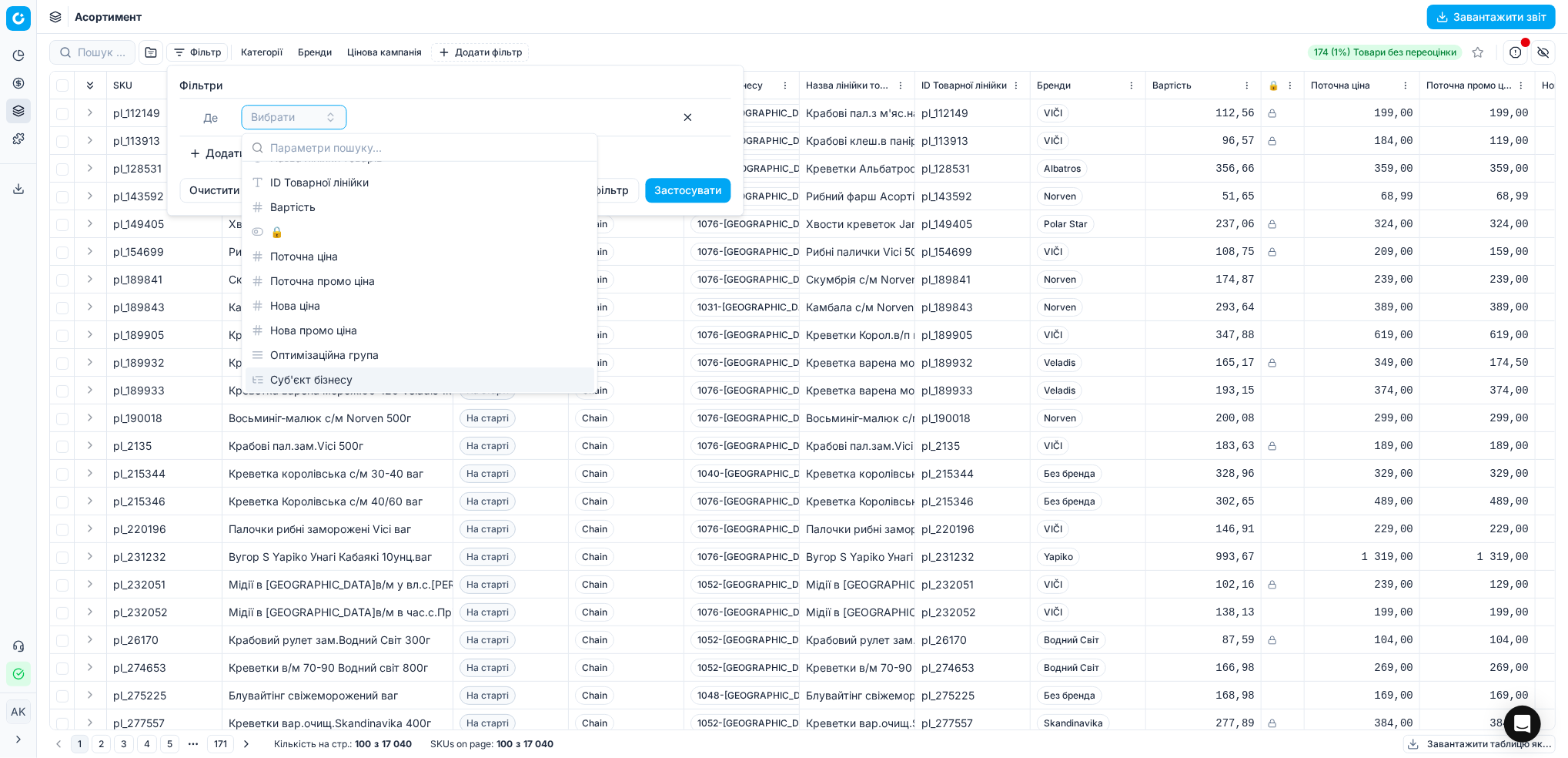
scroll to position [103, 0]
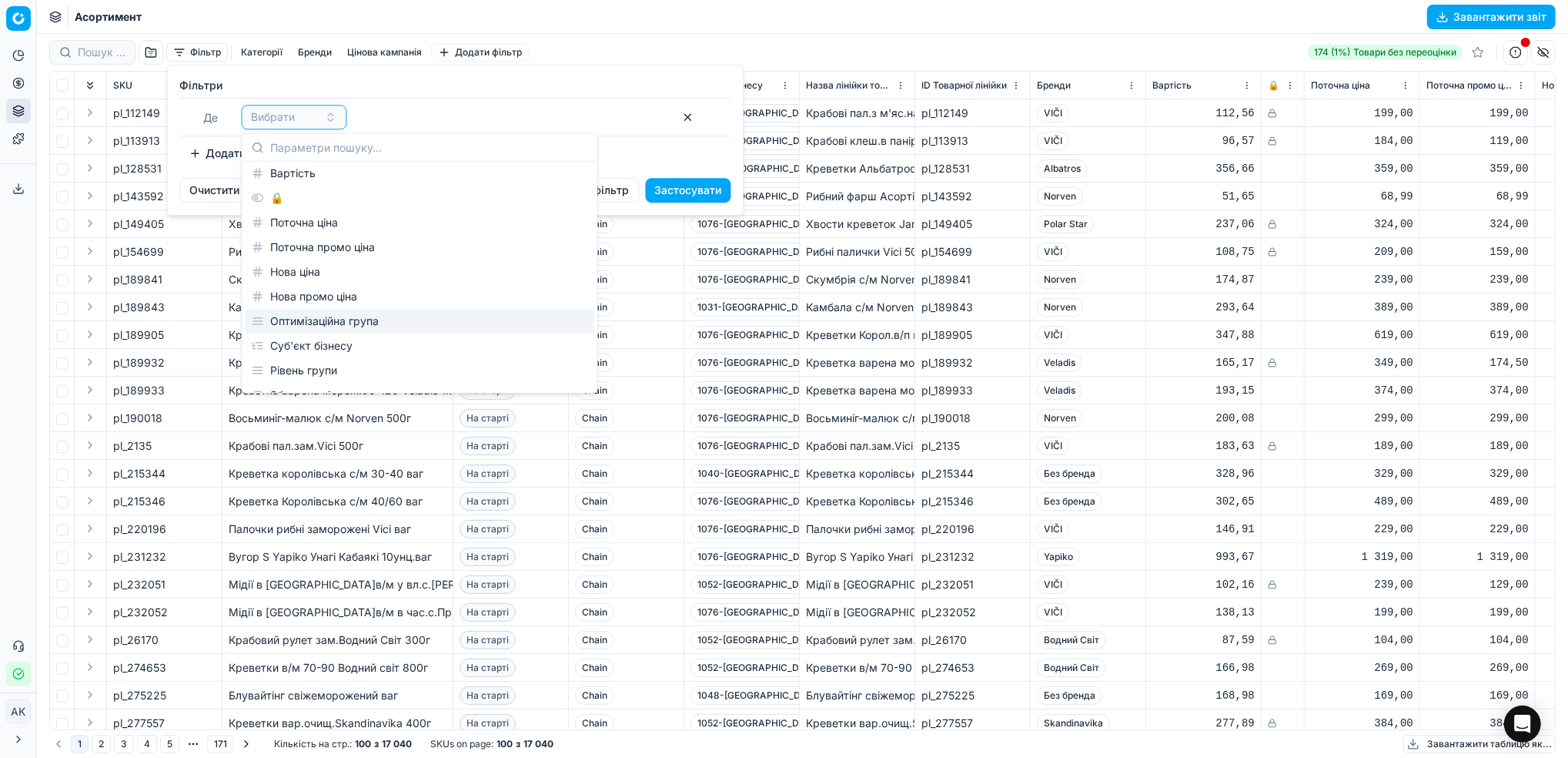
click at [316, 325] on div "Оптимізаційна група" at bounding box center [420, 321] width 349 height 25
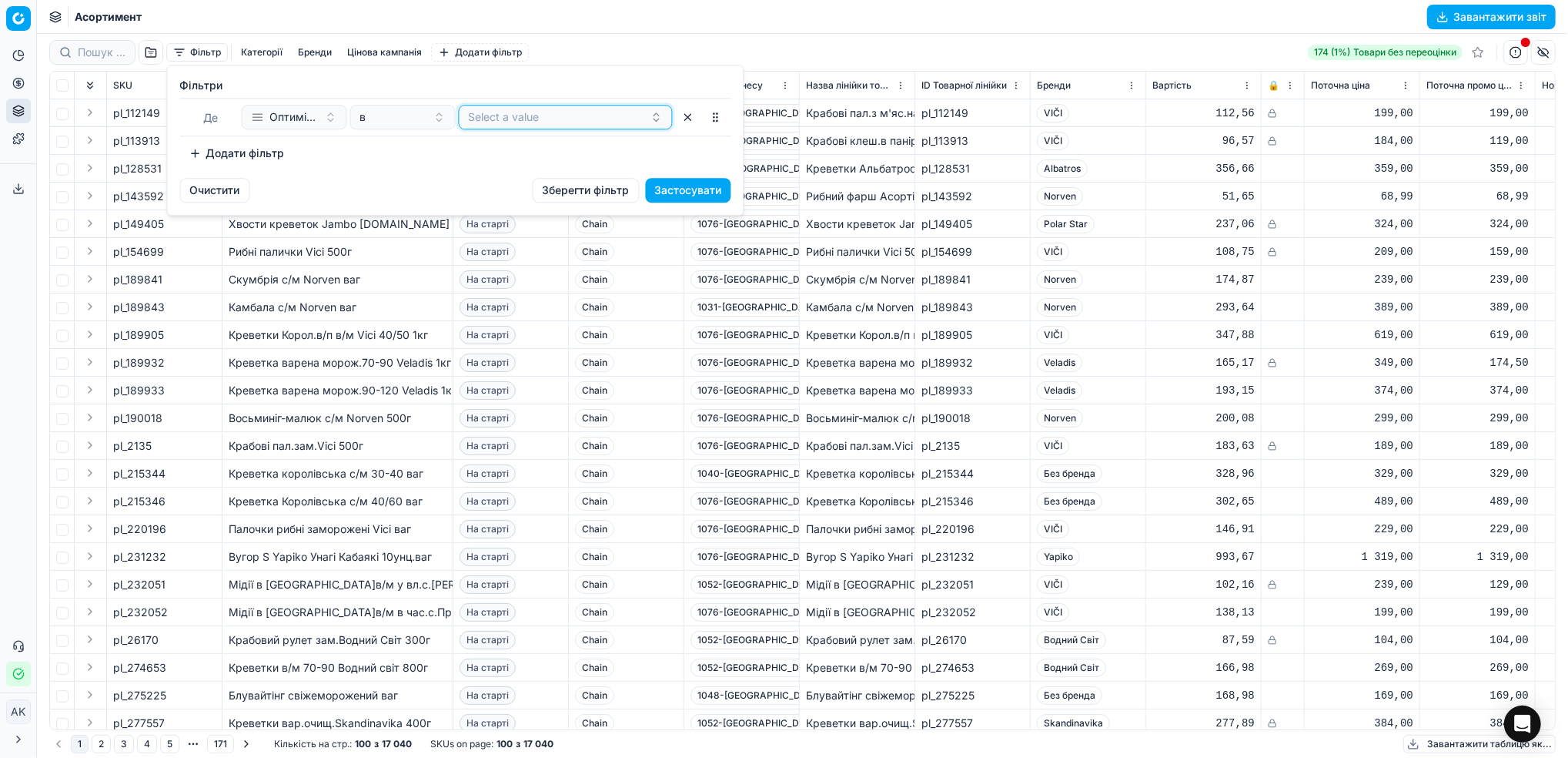
click at [508, 119] on button "Select a value" at bounding box center [566, 117] width 214 height 25
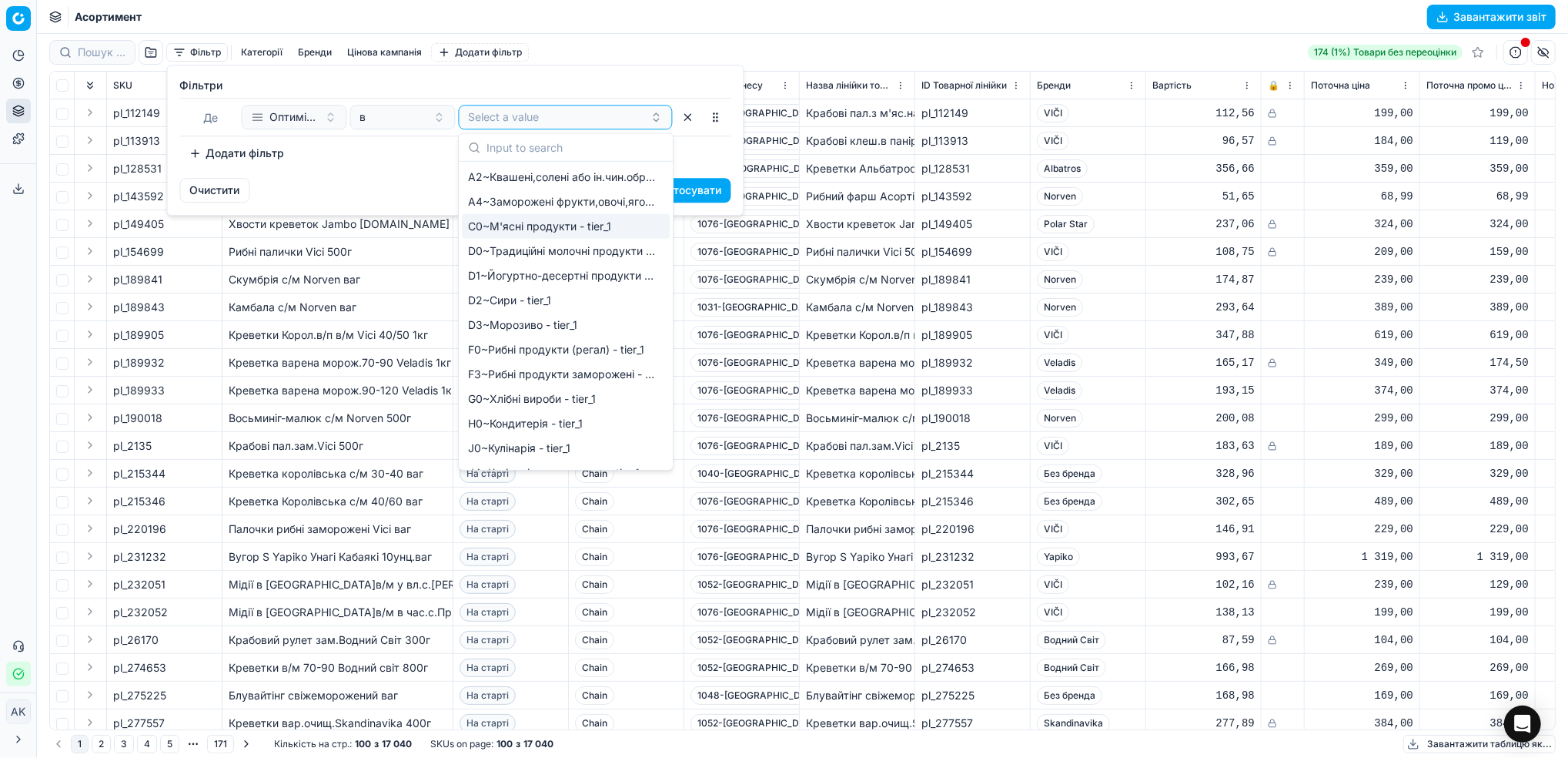
click at [547, 230] on span "C0~М'ясні продукти - tier_1" at bounding box center [539, 227] width 143 height 16
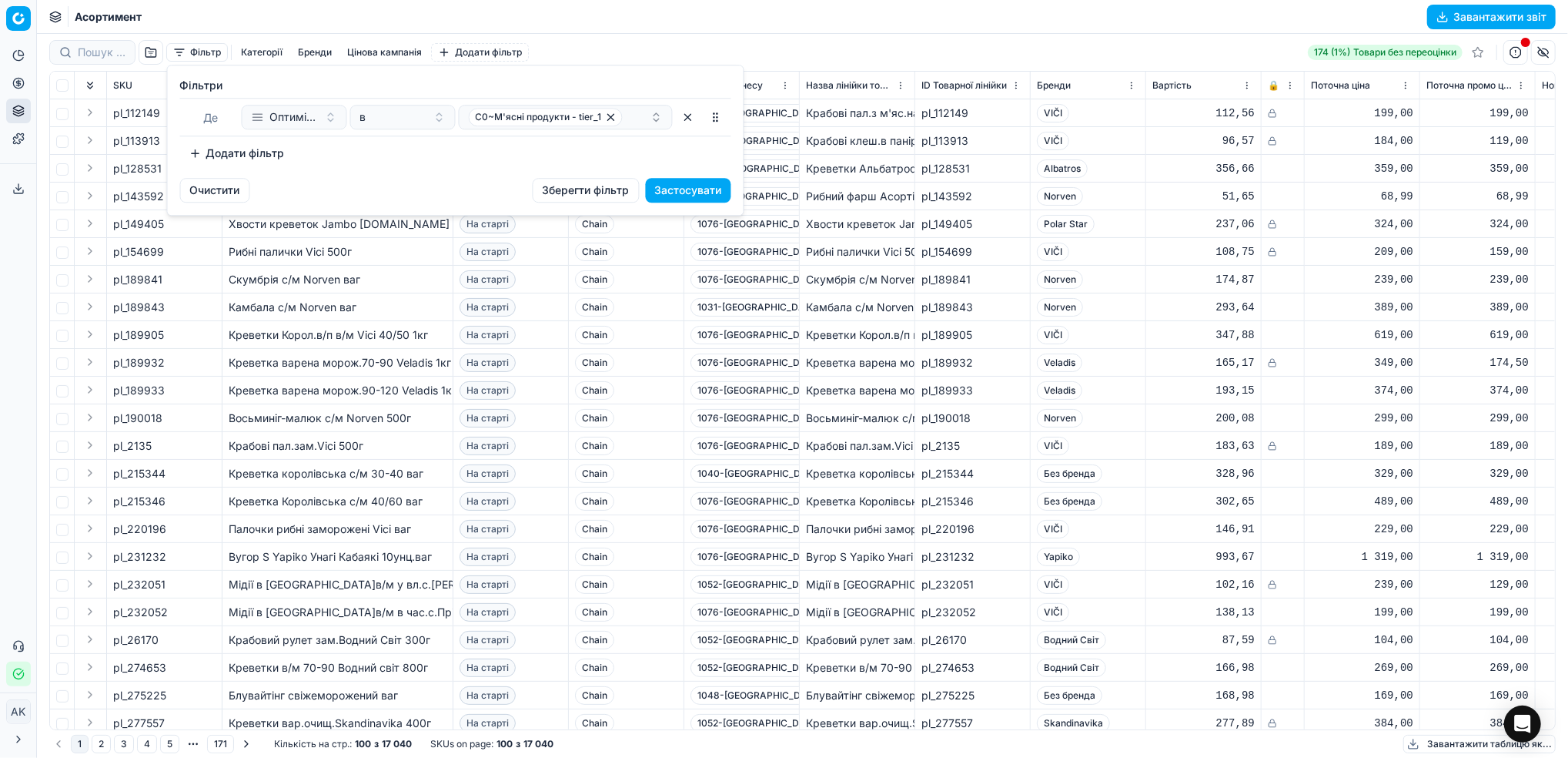
click at [382, 173] on div "Фiльтри Де Оптимізаційна група в C0~М'ясні продукти - tier_1 To pick up a sorta…" at bounding box center [456, 122] width 576 height 112
click at [625, 119] on div "C0~М'ясні продукти - tier_1" at bounding box center [559, 117] width 181 height 18
type input "D0"
click at [513, 186] on div "D0" at bounding box center [565, 177] width 208 height 25
click at [405, 174] on div "Фiльтри Де Оптимізаційна група в C0~М'ясні продукти - tier_1 D0 To pick up a so…" at bounding box center [456, 122] width 576 height 112
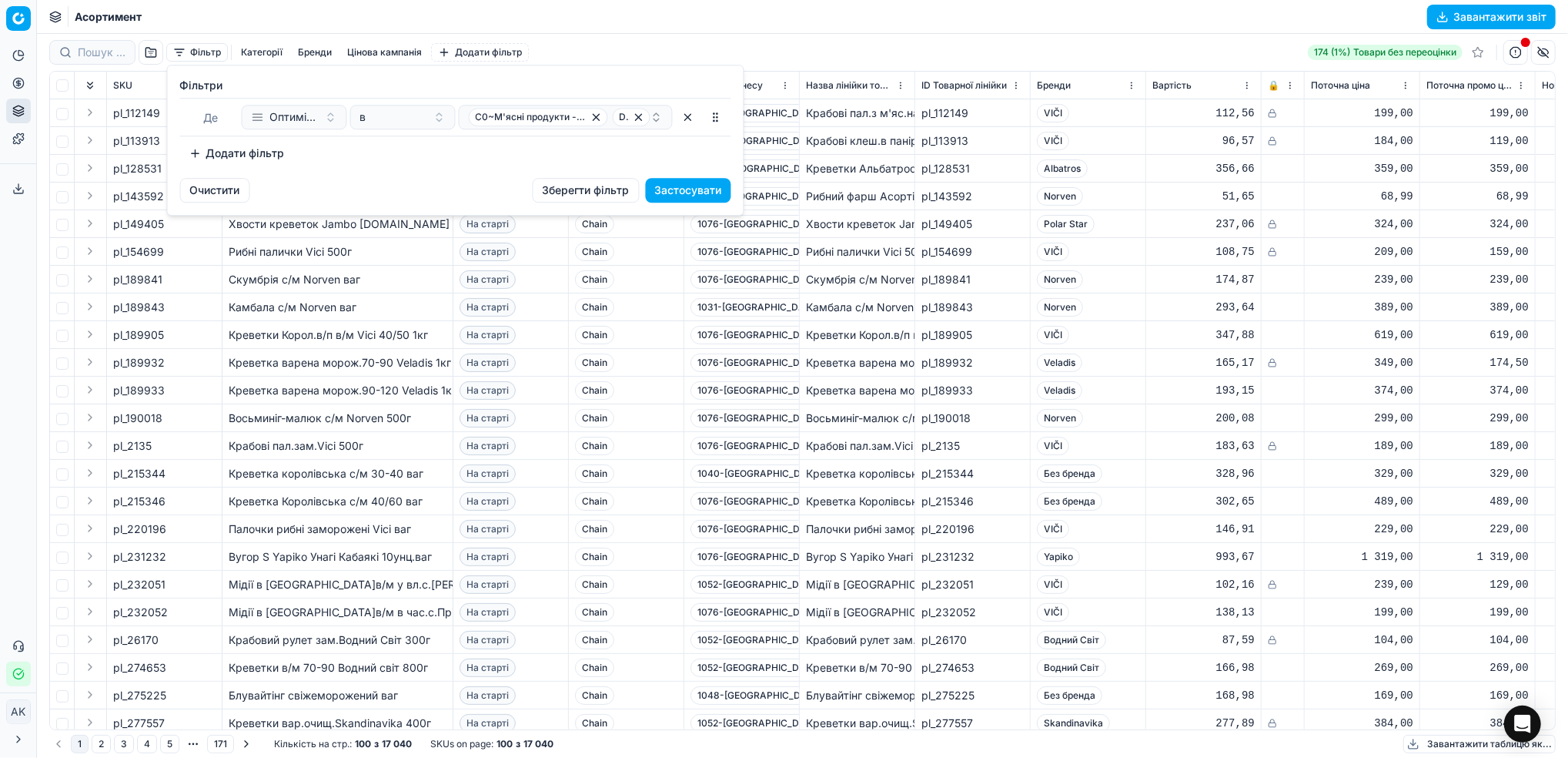
click at [681, 184] on button "Застосувати" at bounding box center [689, 190] width 86 height 25
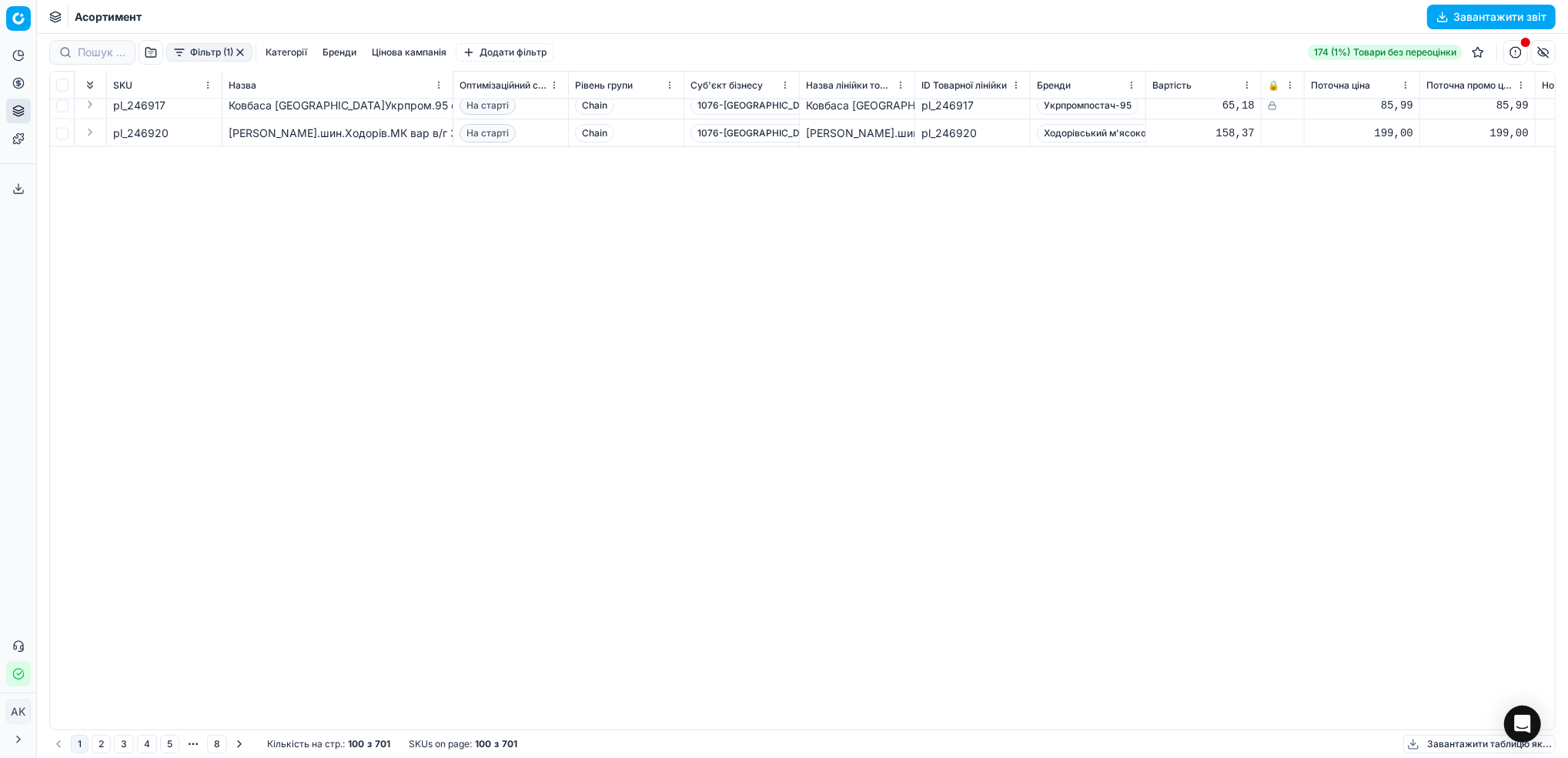
scroll to position [1439, 0]
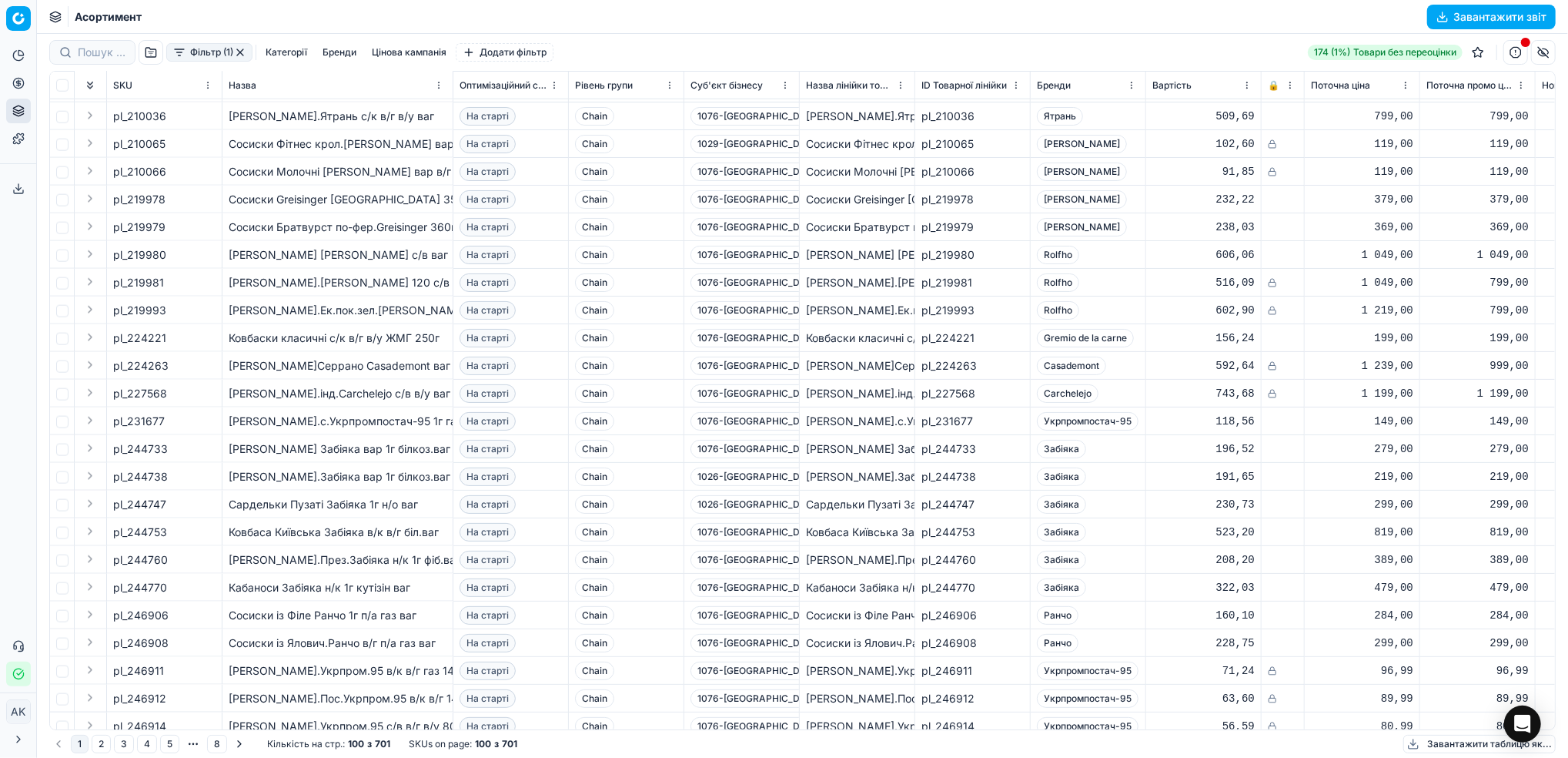
click at [227, 56] on button "Фільтр (1)" at bounding box center [209, 52] width 86 height 18
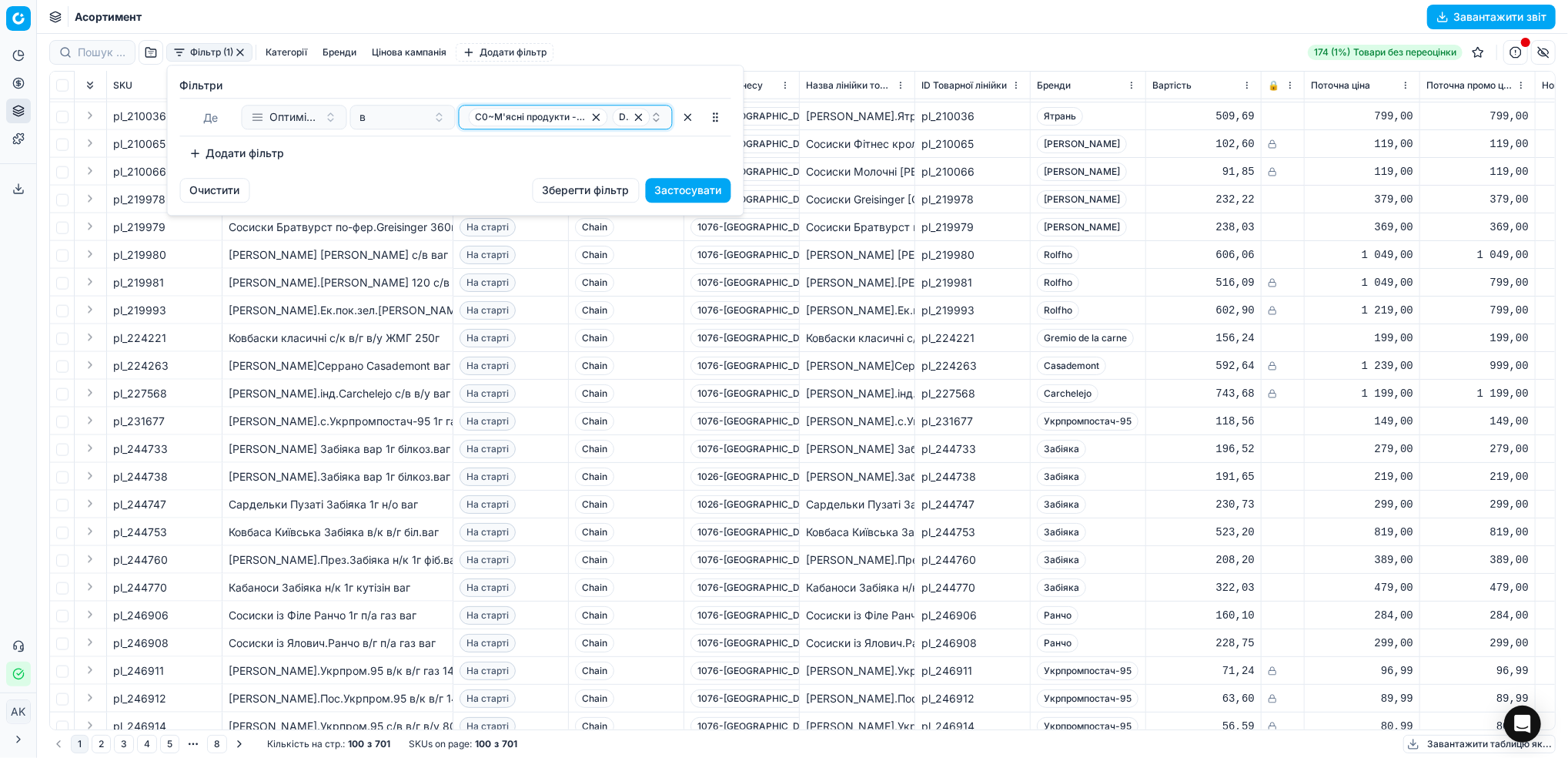
click at [620, 119] on span "D0" at bounding box center [624, 117] width 10 height 12
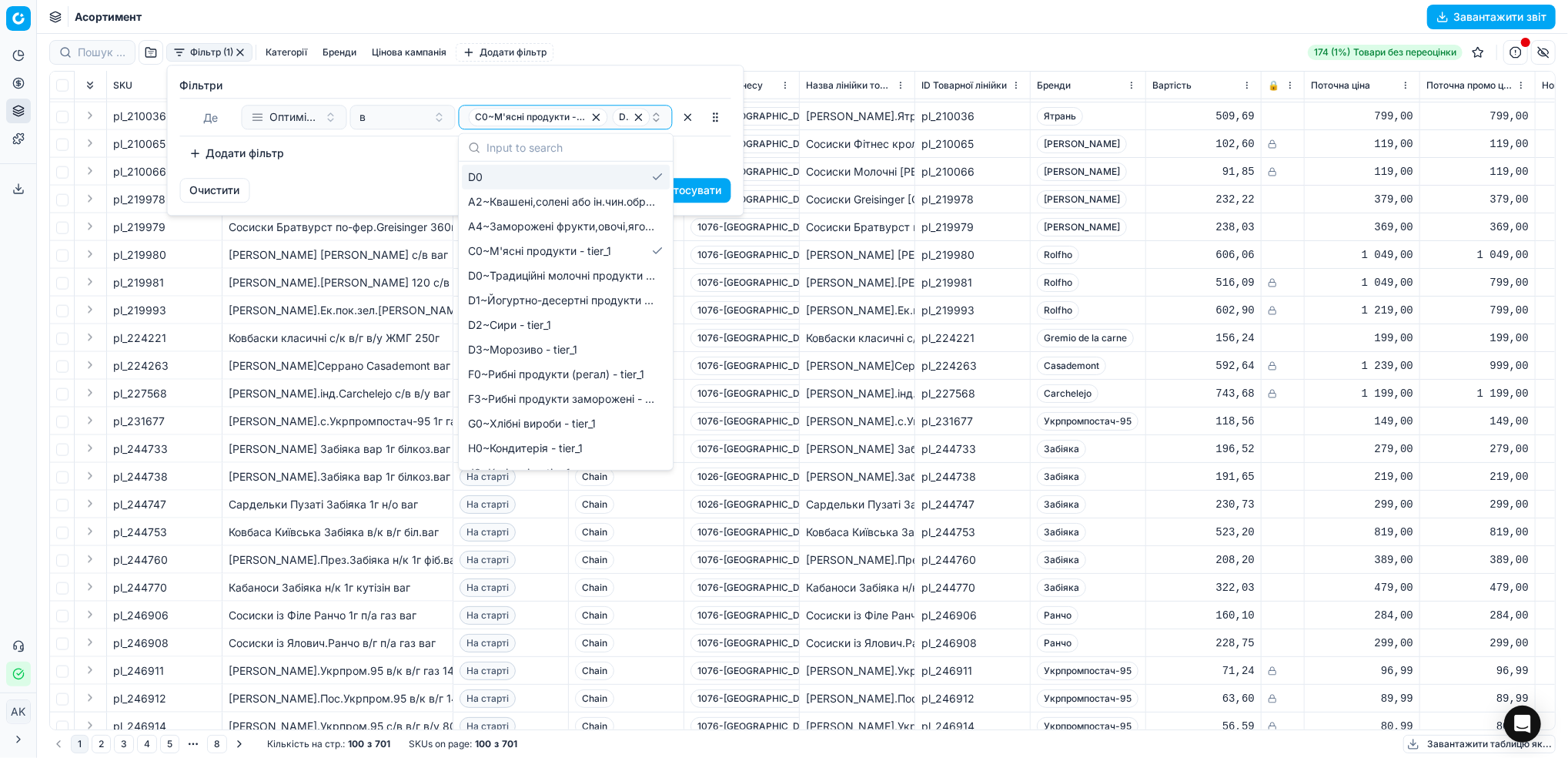
click at [635, 176] on div "D0" at bounding box center [565, 177] width 208 height 25
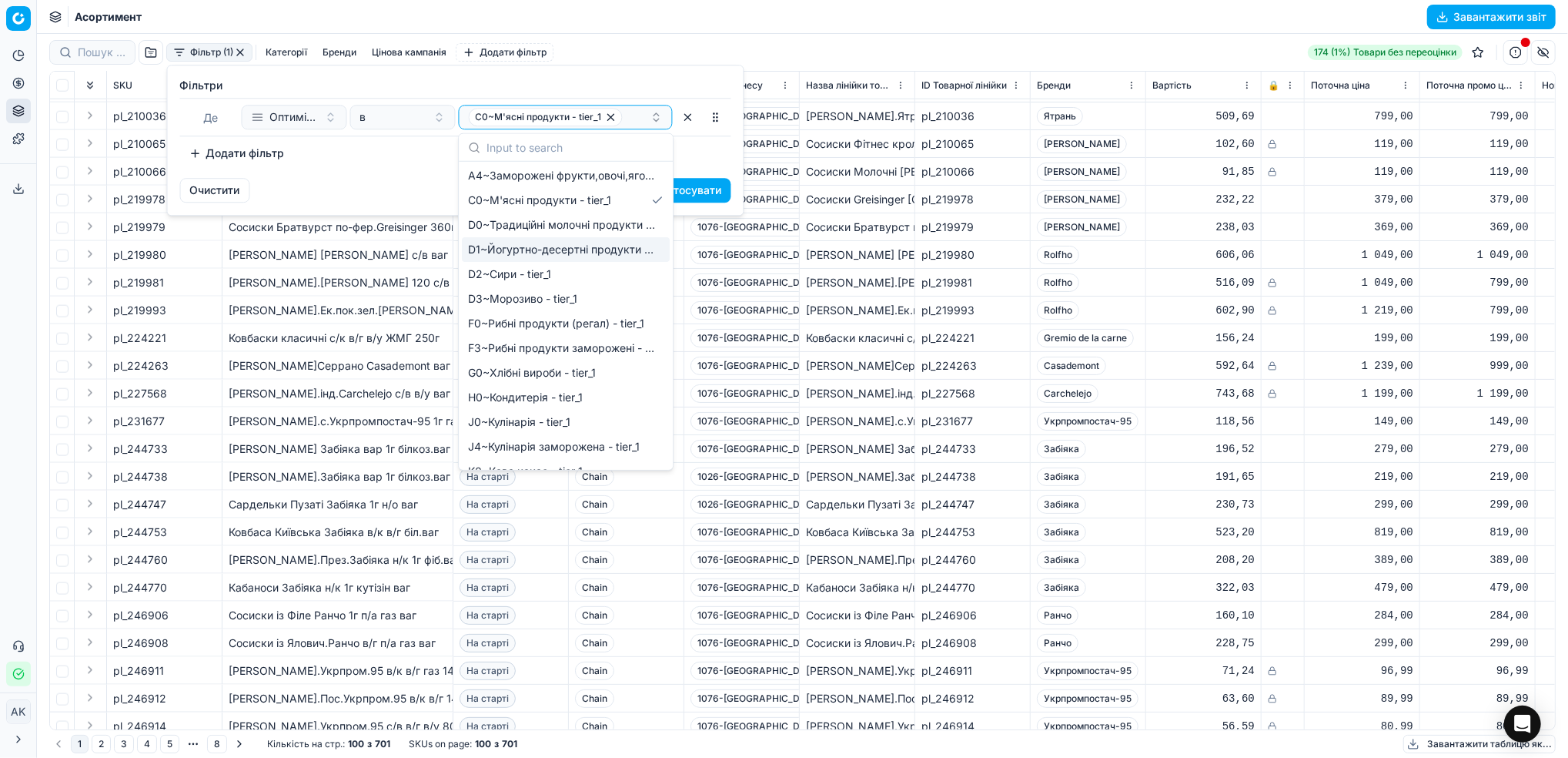
scroll to position [0, 0]
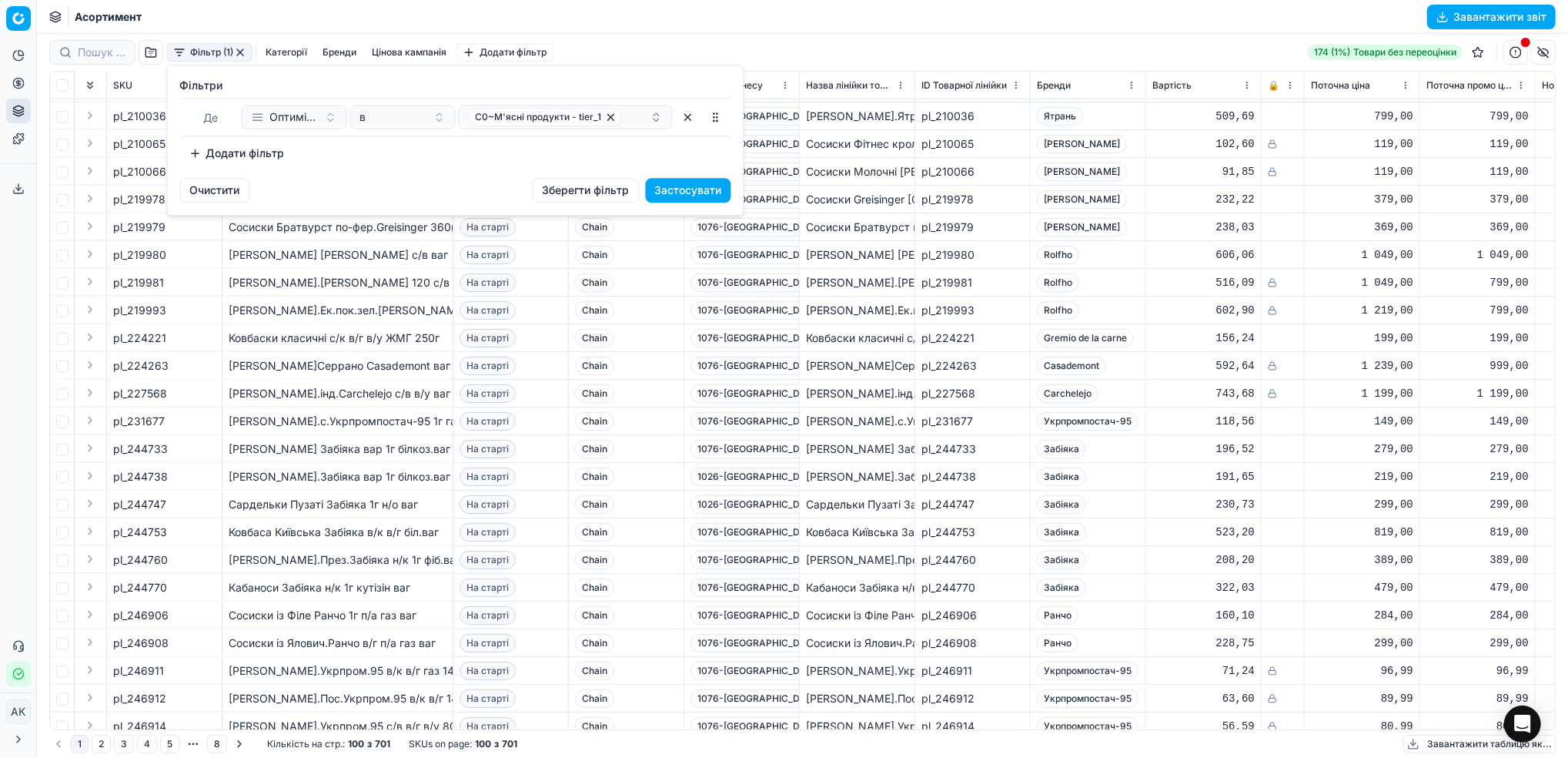
click at [850, 291] on html "Pricing platform Аналітика Цінова оптимізація Асортимент продукції Шаблони Серв…" at bounding box center [784, 379] width 1568 height 758
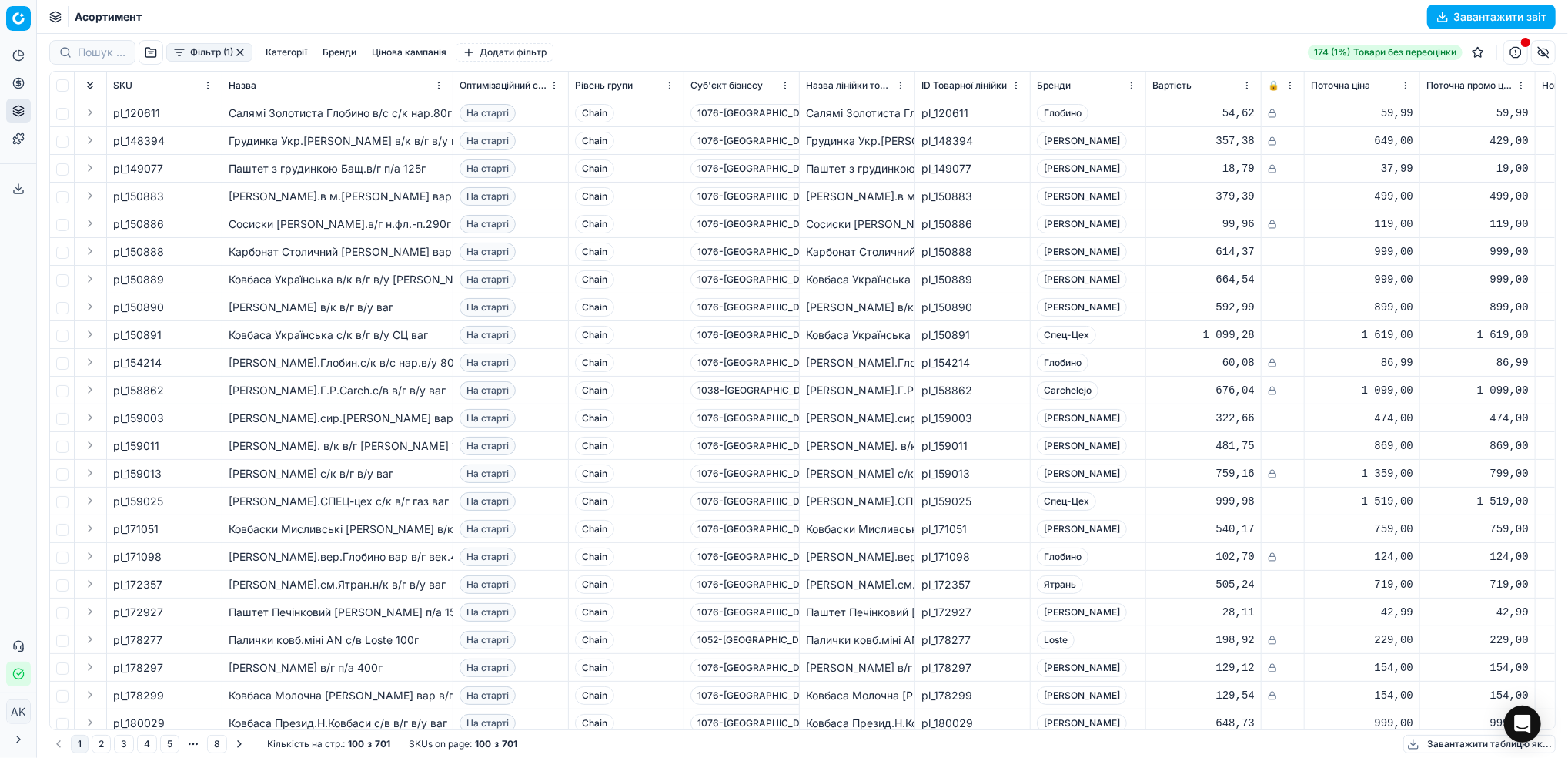
click at [224, 54] on button "Фільтр (1)" at bounding box center [209, 52] width 86 height 18
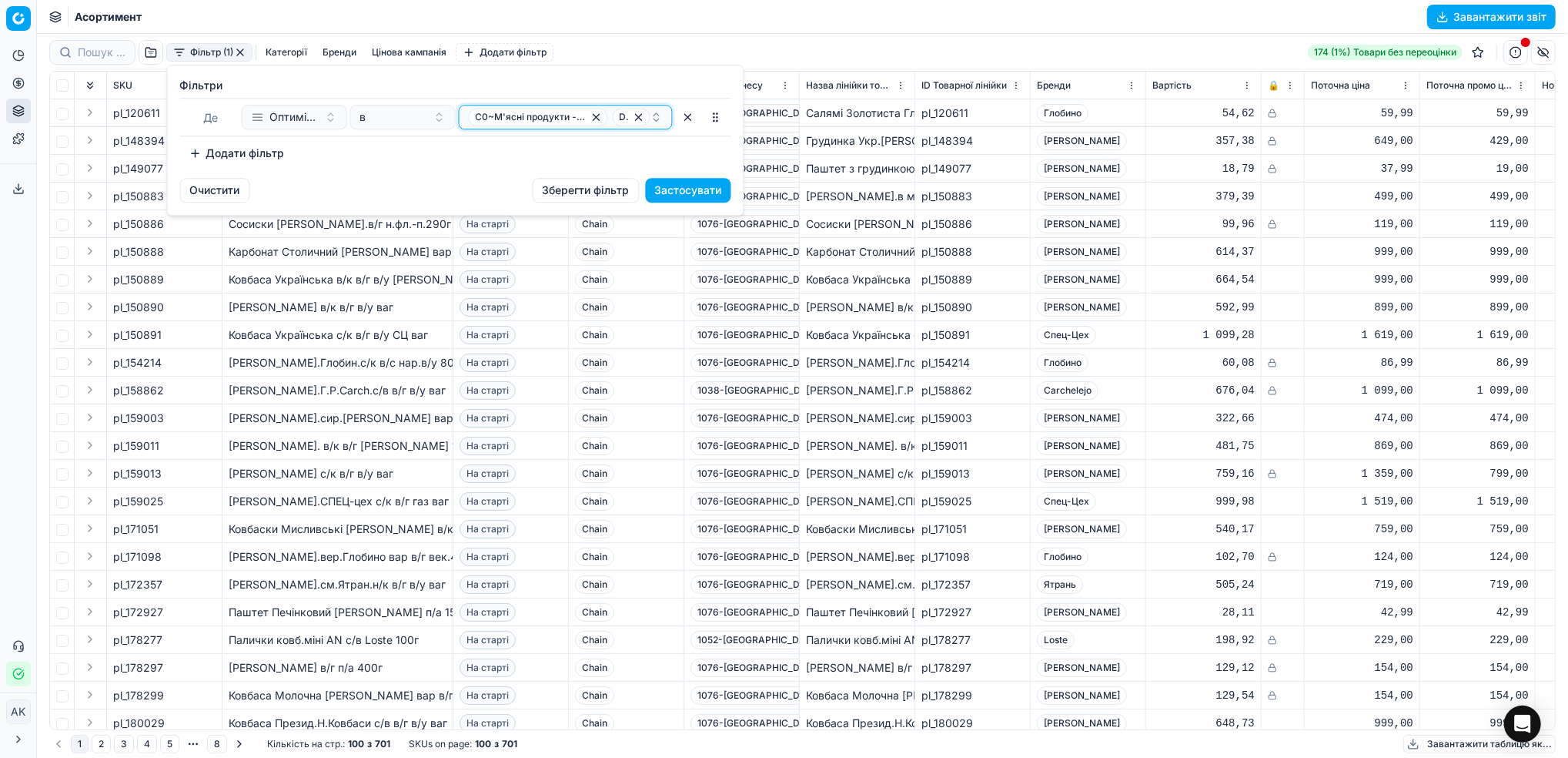
click at [639, 119] on icon "button" at bounding box center [639, 117] width 12 height 12
click at [637, 120] on div "C0~М'ясні продукти - tier_1" at bounding box center [559, 117] width 181 height 18
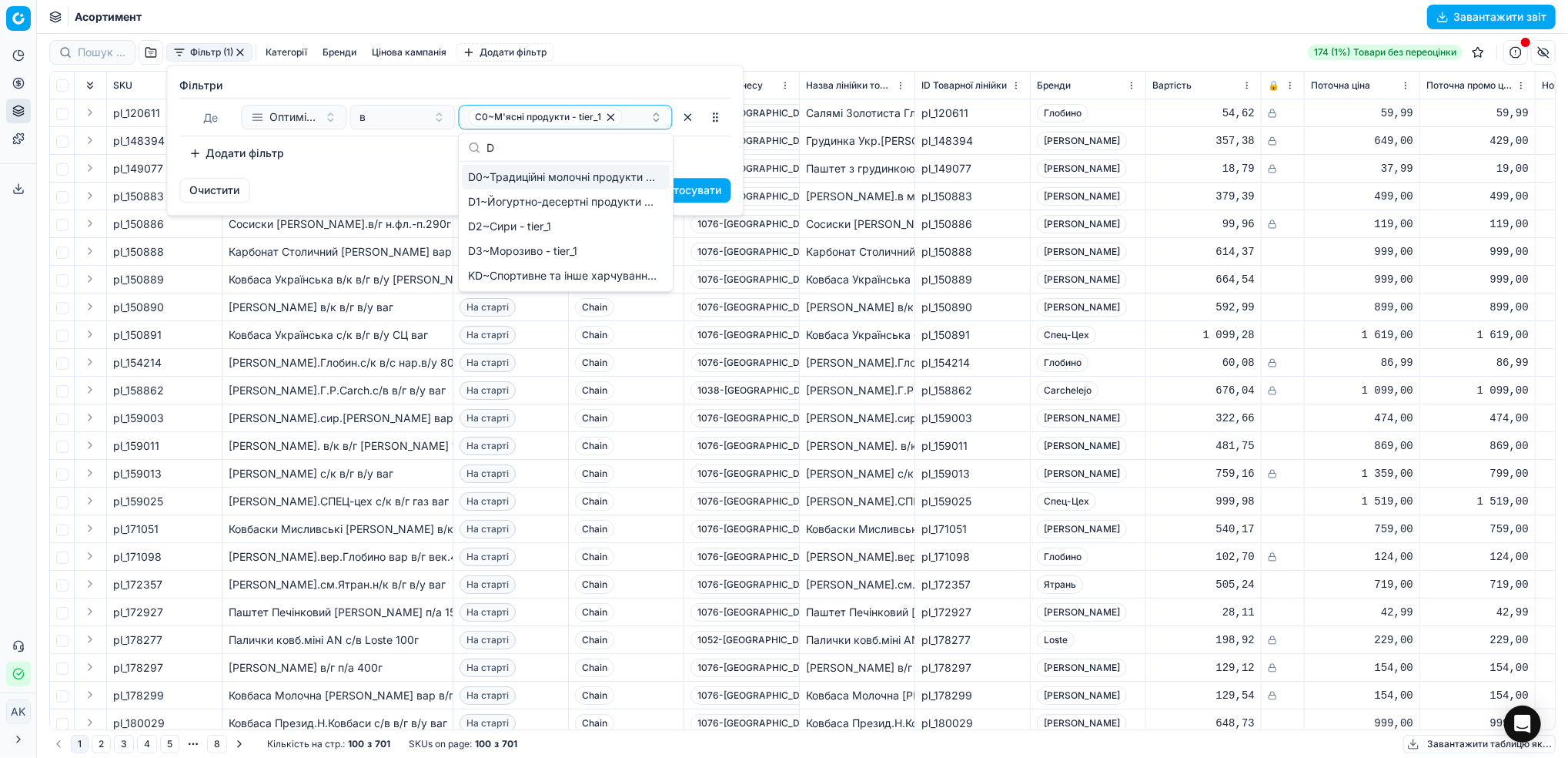
type input "D"
click at [575, 181] on span "D0~Традиційні молочні продукти - tier_1" at bounding box center [562, 177] width 189 height 16
click at [420, 168] on div "Фiльтри Де Оптимізаційна група в C0~М'ясні продукти - tier_1 D0~Традиційні моло…" at bounding box center [456, 122] width 576 height 112
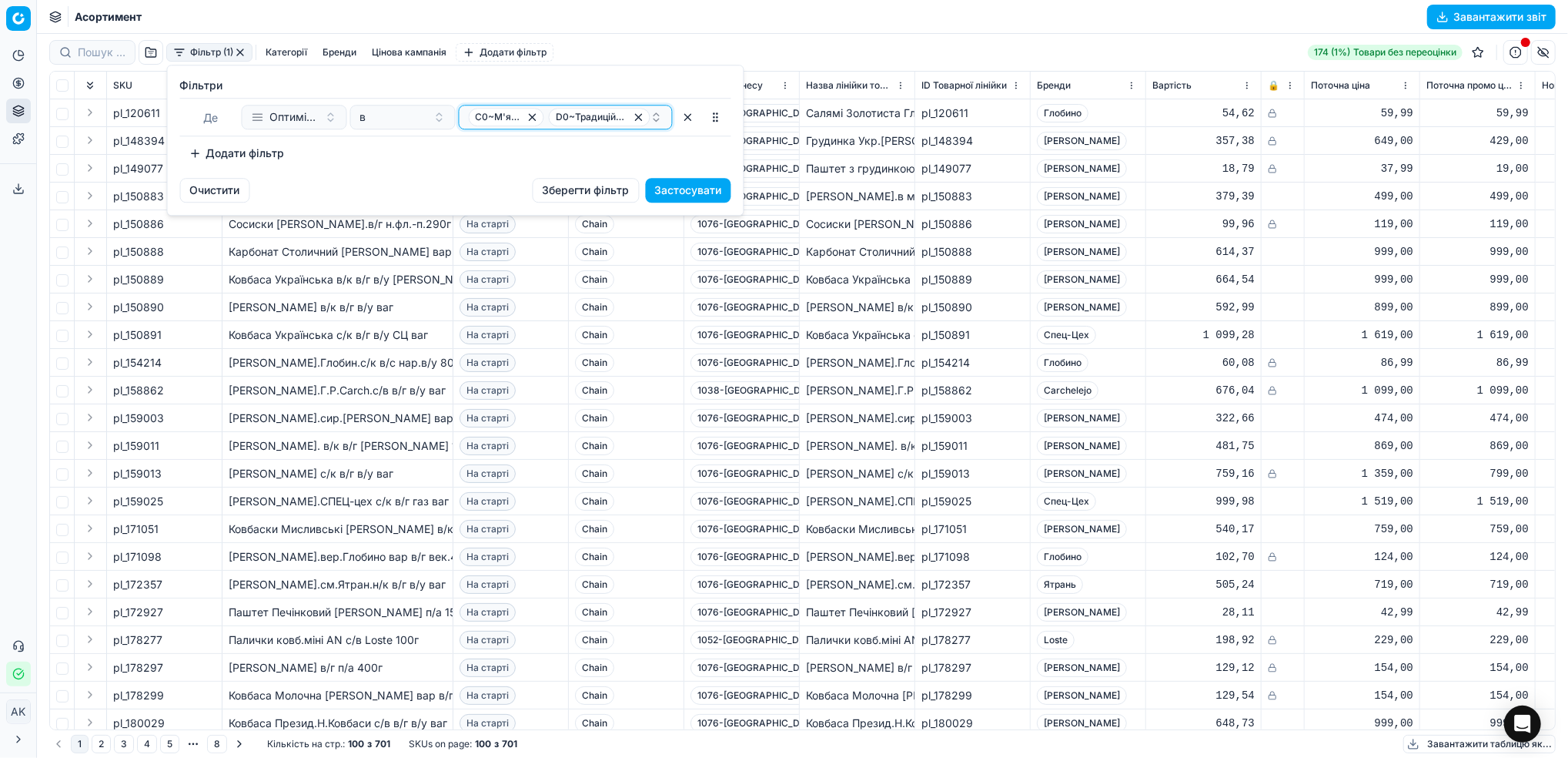
click at [646, 126] on button "C0~М'ясні продукти - tier_1 D0~Традиційні молочні продукти - tier_1" at bounding box center [566, 117] width 214 height 25
type input "F"
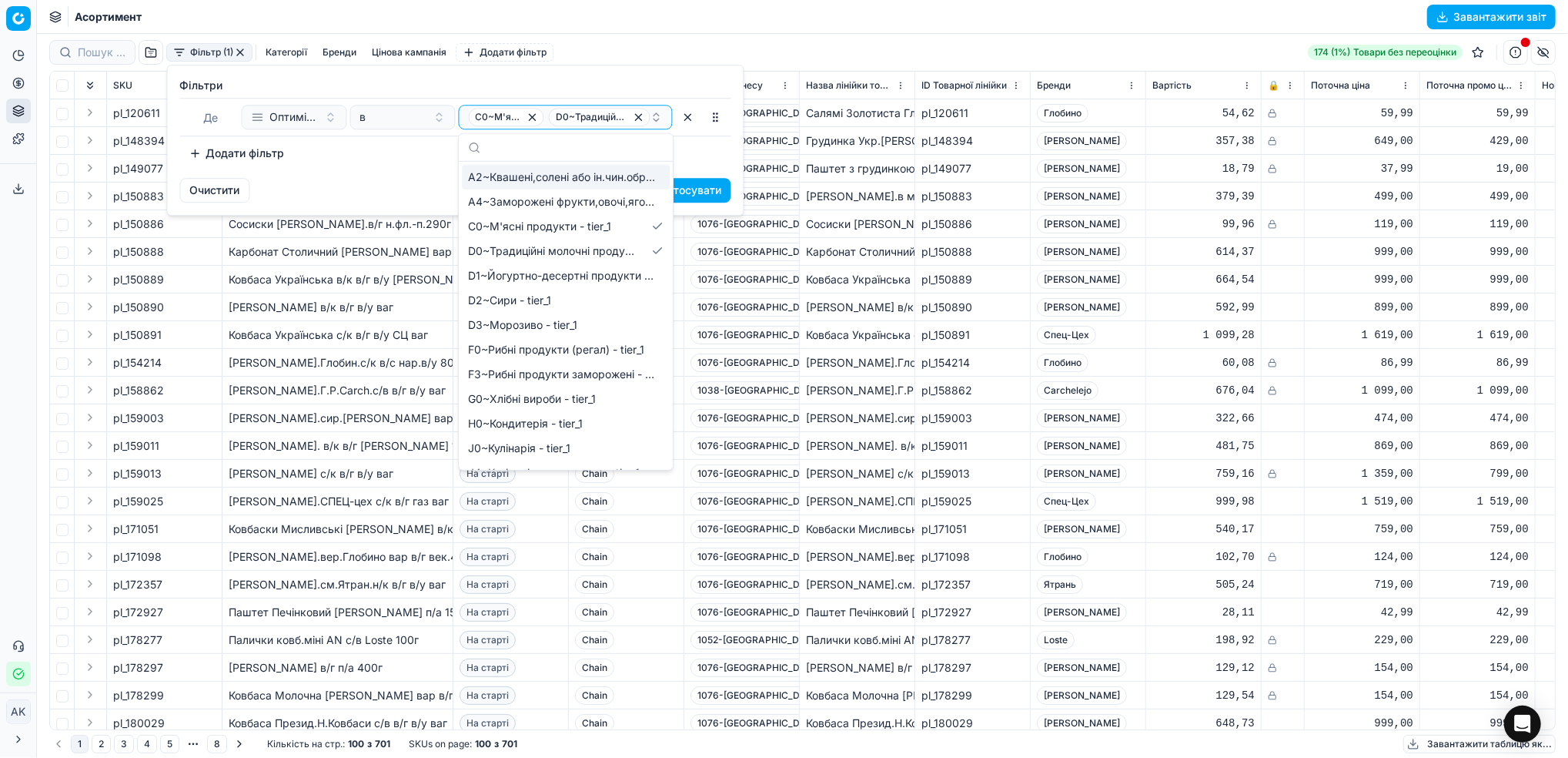
type input "F"
click at [577, 353] on span "F0~Рибні продукти (регал) - tier_1" at bounding box center [555, 350] width 176 height 16
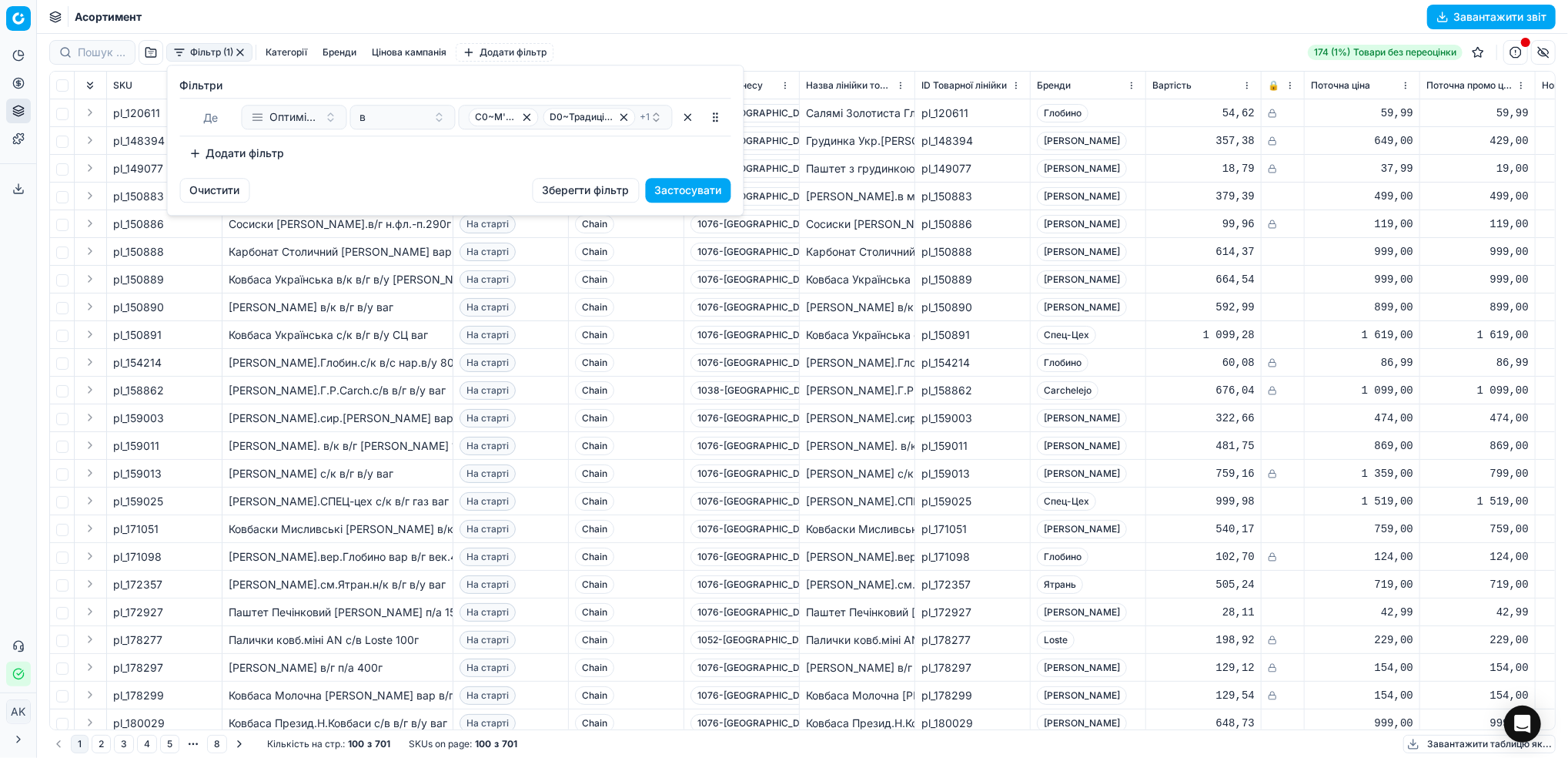
click at [388, 171] on div "Фiльтри Де Оптимізаційна група в C0~М'ясні продукти - tier_1 D0~Традиційні моло…" at bounding box center [456, 122] width 576 height 112
click at [625, 117] on icon "button" at bounding box center [624, 117] width 6 height 6
click at [680, 118] on button "button" at bounding box center [689, 117] width 25 height 25
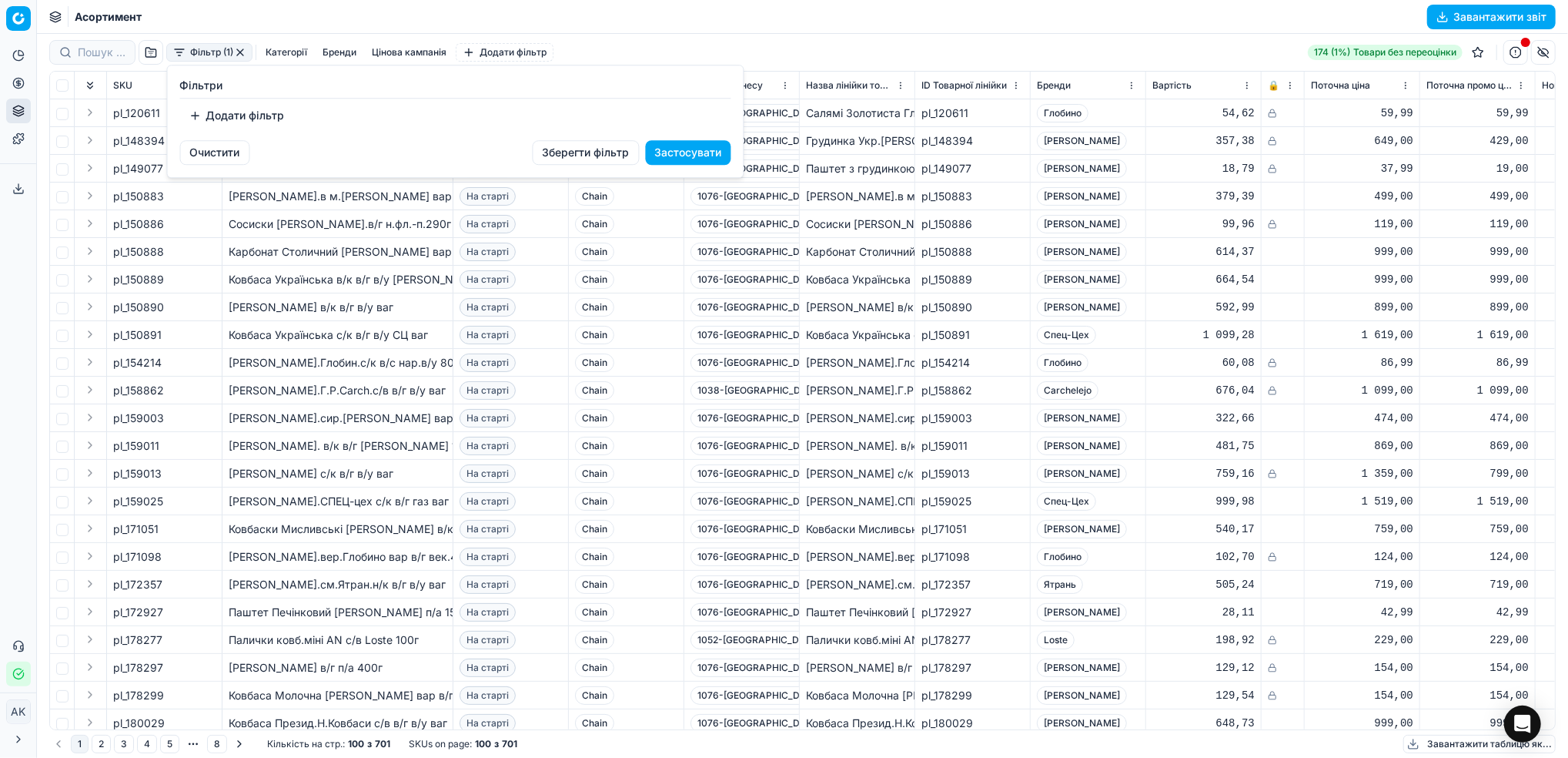
click at [855, 25] on html "Pricing platform Аналітика Цінова оптимізація Асортимент продукції Шаблони Серв…" at bounding box center [784, 379] width 1568 height 758
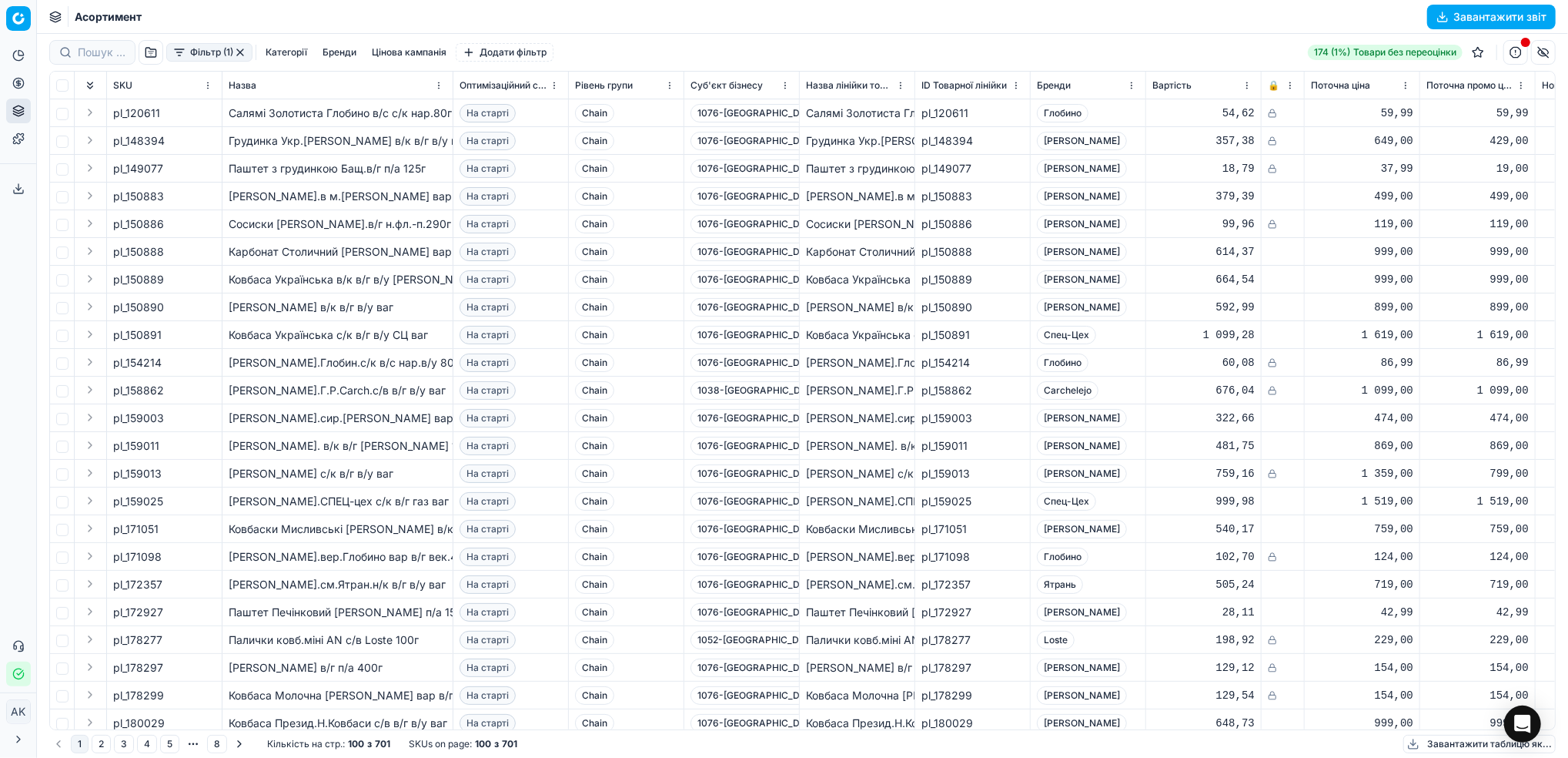
click at [244, 47] on button "button" at bounding box center [240, 53] width 12 height 12
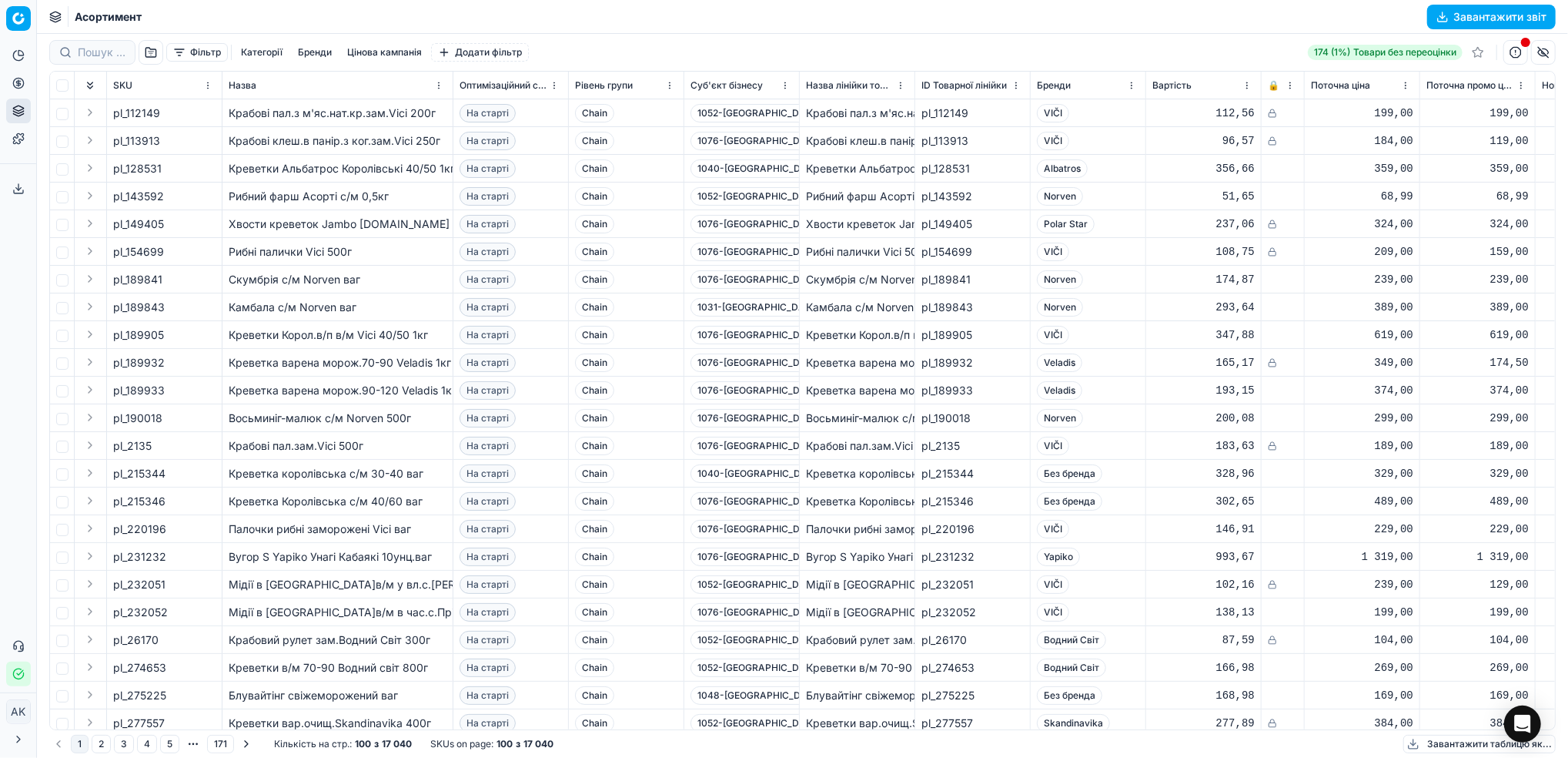
click at [1456, 11] on button "Завантажити звіт" at bounding box center [1492, 17] width 129 height 25
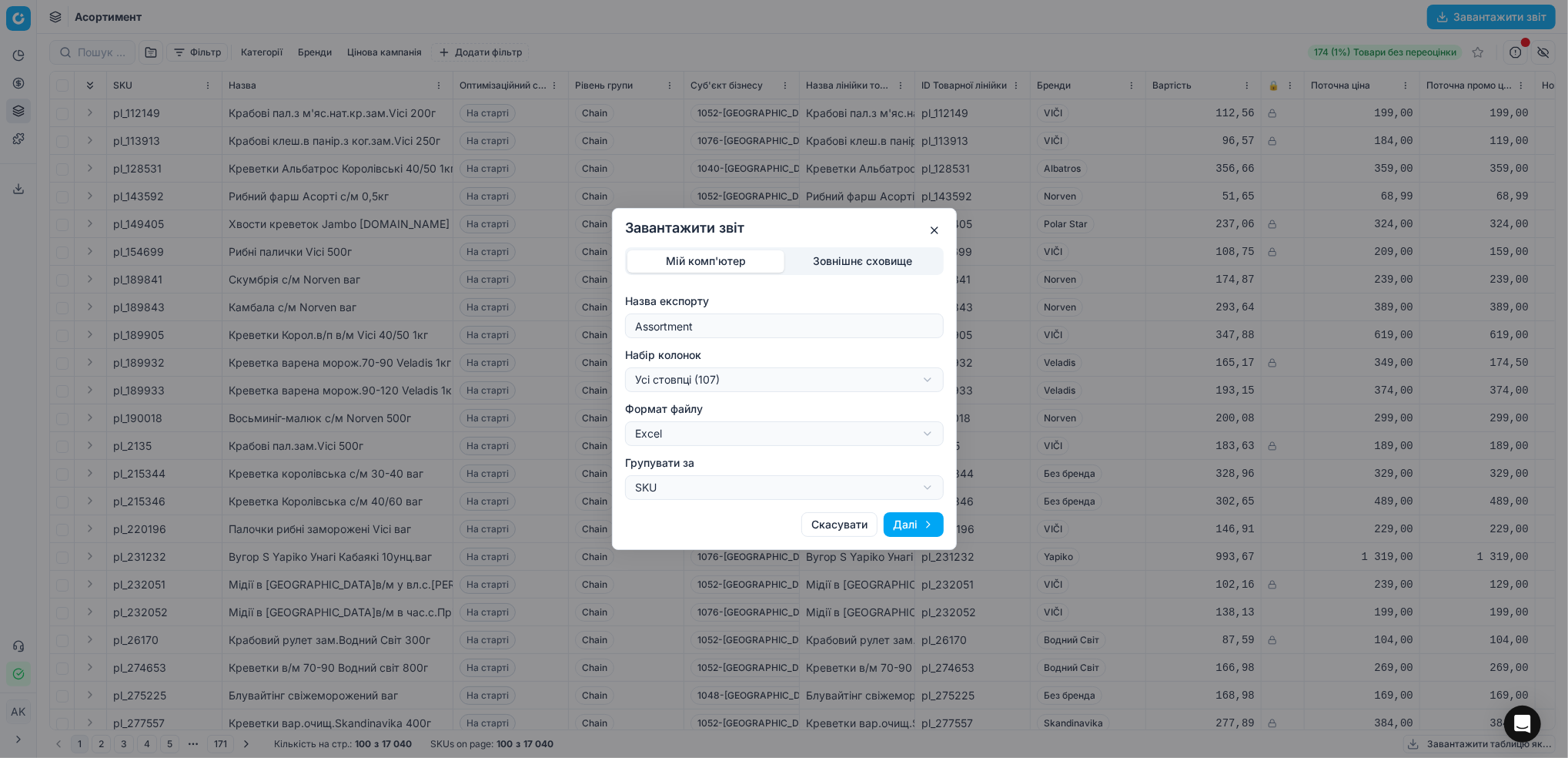
click at [912, 527] on button "Далі" at bounding box center [914, 525] width 60 height 25
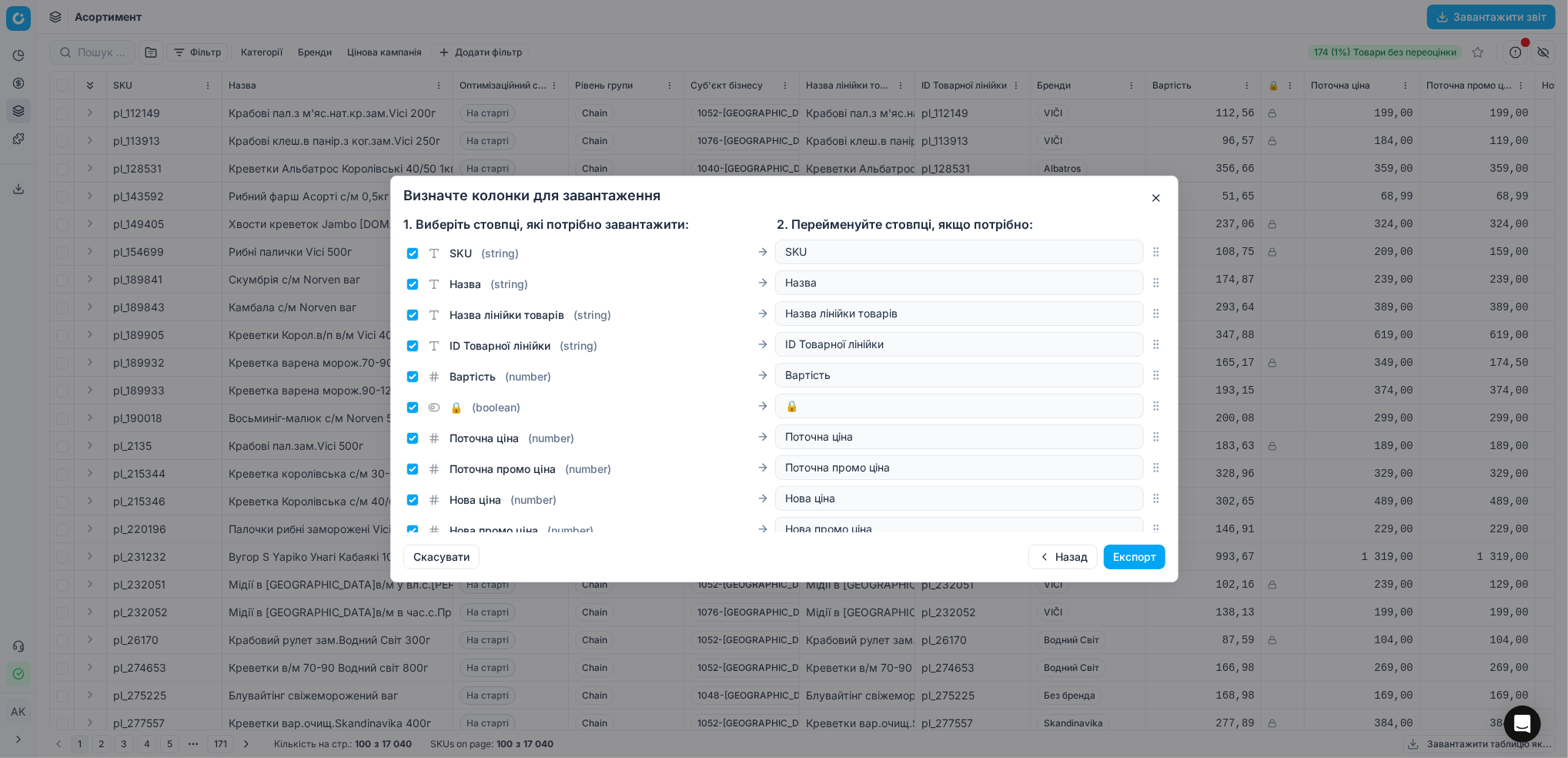
click at [1148, 549] on button "Експорт" at bounding box center [1134, 556] width 61 height 25
